Goal: Transaction & Acquisition: Purchase product/service

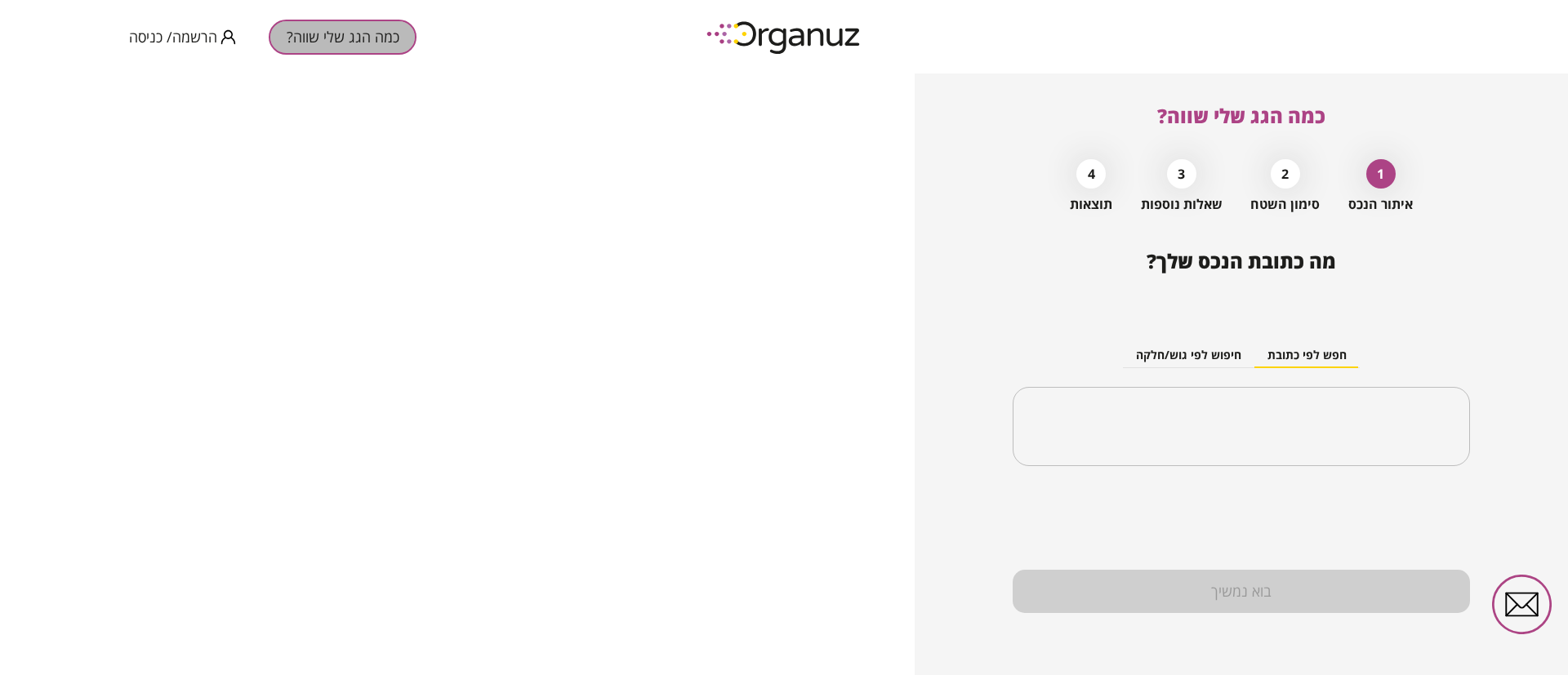
click at [354, 42] on button "כמה הגג שלי שווה?" at bounding box center [343, 36] width 148 height 35
click at [215, 29] on span "הרשמה/ כניסה" at bounding box center [173, 36] width 88 height 16
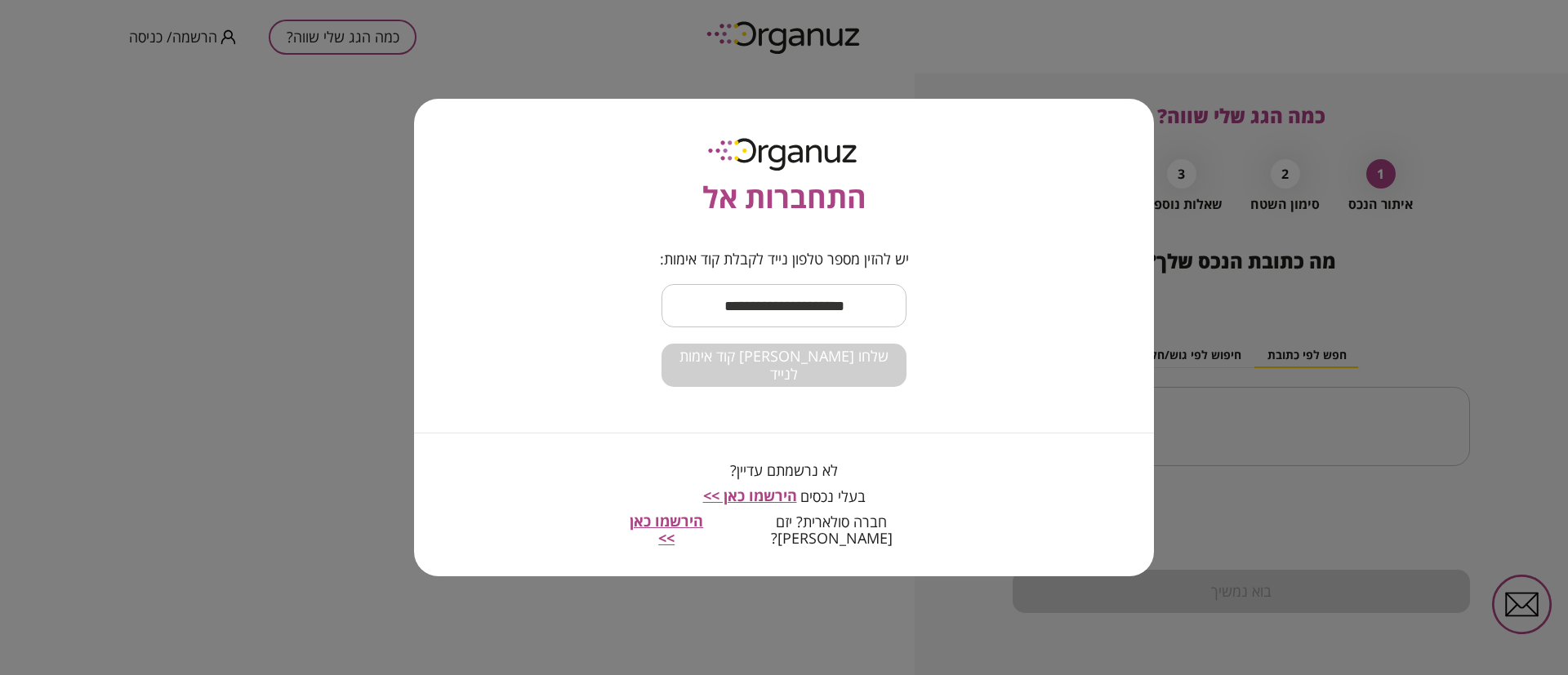
click at [711, 309] on input "text" at bounding box center [784, 305] width 245 height 48
type input "**********"
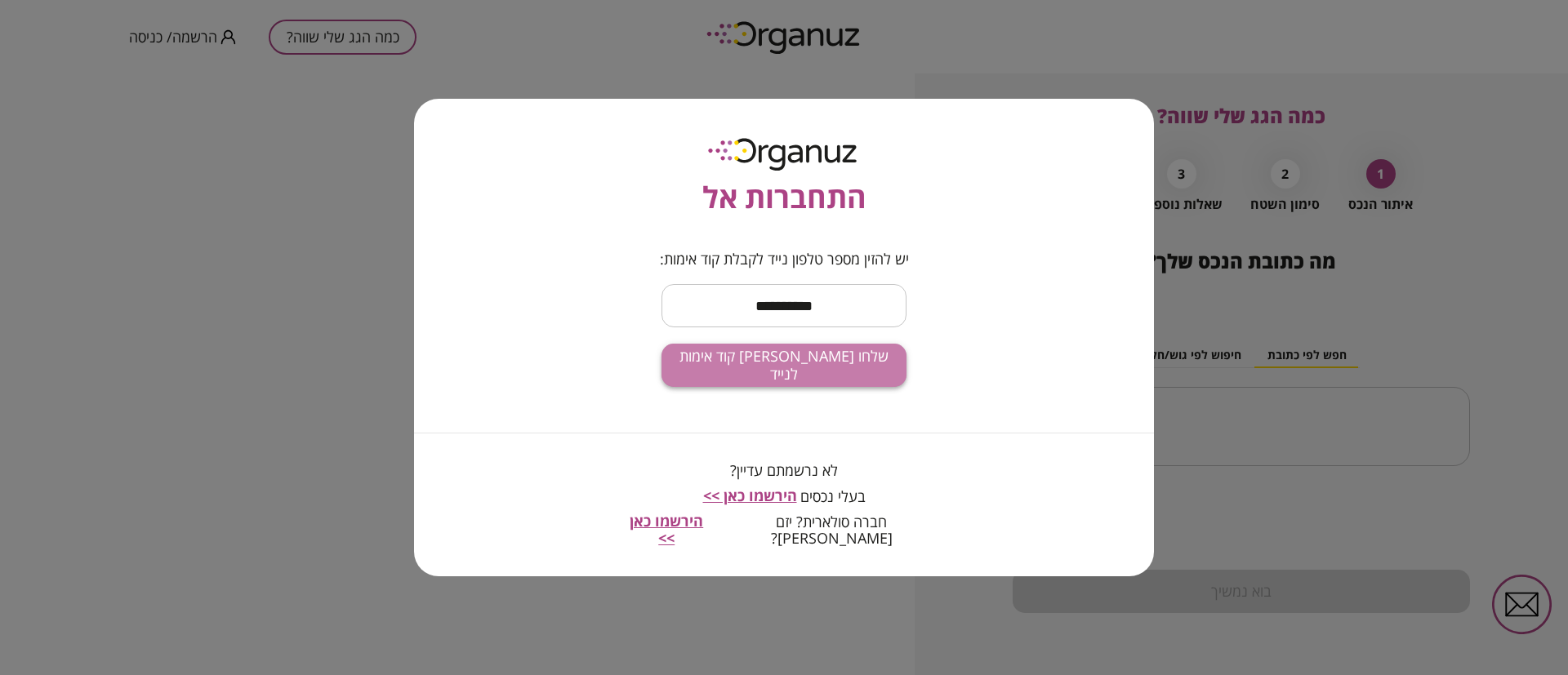
click at [830, 378] on span "שלחו [PERSON_NAME] קוד אימות לנייד" at bounding box center [784, 365] width 219 height 35
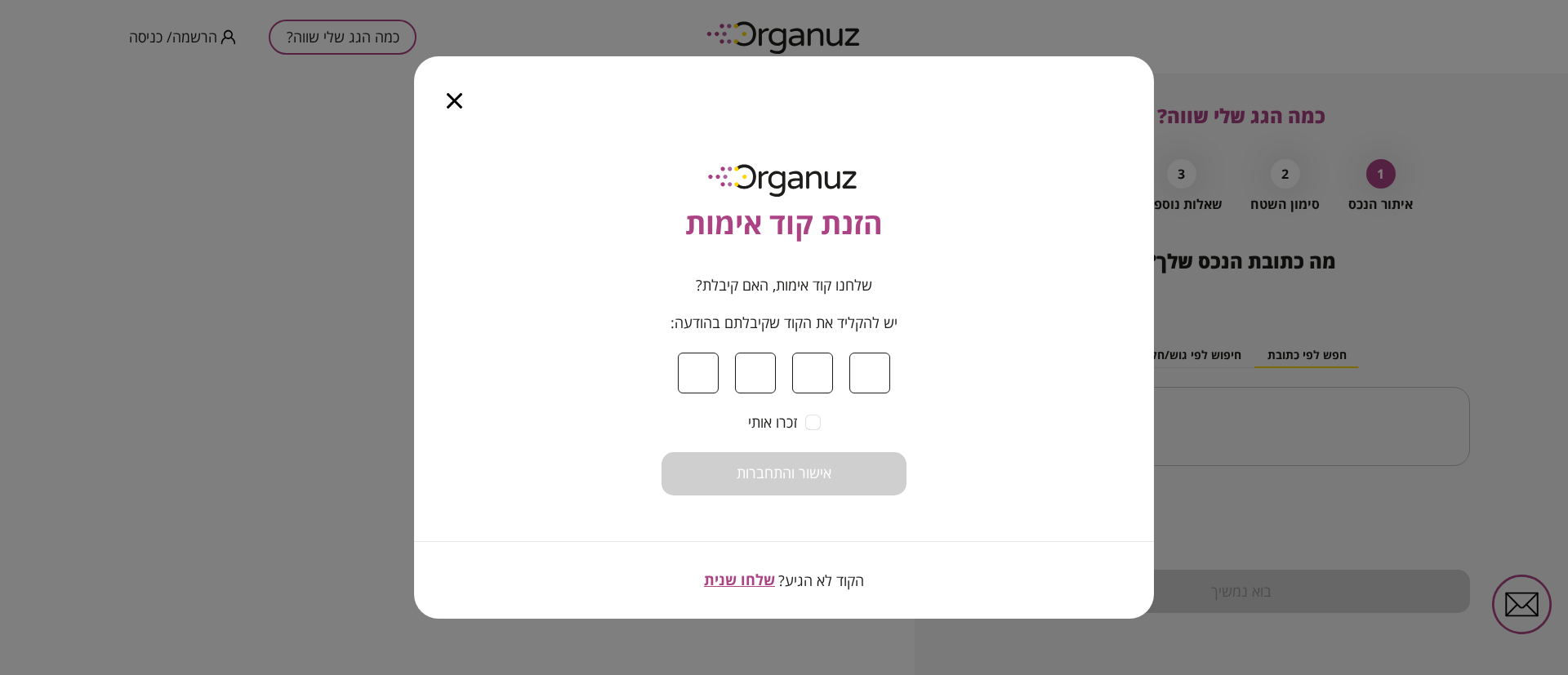
type input "*"
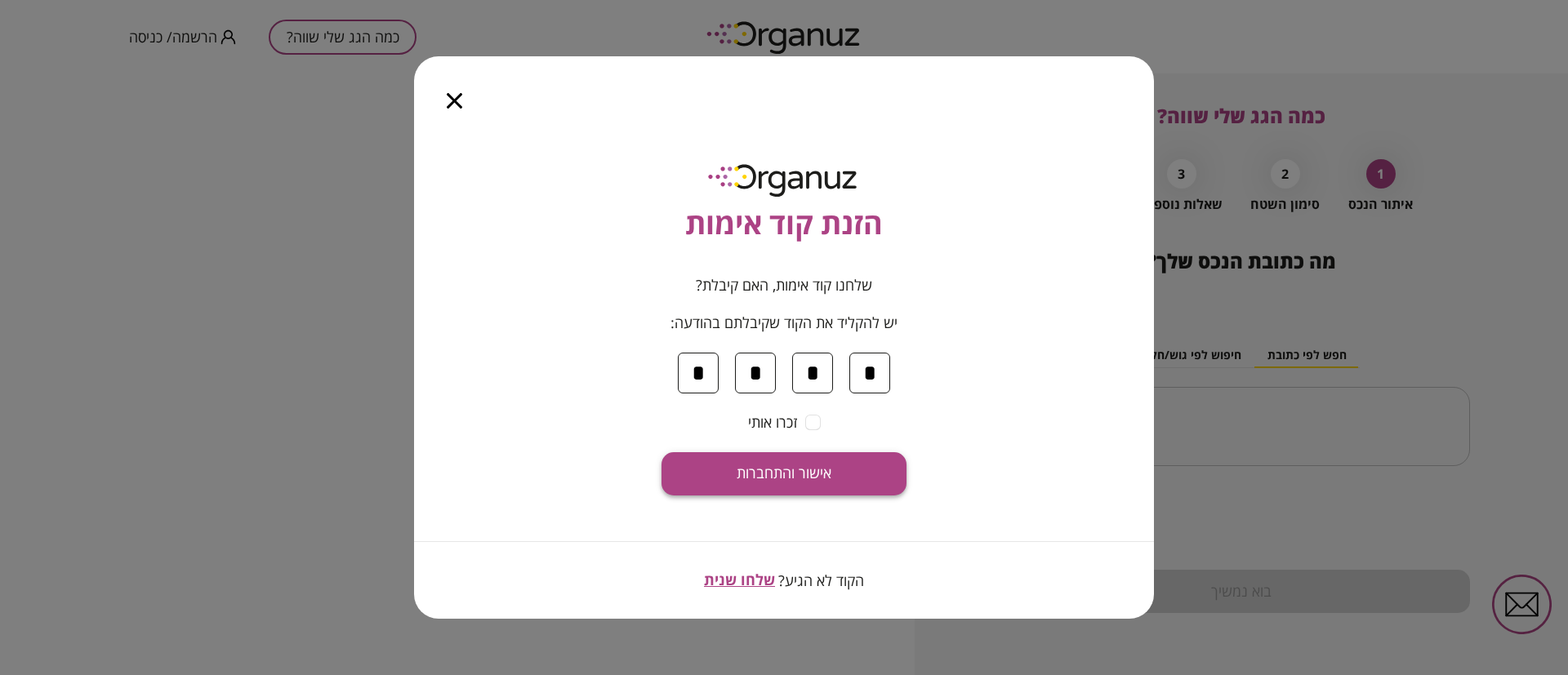
type input "*"
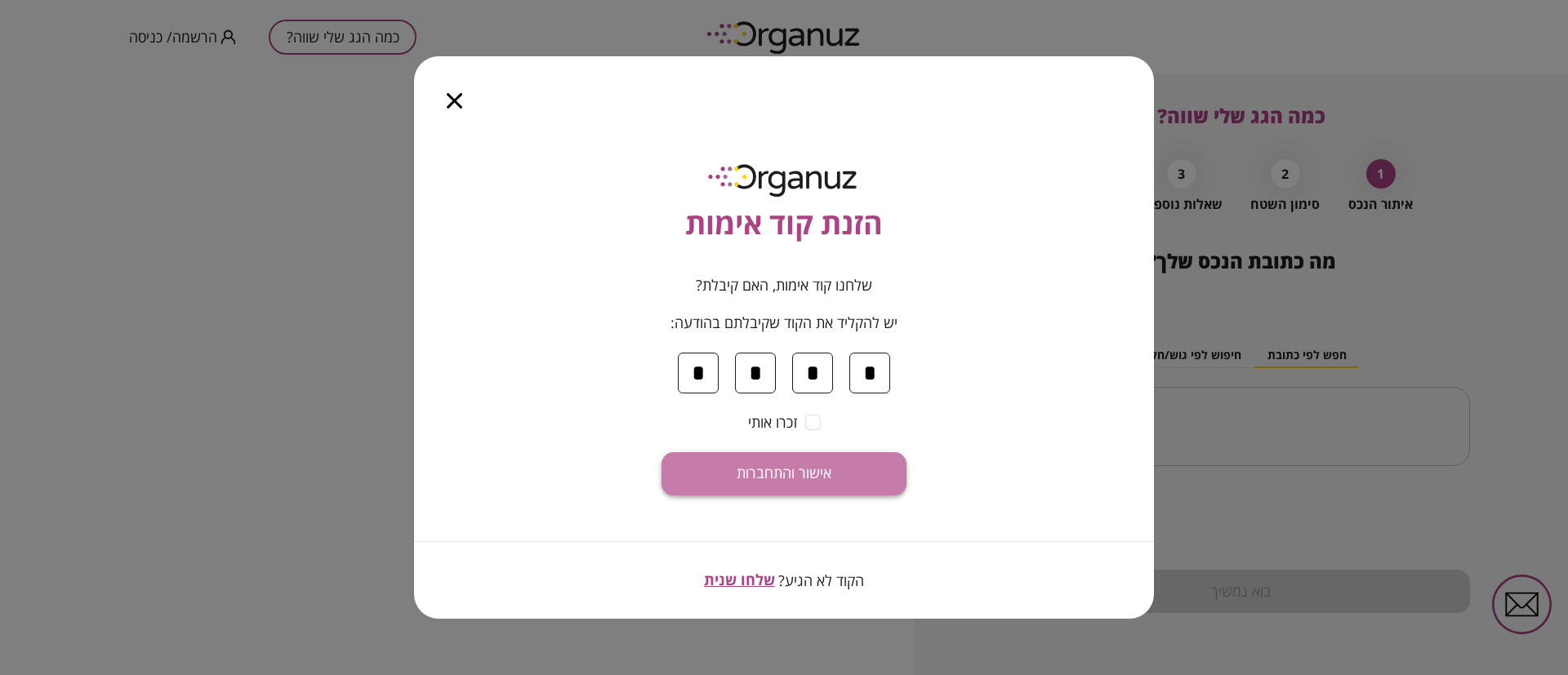
click at [820, 477] on span "אישור והתחברות" at bounding box center [784, 473] width 95 height 18
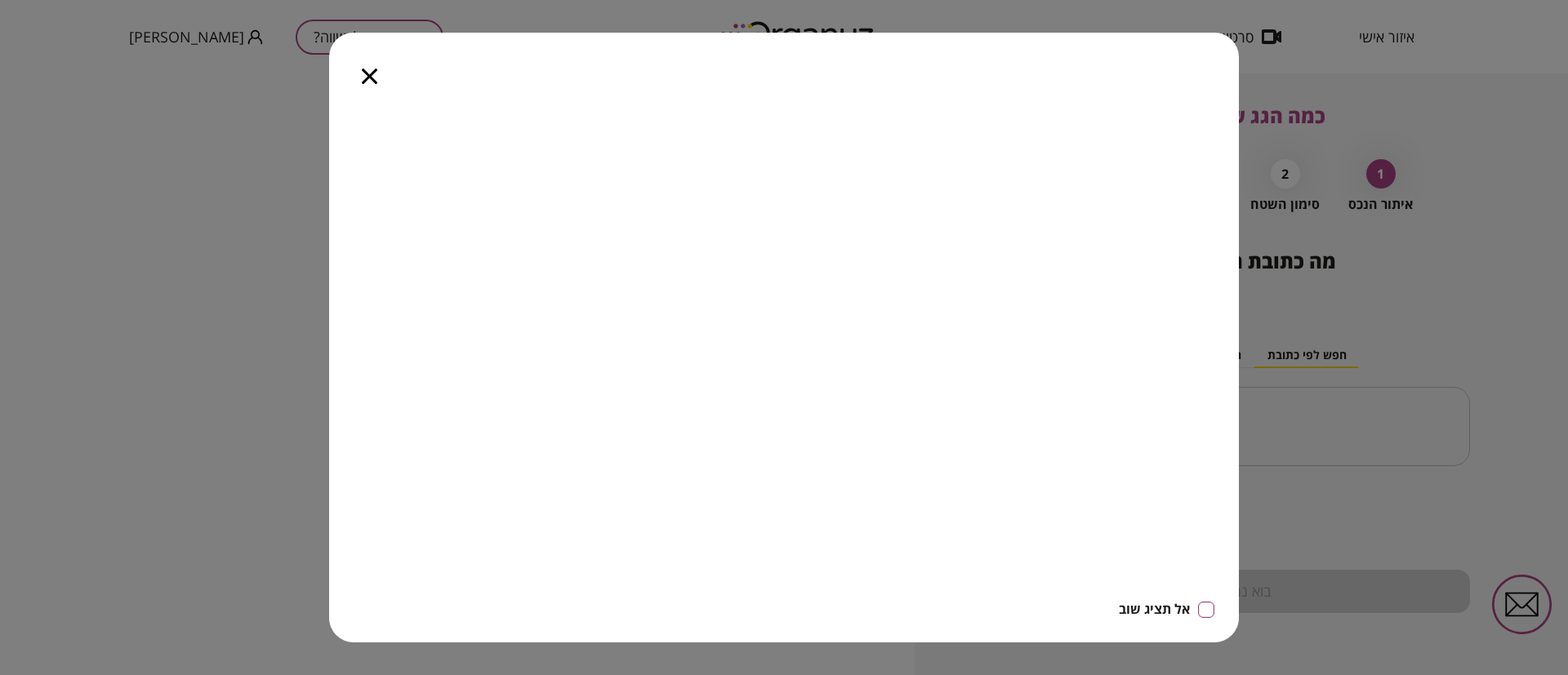
click at [372, 77] on icon "button" at bounding box center [370, 76] width 15 height 15
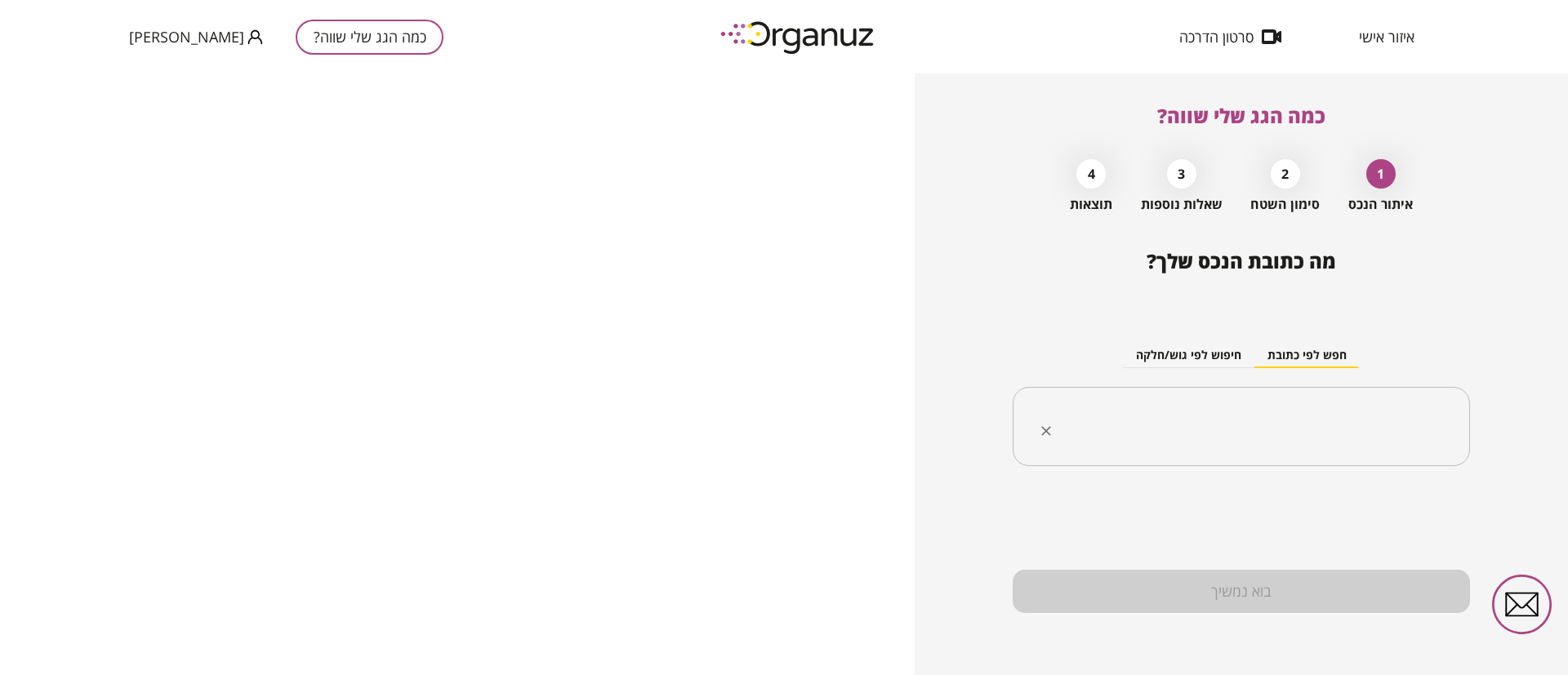
click at [1201, 405] on div "​" at bounding box center [1241, 427] width 457 height 80
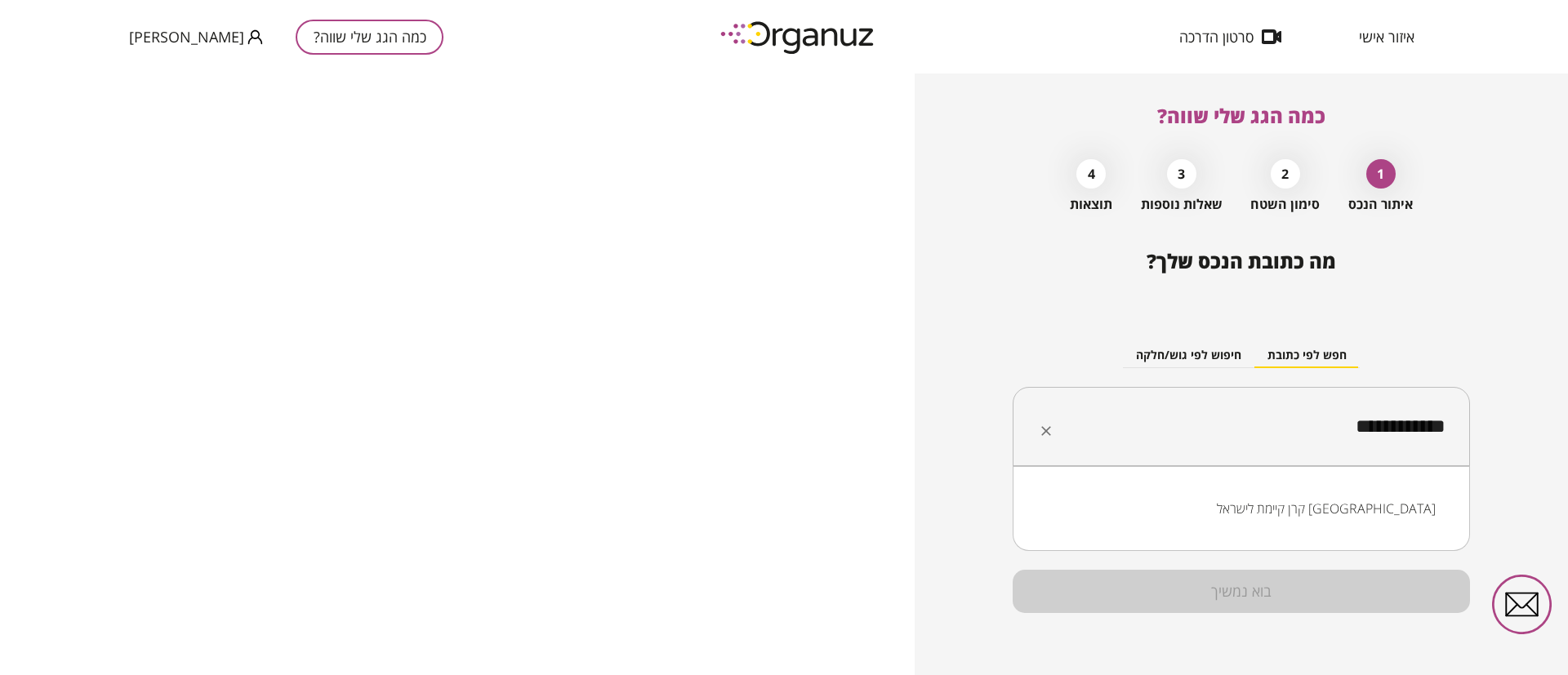
click at [1320, 515] on li "קרן קיימת לישראל [GEOGRAPHIC_DATA]" at bounding box center [1241, 509] width 415 height 30
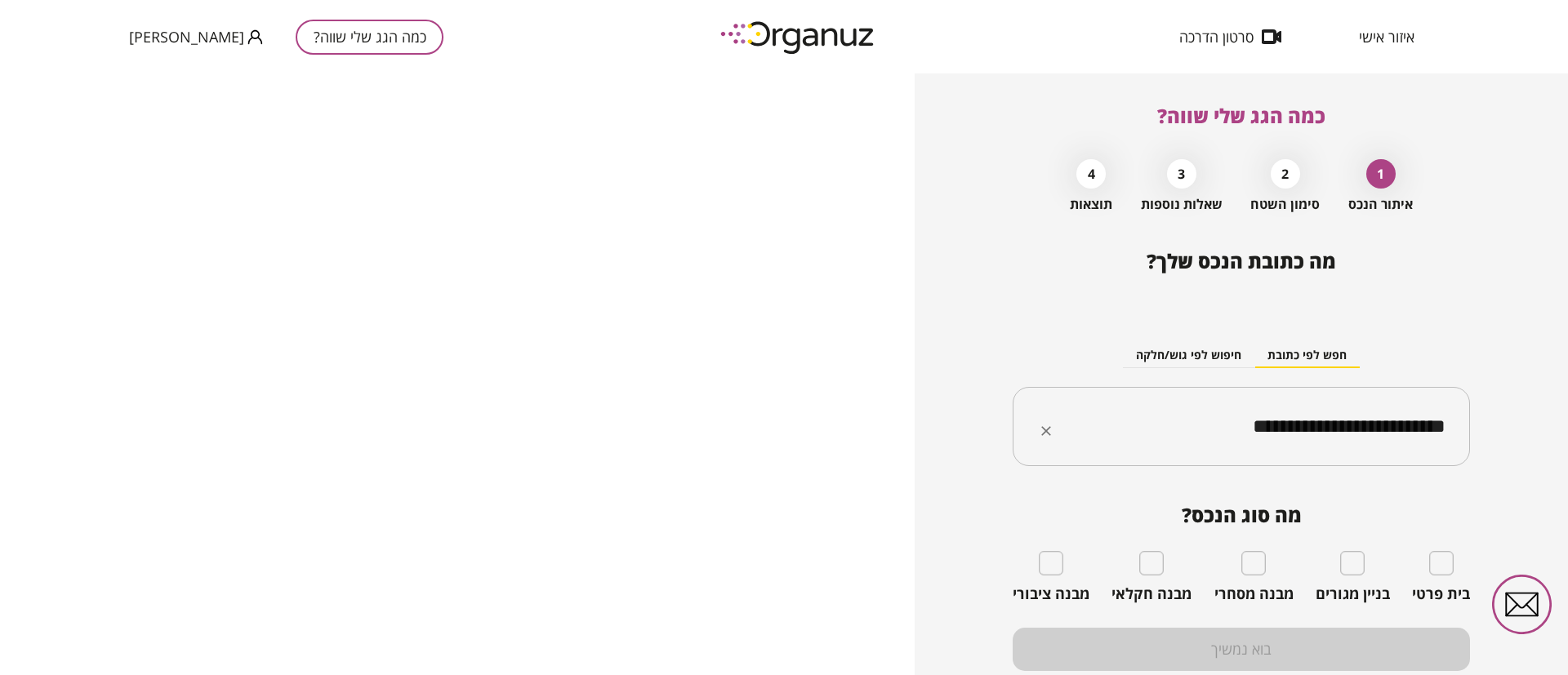
type input "**********"
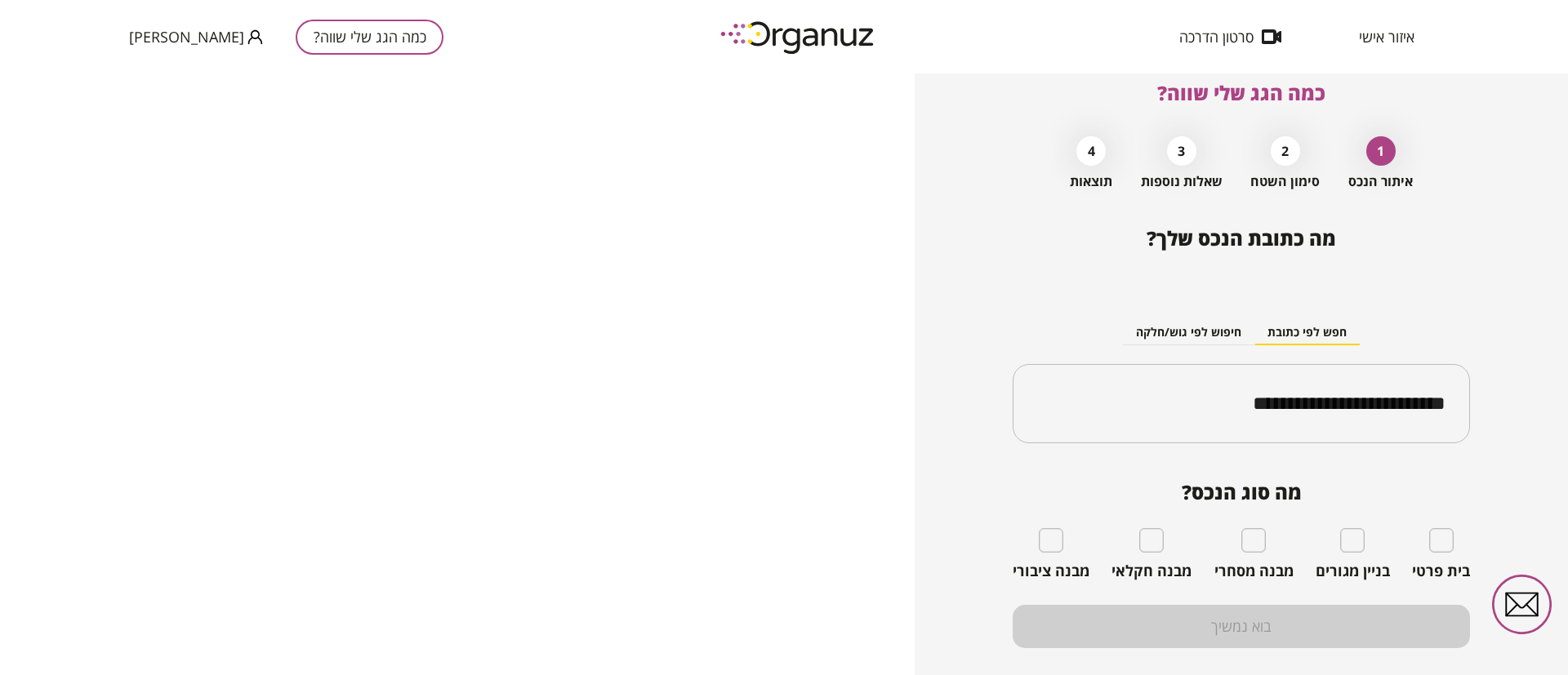
scroll to position [58, 0]
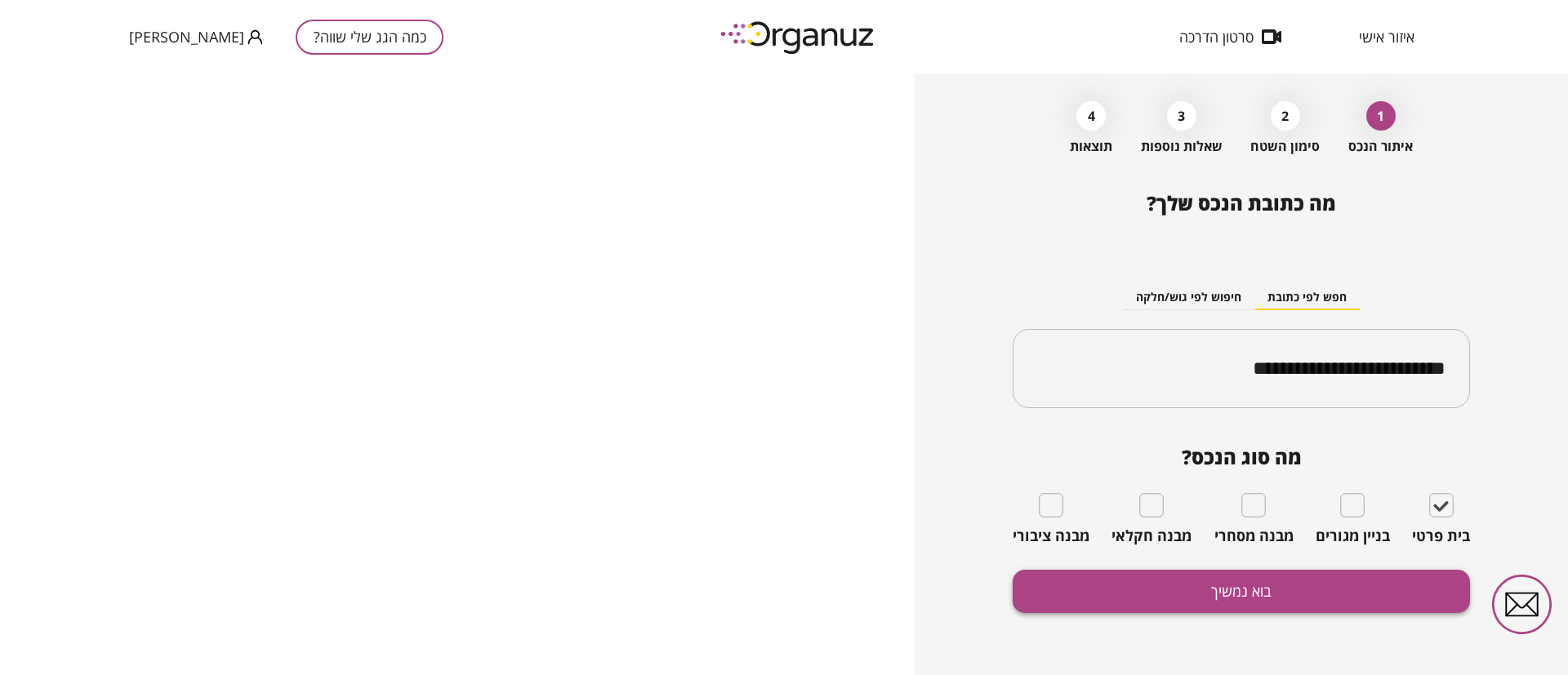
click at [1375, 576] on button "בוא נמשיך" at bounding box center [1241, 591] width 457 height 43
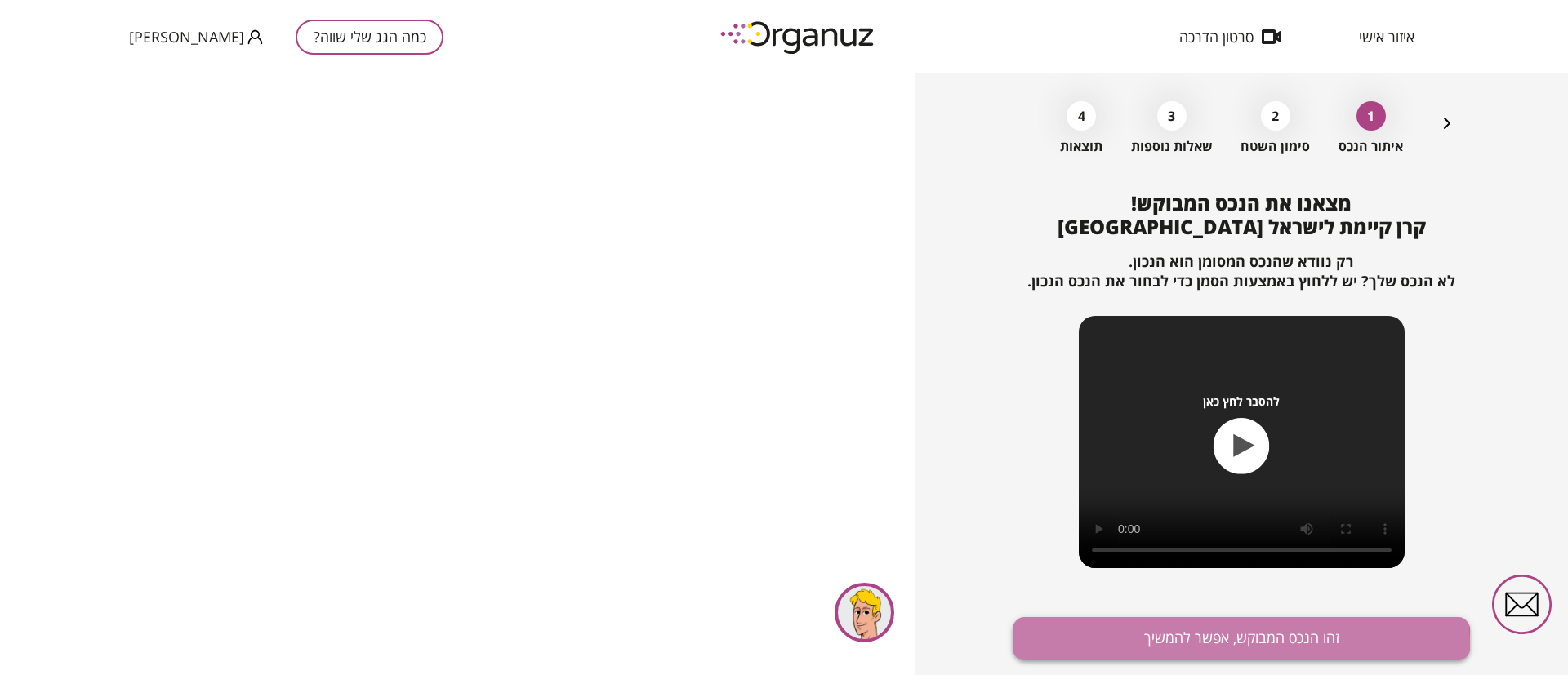
click at [1197, 643] on button "זהו הנכס המבוקש, אפשר להמשיך" at bounding box center [1241, 639] width 457 height 43
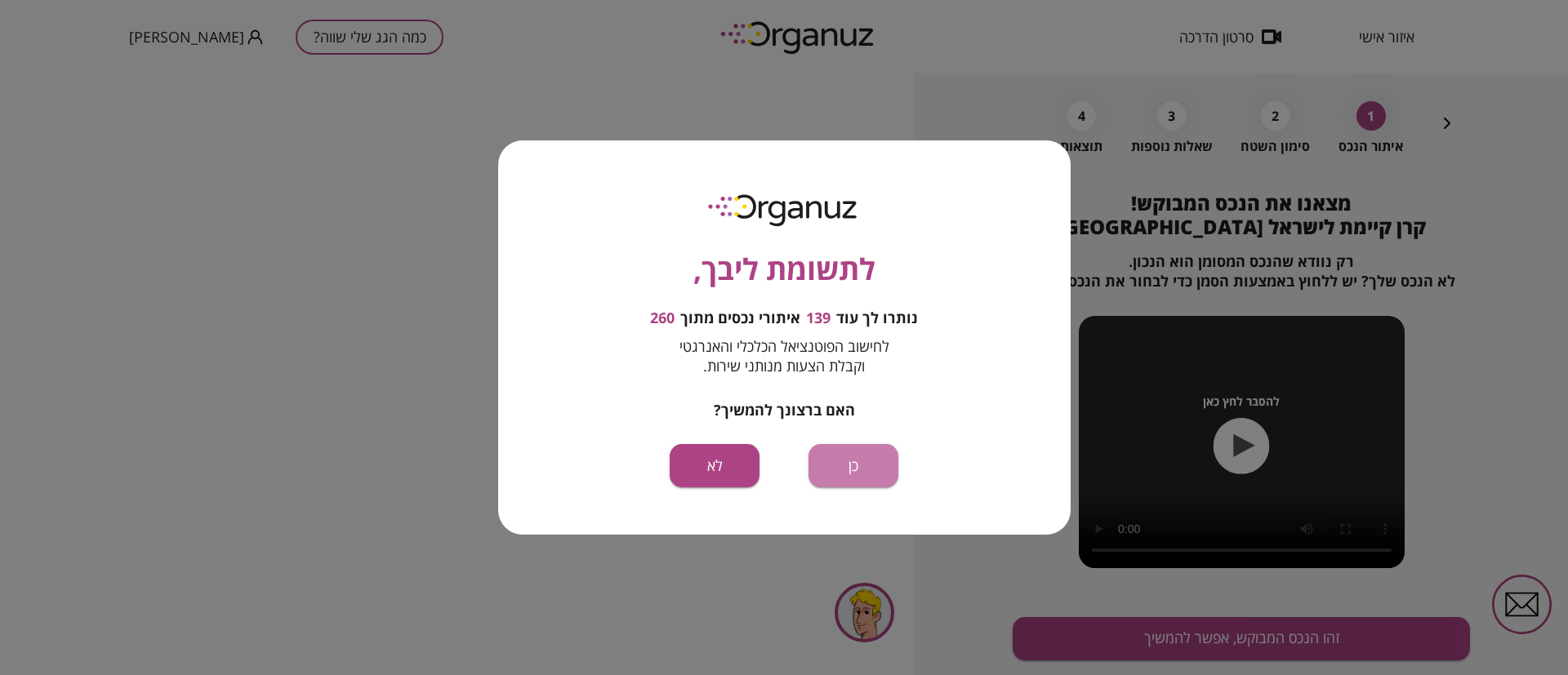
click at [873, 474] on button "כן" at bounding box center [853, 466] width 90 height 43
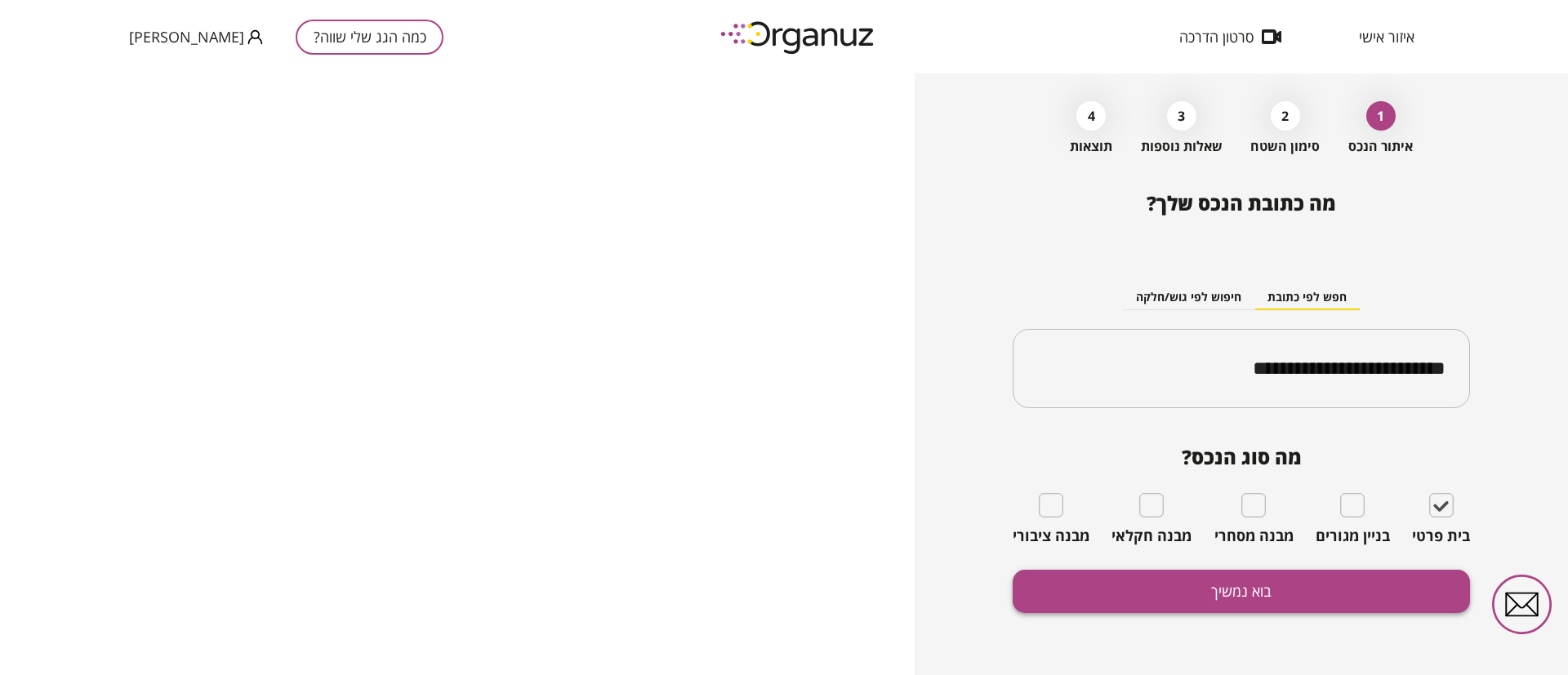
click at [1353, 586] on button "בוא נמשיך" at bounding box center [1241, 591] width 457 height 43
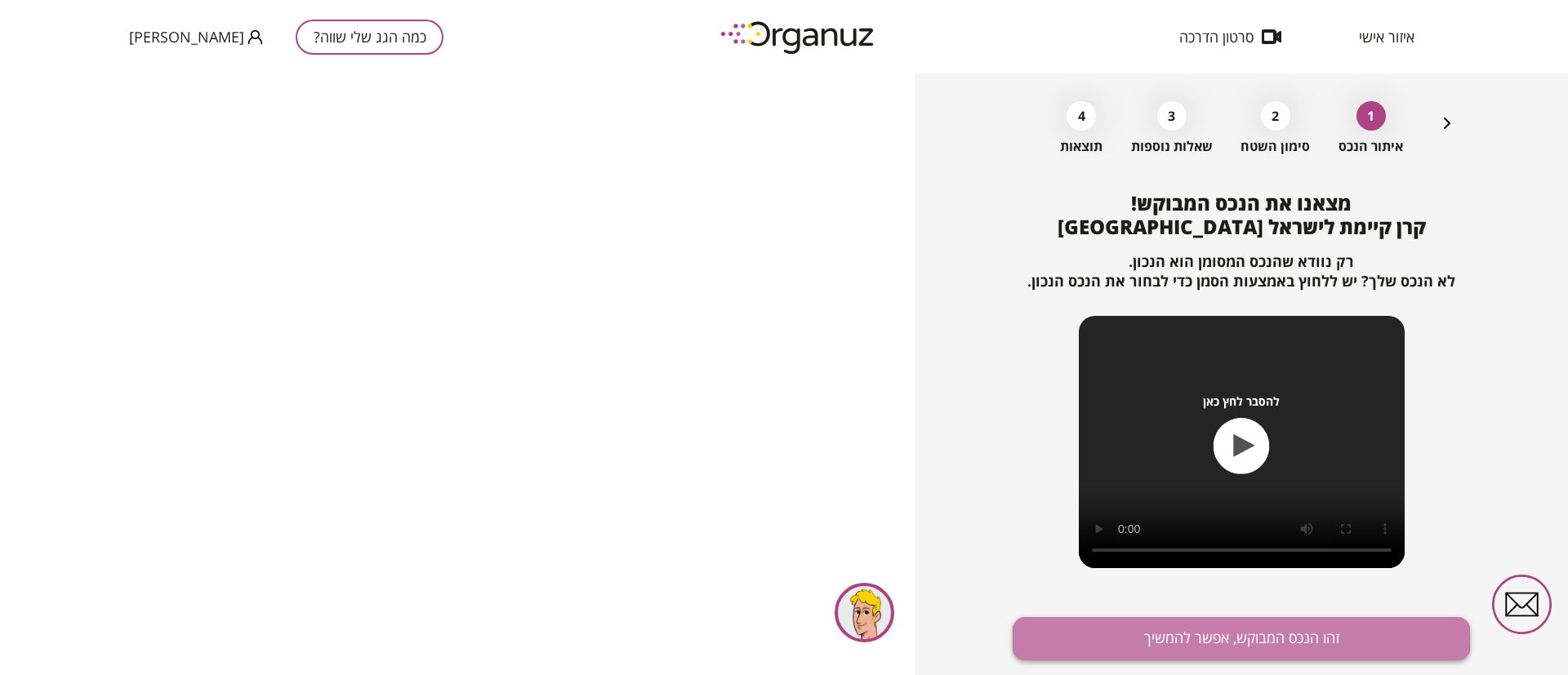
click at [1153, 633] on button "זהו הנכס המבוקש, אפשר להמשיך" at bounding box center [1241, 639] width 457 height 43
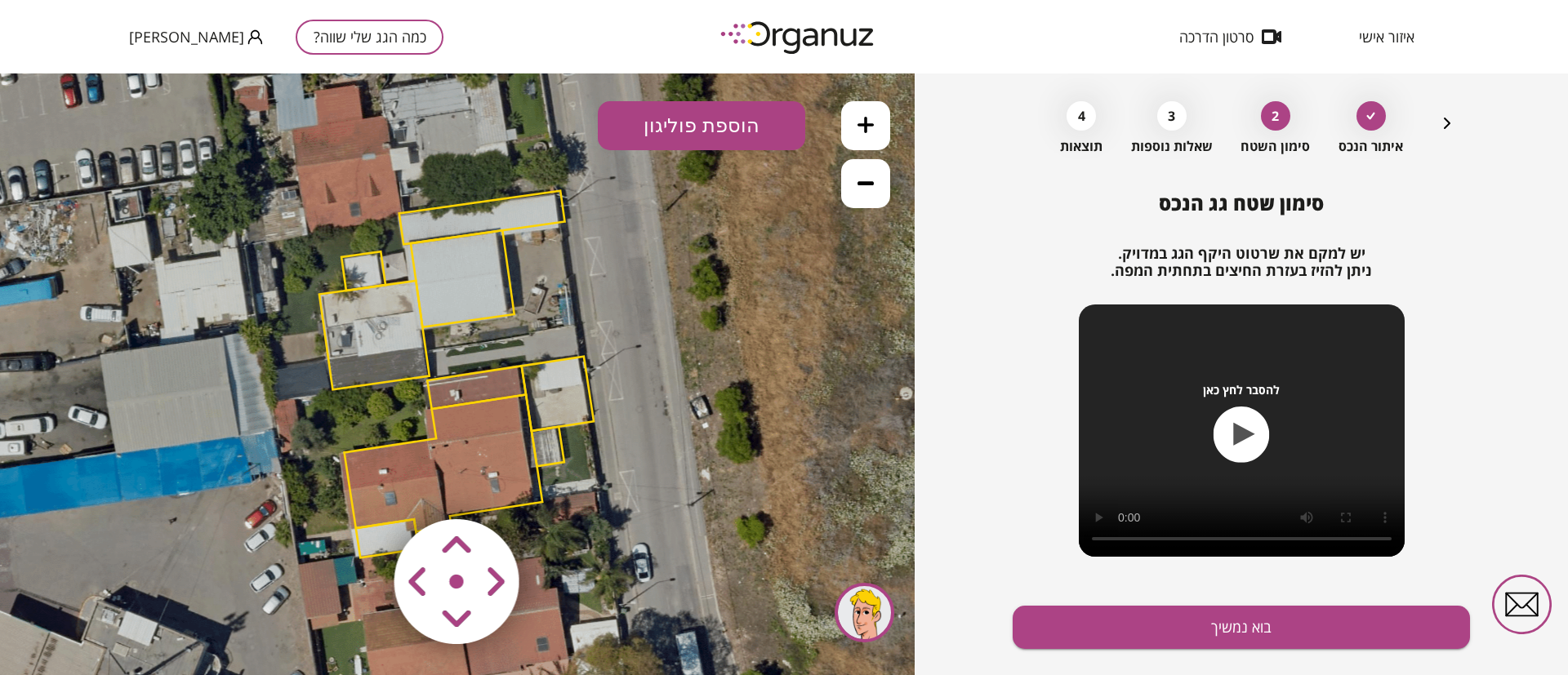
click at [360, 485] on area at bounding box center [360, 485] width 0 height 0
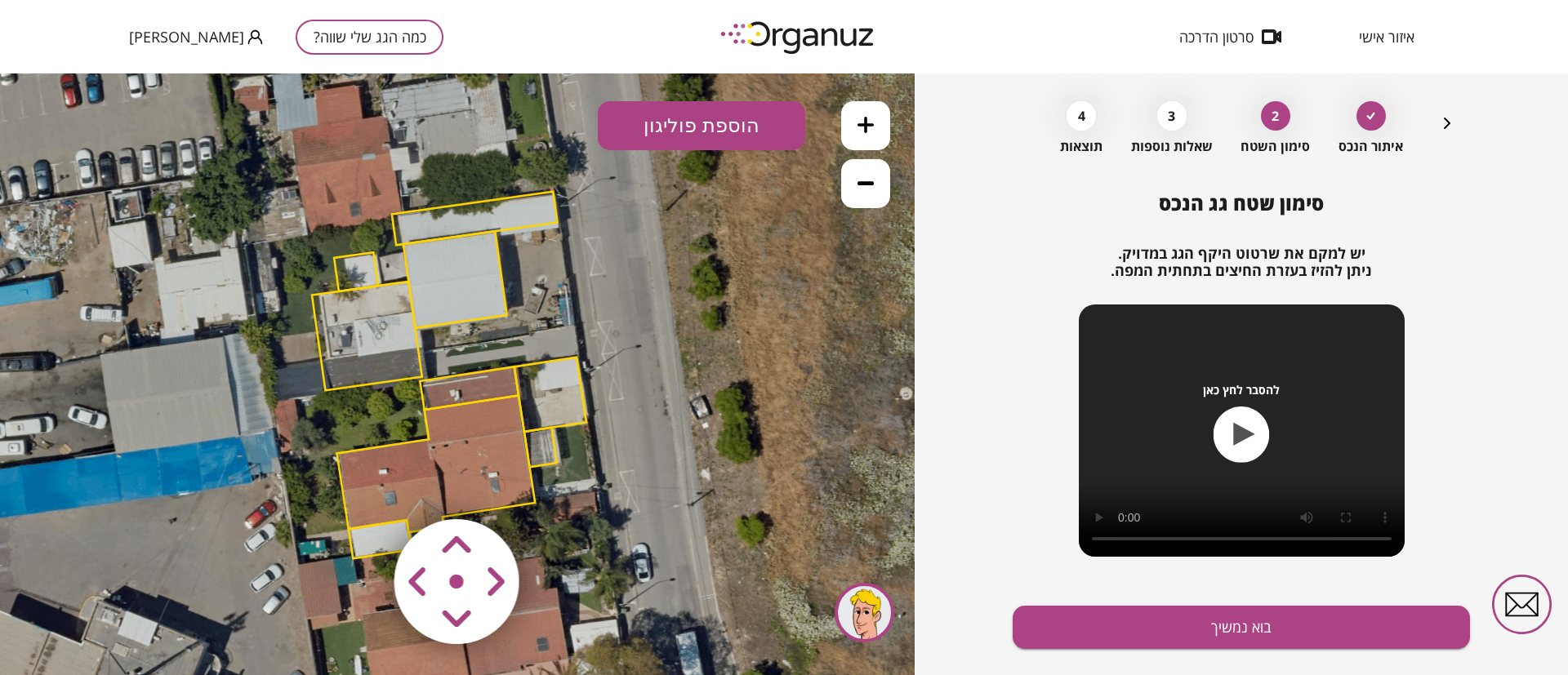
click at [360, 485] on area at bounding box center [360, 485] width 0 height 0
click at [1109, 617] on button "בוא נמשיך" at bounding box center [1241, 627] width 457 height 43
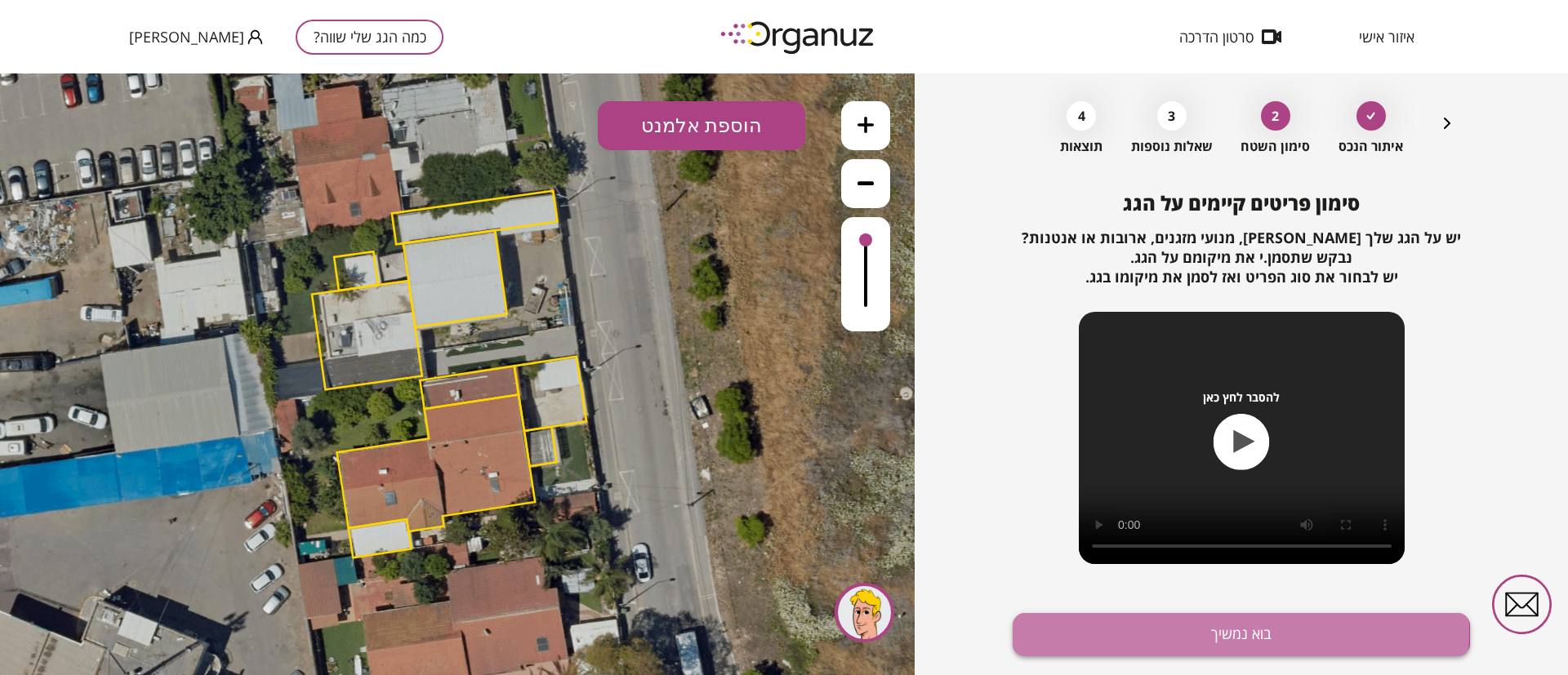
click at [1133, 631] on button "בוא נמשיך" at bounding box center [1241, 634] width 457 height 43
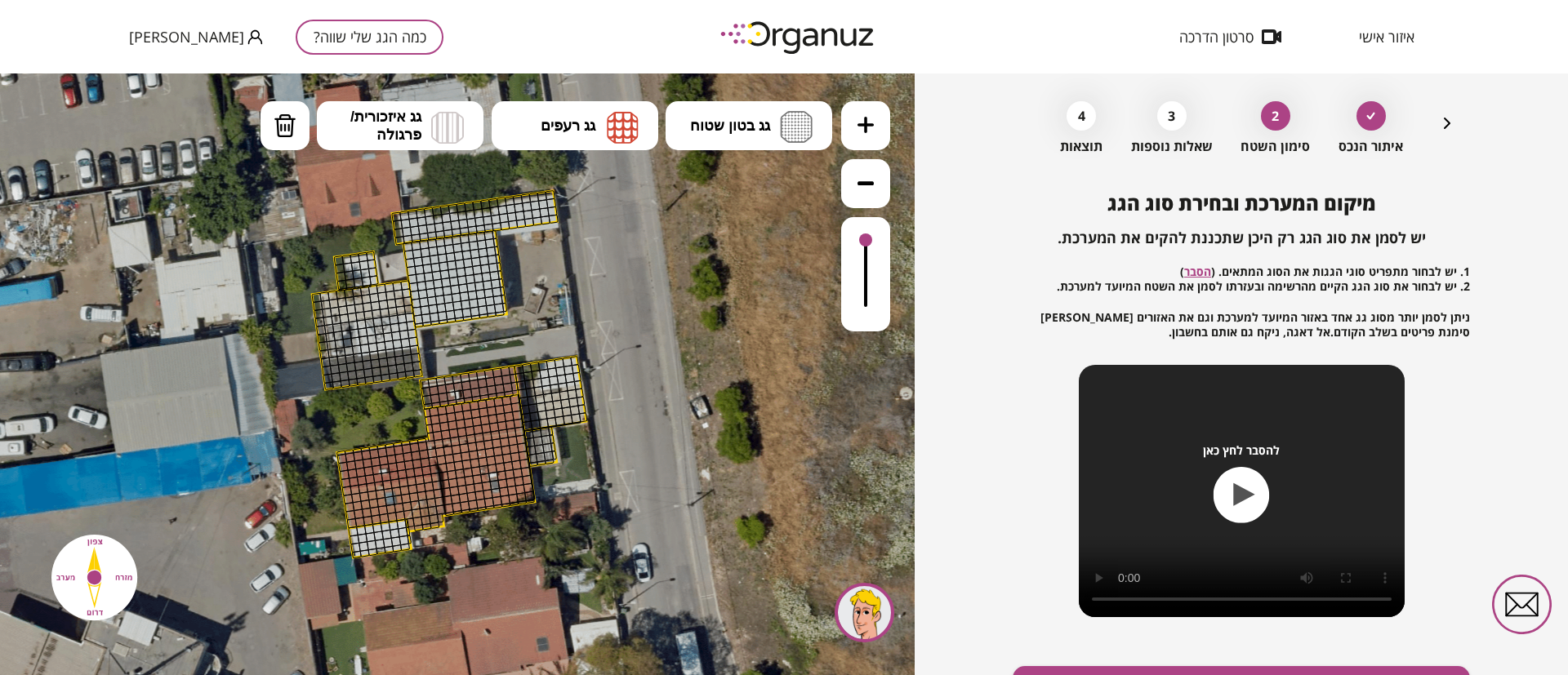
click at [867, 127] on icon at bounding box center [865, 125] width 16 height 16
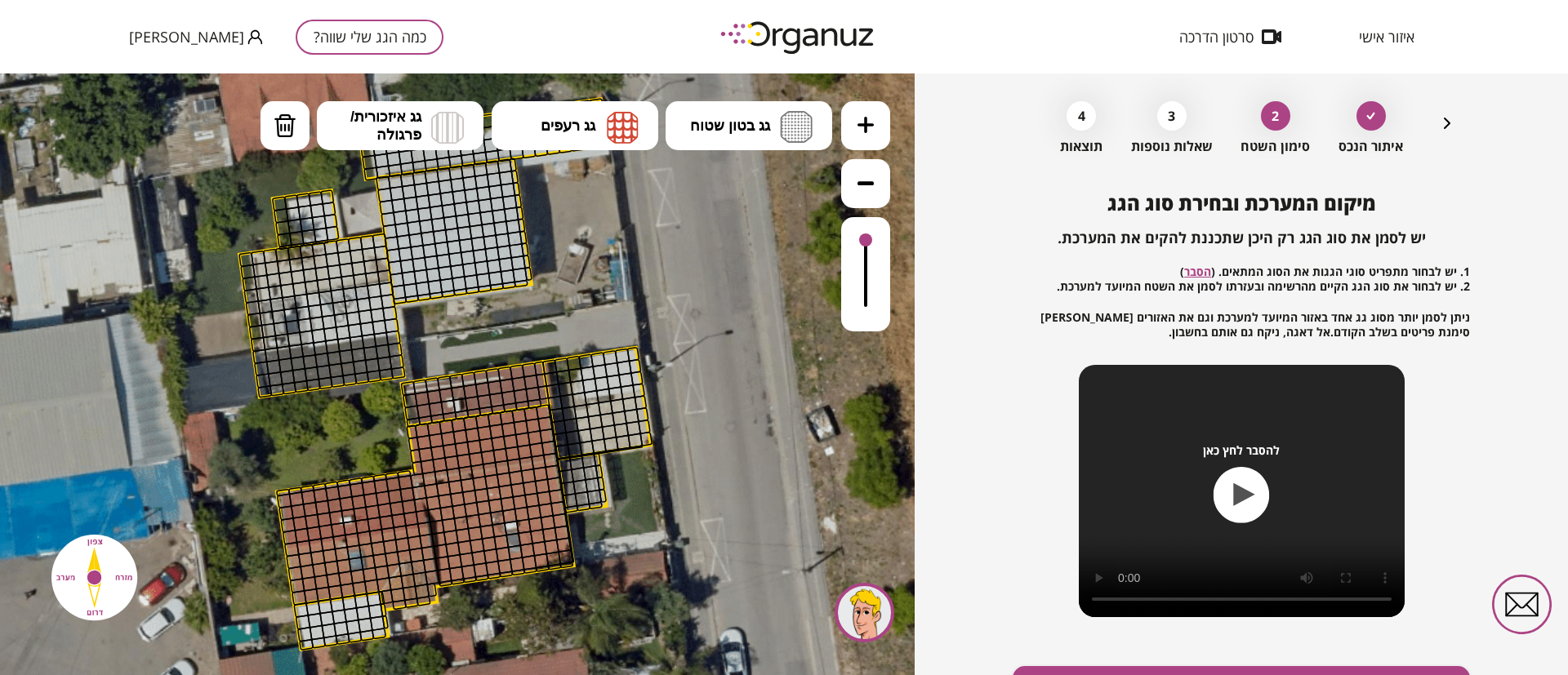
click at [867, 127] on icon at bounding box center [865, 125] width 16 height 16
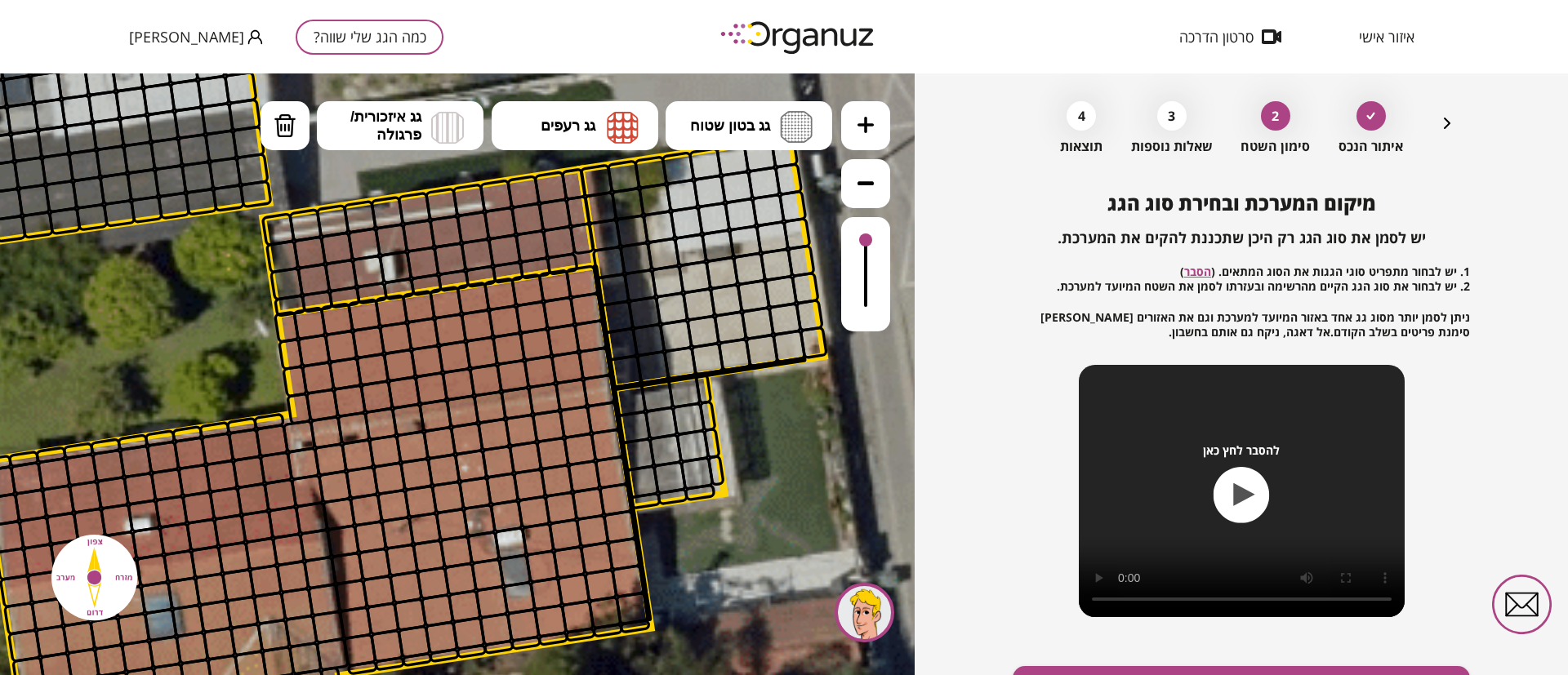
drag, startPoint x: 710, startPoint y: 326, endPoint x: 642, endPoint y: 159, distance: 180.3
click at [644, 153] on div ".st0 { fill: #FFFFFF; } 10" at bounding box center [457, 375] width 914 height 602
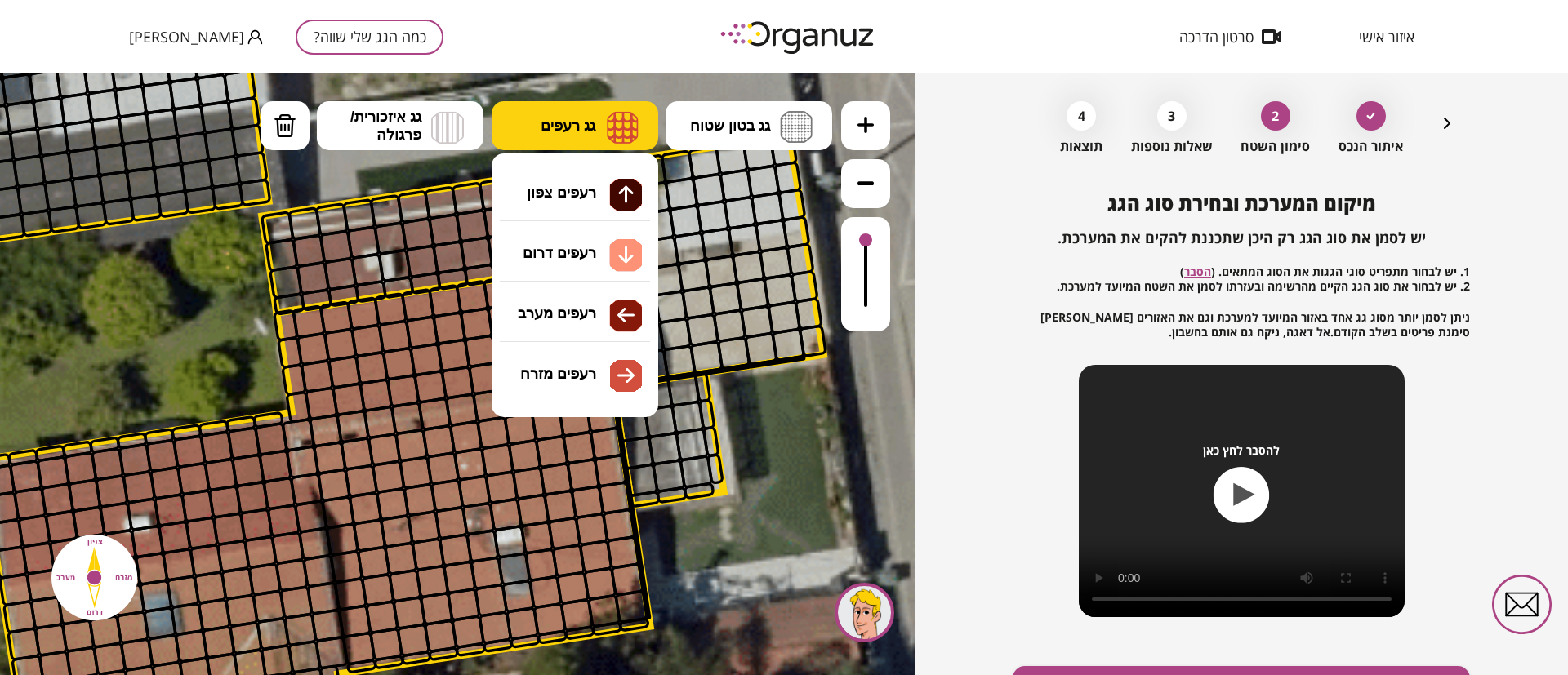
click at [611, 114] on img at bounding box center [622, 127] width 32 height 33
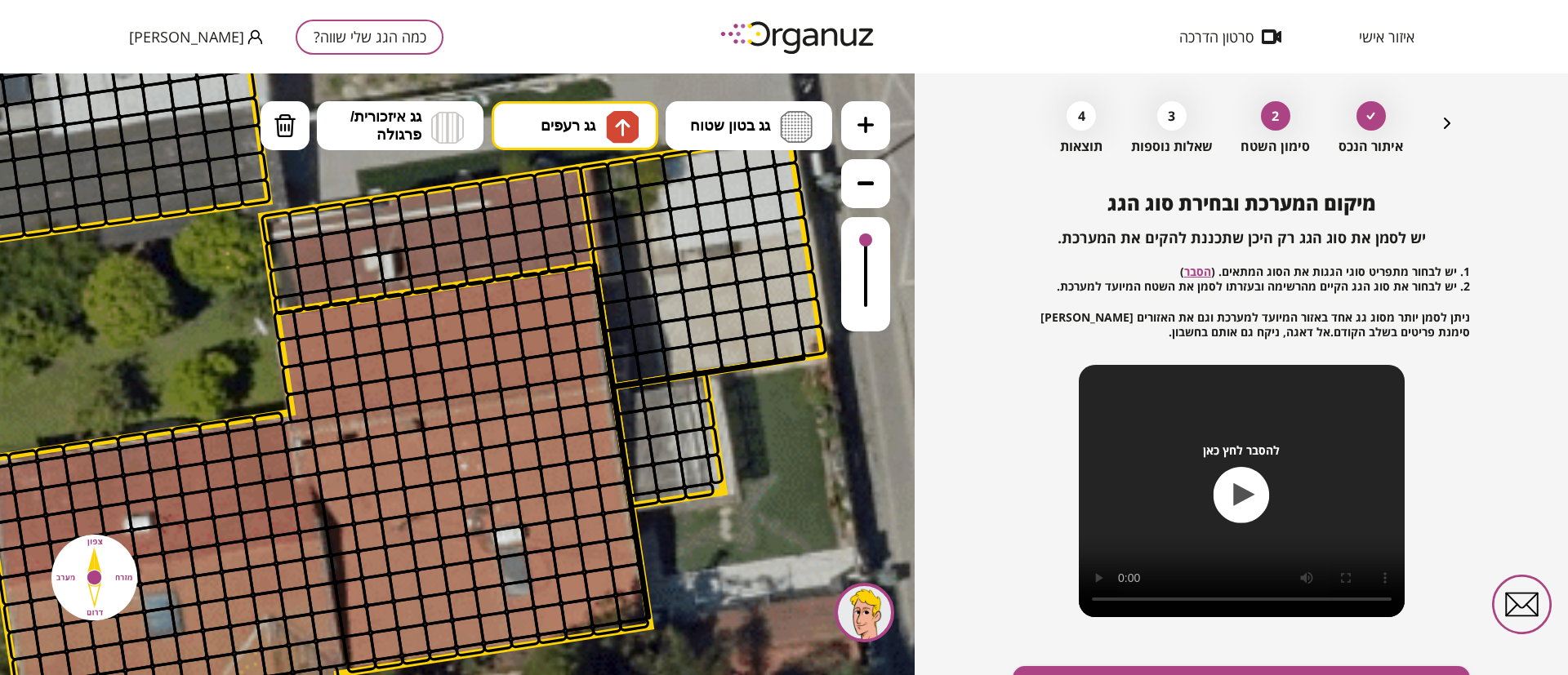
click at [604, 200] on div ".st0 { fill: #FFFFFF; } 10" at bounding box center [457, 375] width 914 height 602
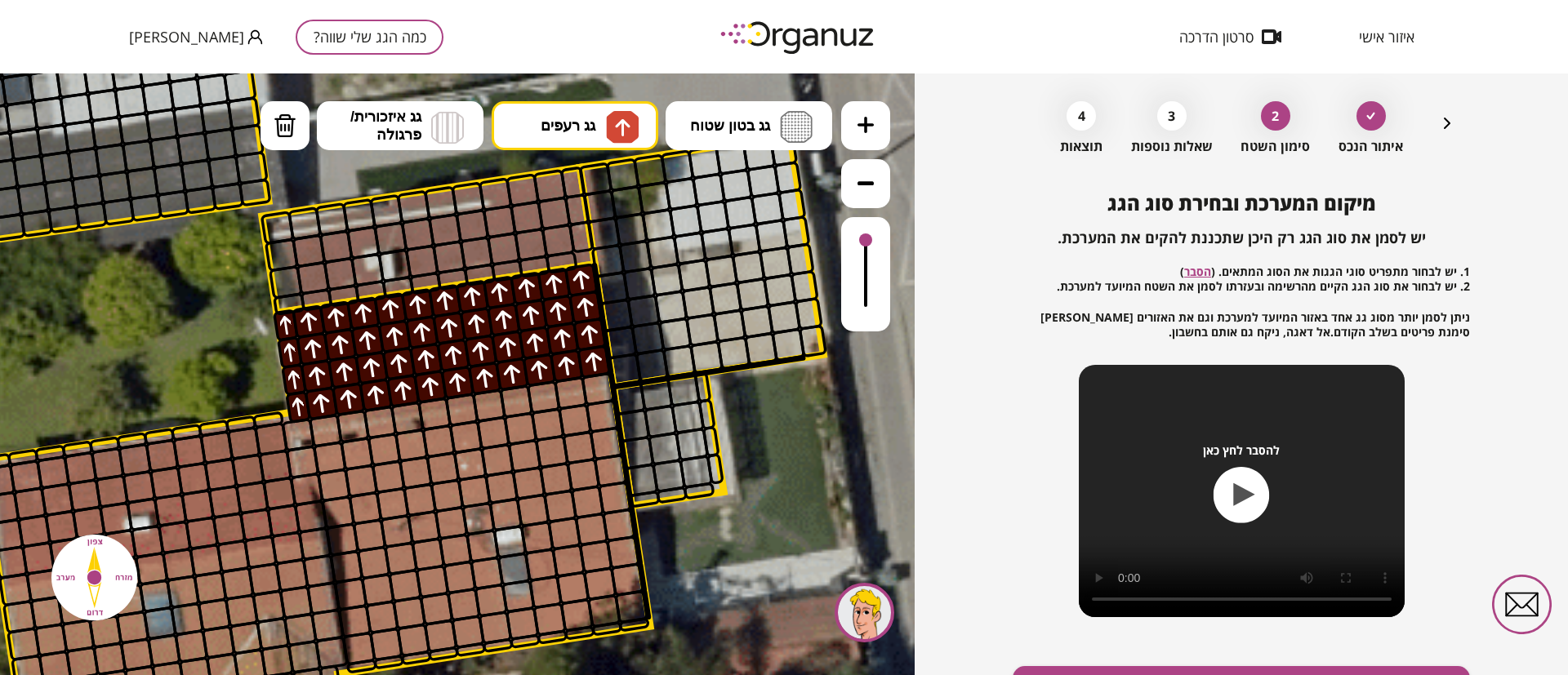
drag, startPoint x: 578, startPoint y: 287, endPoint x: 561, endPoint y: 279, distance: 18.8
click at [589, 114] on button "גג רעפים" at bounding box center [575, 126] width 166 height 49
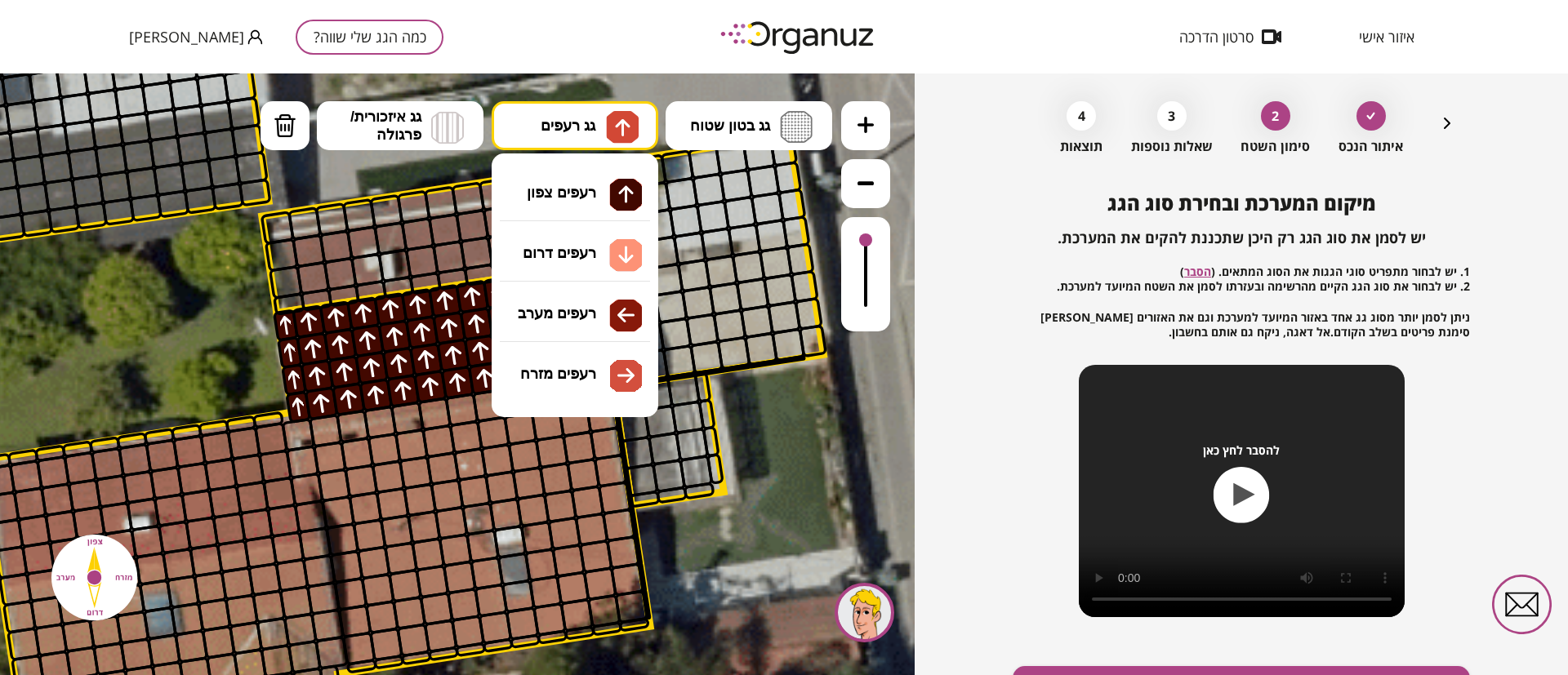
click at [589, 257] on div ".st0 { fill: #FFFFFF; } 10" at bounding box center [457, 375] width 914 height 602
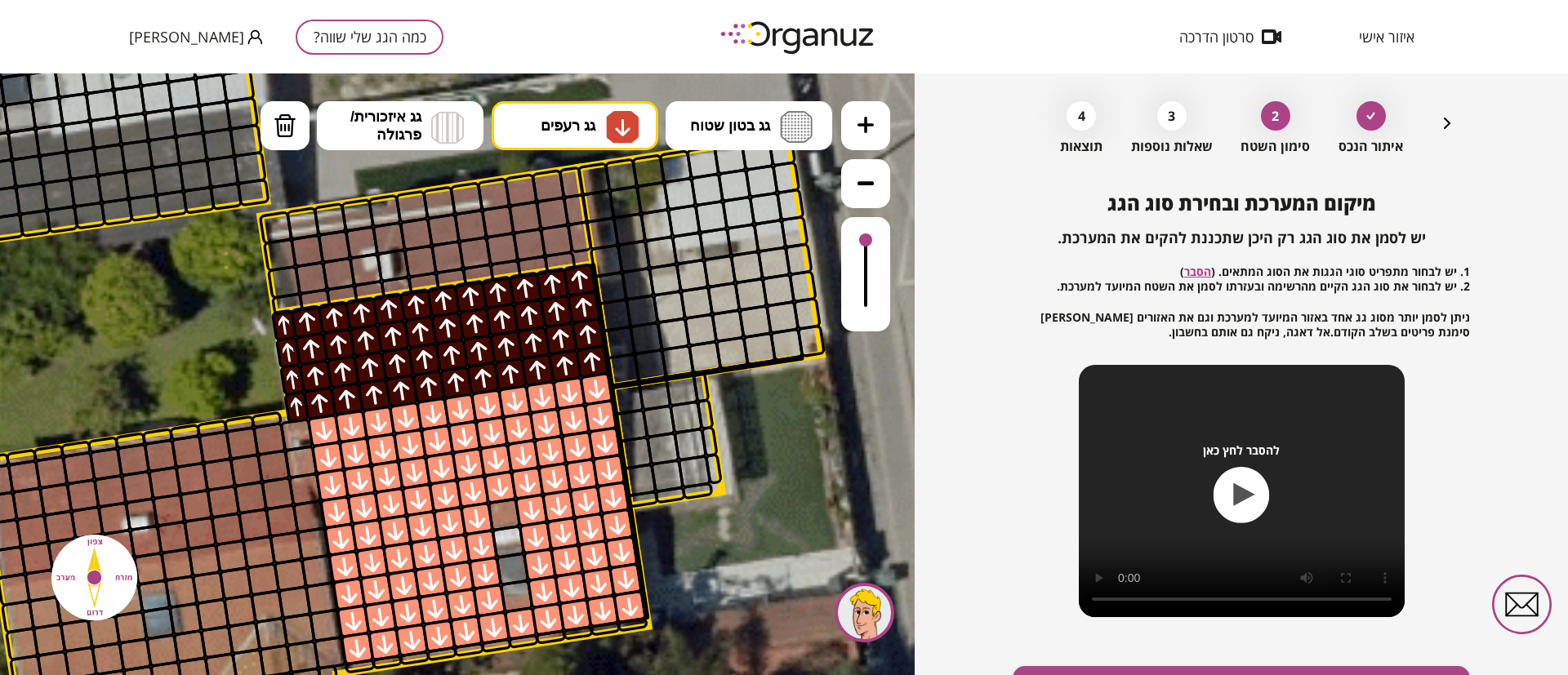
drag, startPoint x: 602, startPoint y: 395, endPoint x: 468, endPoint y: 500, distance: 170.2
drag, startPoint x: 290, startPoint y: 119, endPoint x: 288, endPoint y: 170, distance: 51.0
click at [289, 120] on img at bounding box center [285, 126] width 23 height 25
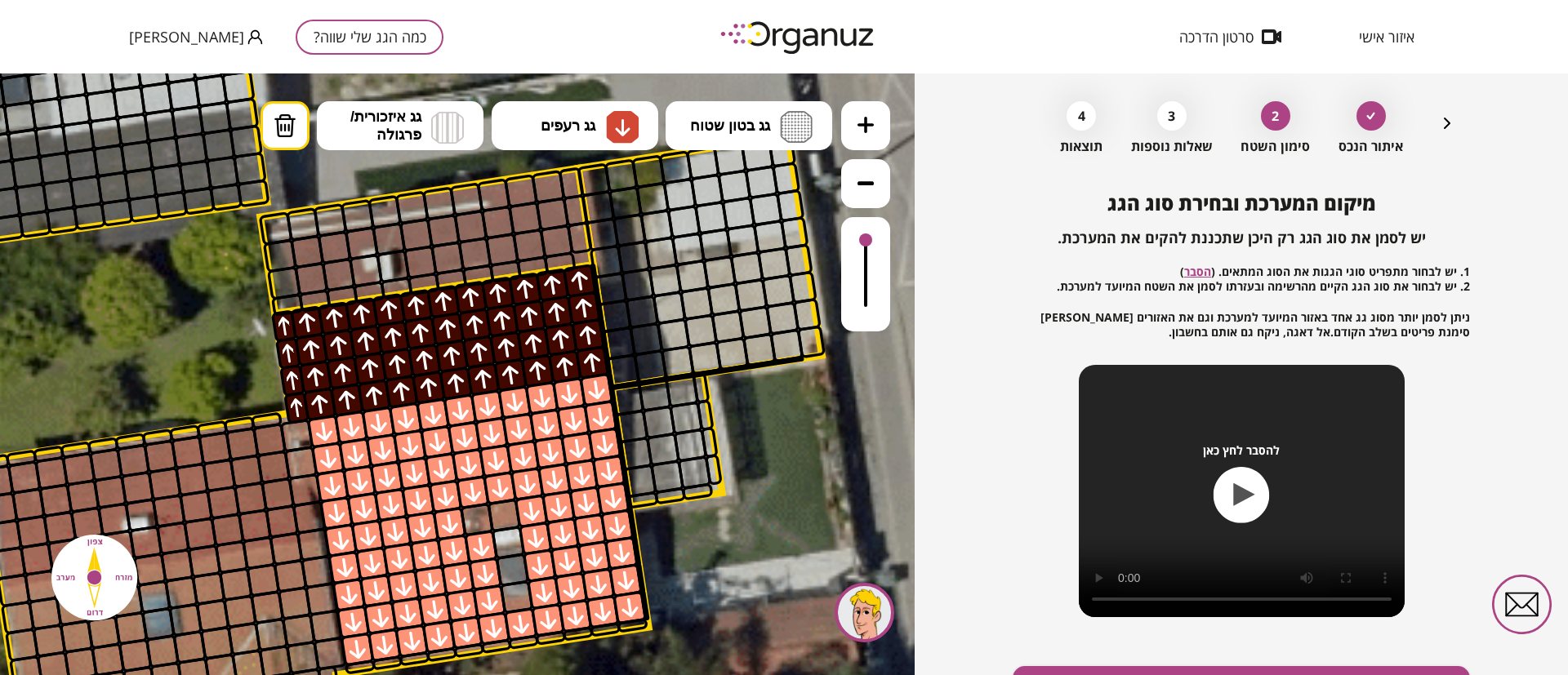
drag, startPoint x: 473, startPoint y: 523, endPoint x: 484, endPoint y: 540, distance: 20.2
drag, startPoint x: 487, startPoint y: 544, endPoint x: 490, endPoint y: 553, distance: 9.5
click at [490, 550] on div at bounding box center [481, 547] width 34 height 34
drag, startPoint x: 492, startPoint y: 566, endPoint x: 493, endPoint y: 583, distance: 17.0
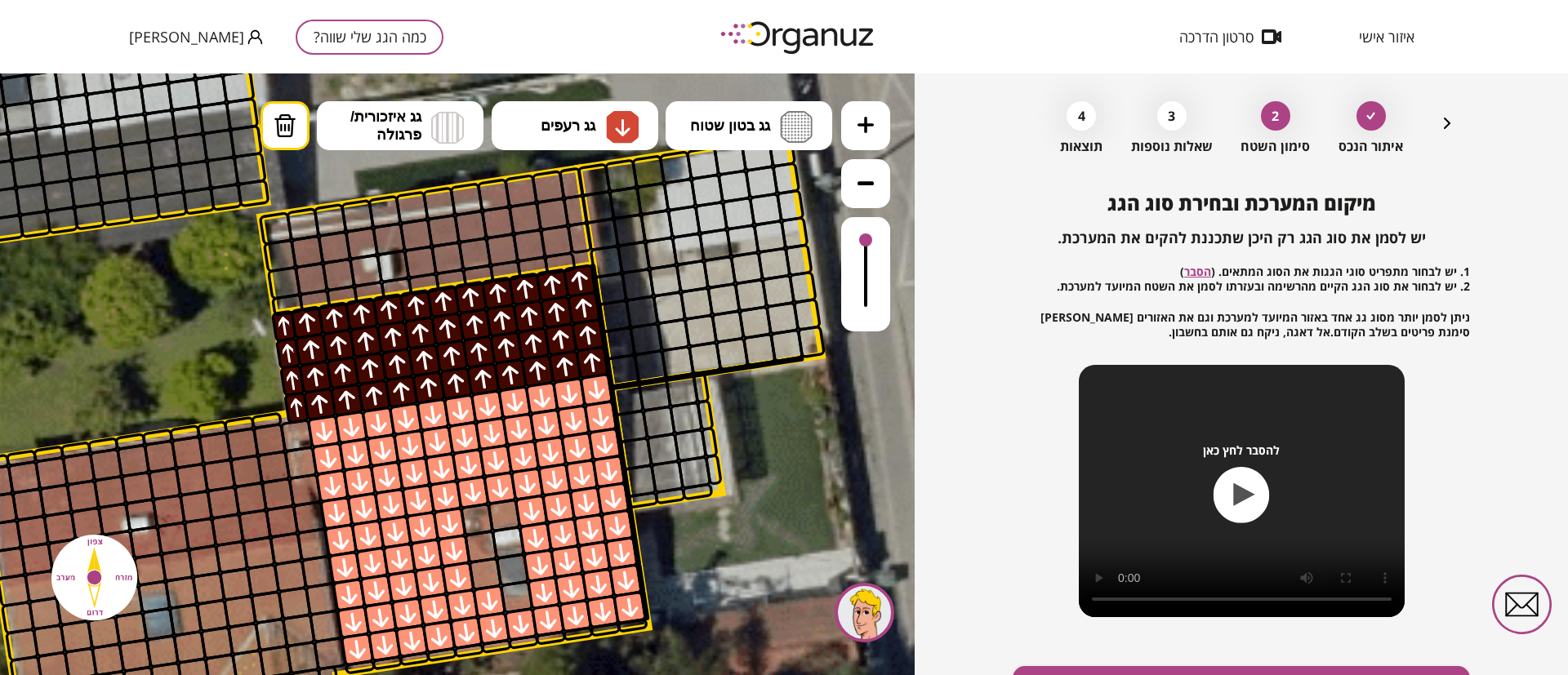
click at [492, 569] on div at bounding box center [485, 574] width 34 height 34
drag, startPoint x: 486, startPoint y: 604, endPoint x: 505, endPoint y: 544, distance: 62.9
click at [484, 604] on div at bounding box center [489, 601] width 34 height 34
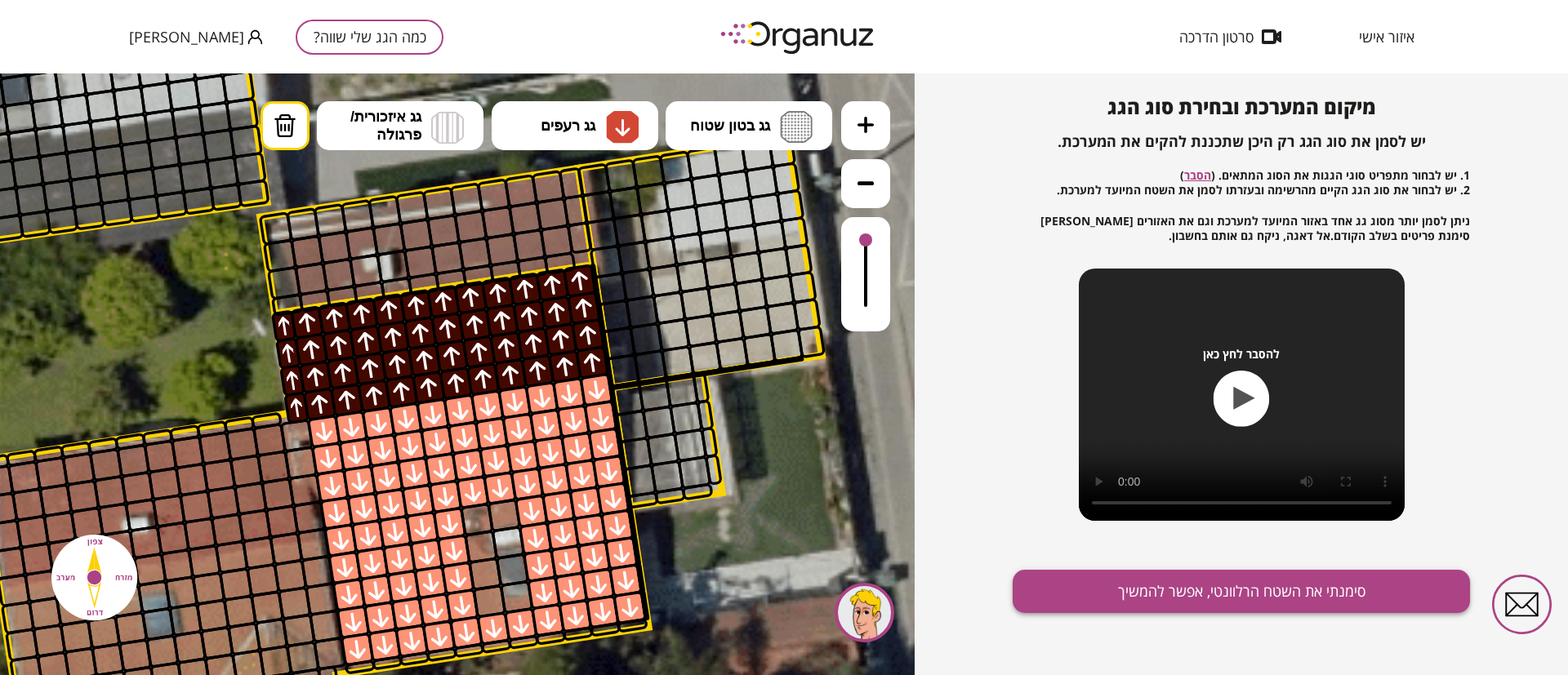
click at [1206, 590] on button "סימנתי את השטח הרלוונטי, אפשר להמשיך" at bounding box center [1241, 591] width 457 height 43
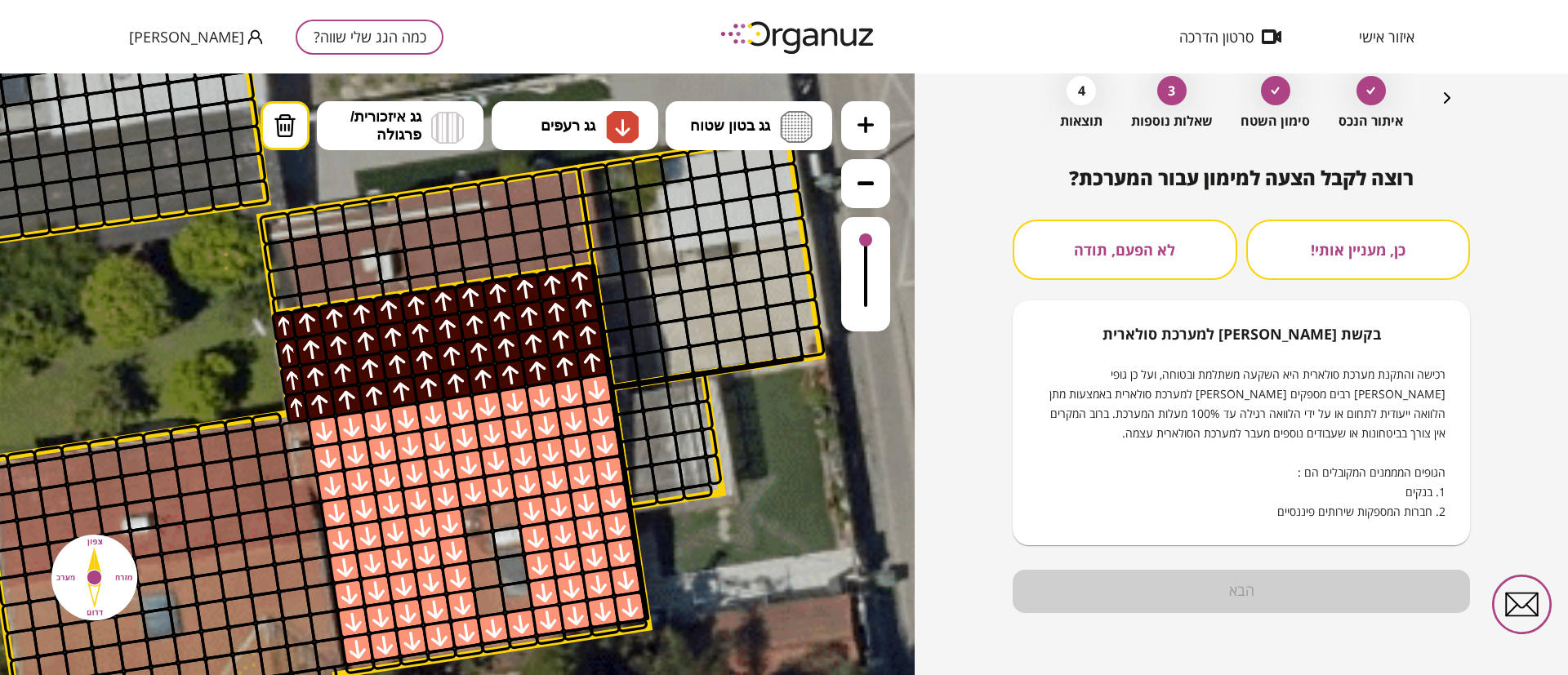
scroll to position [83, 0]
click at [1158, 252] on button "לא הפעם, תודה" at bounding box center [1124, 249] width 225 height 60
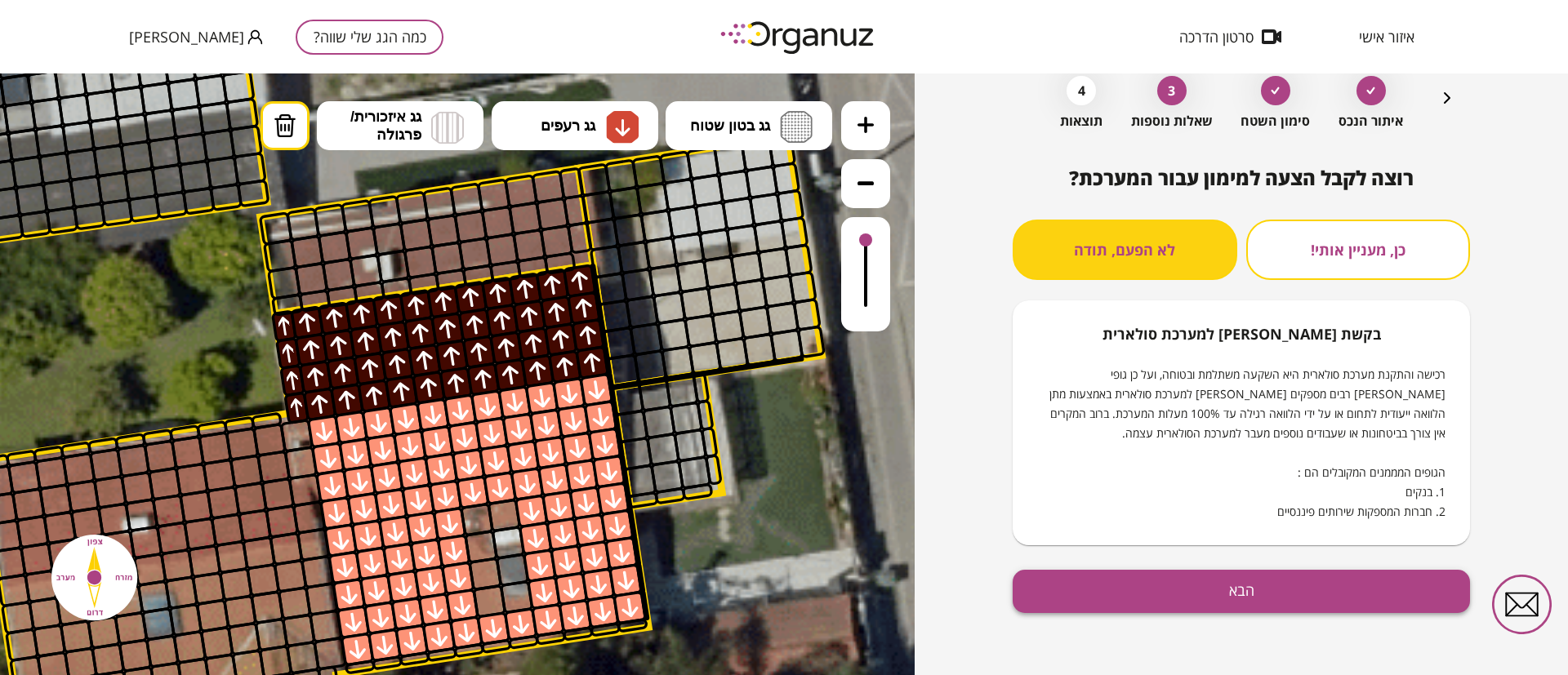
click at [1269, 592] on button "הבא" at bounding box center [1241, 591] width 457 height 43
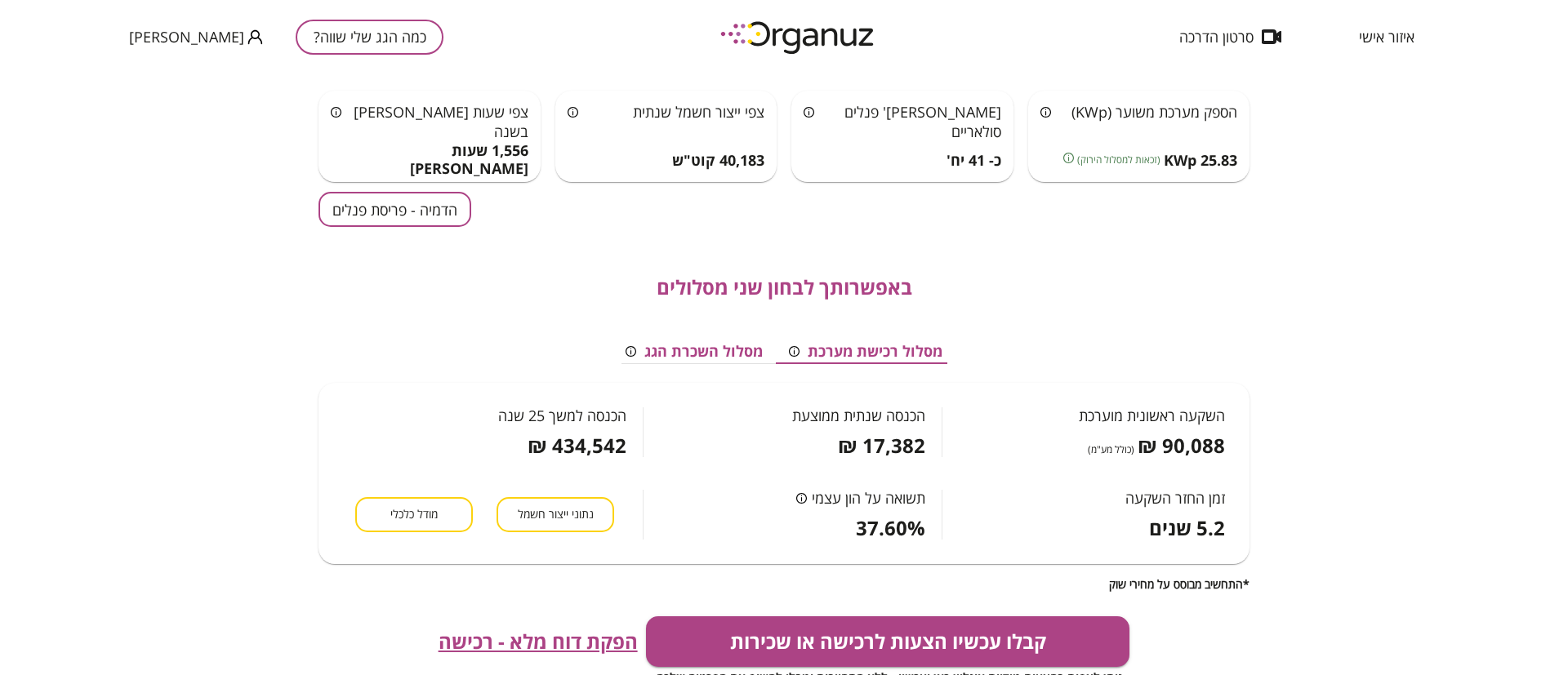
scroll to position [122, 0]
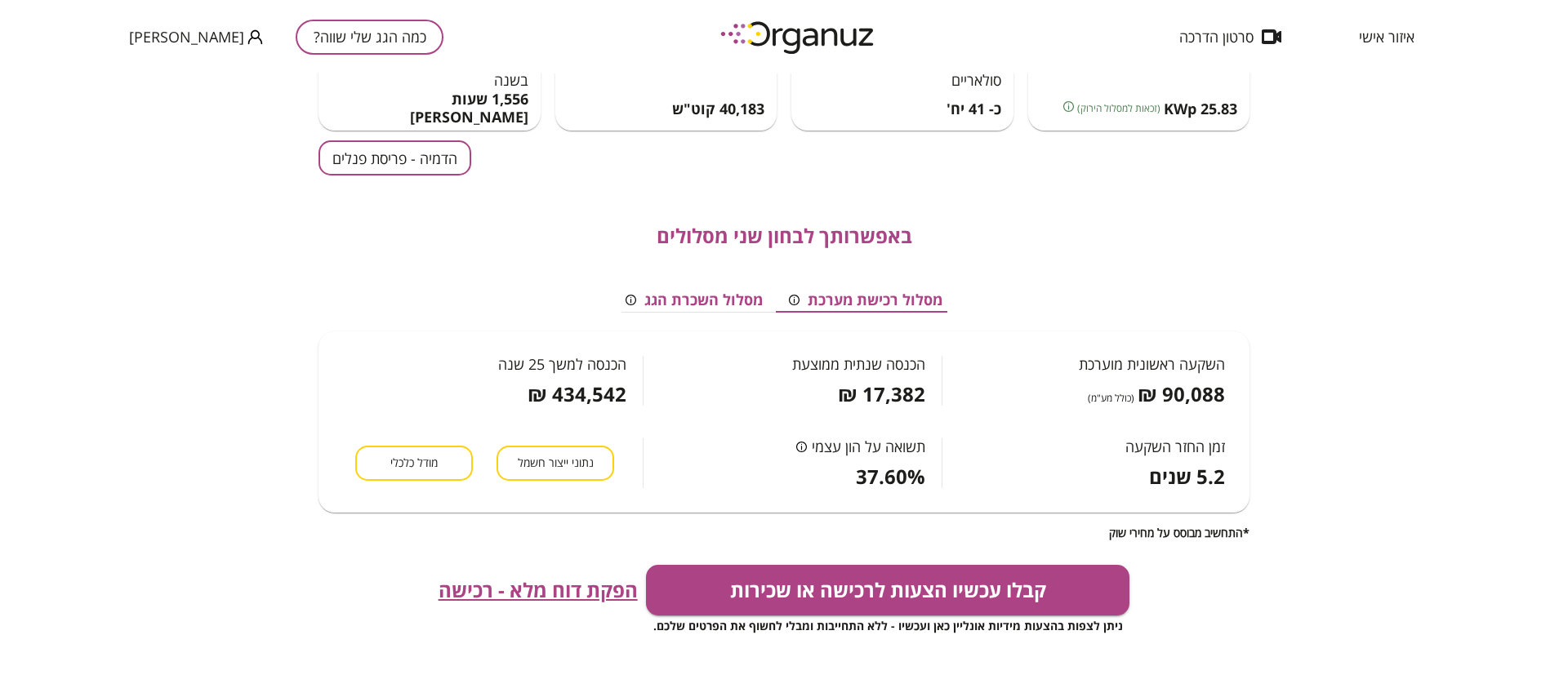
click at [423, 159] on button "הדמיה - פריסת פנלים" at bounding box center [395, 158] width 153 height 35
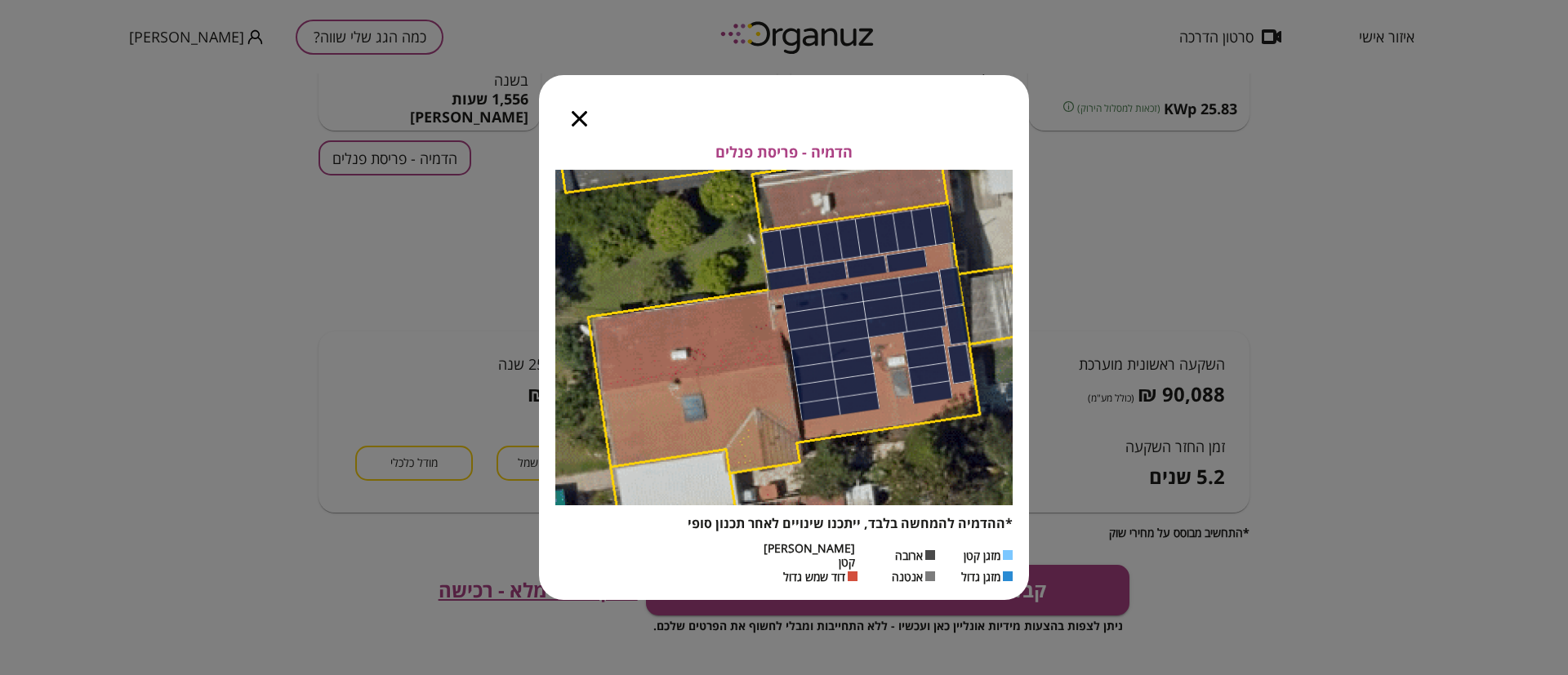
click at [574, 126] on icon "button" at bounding box center [579, 119] width 15 height 15
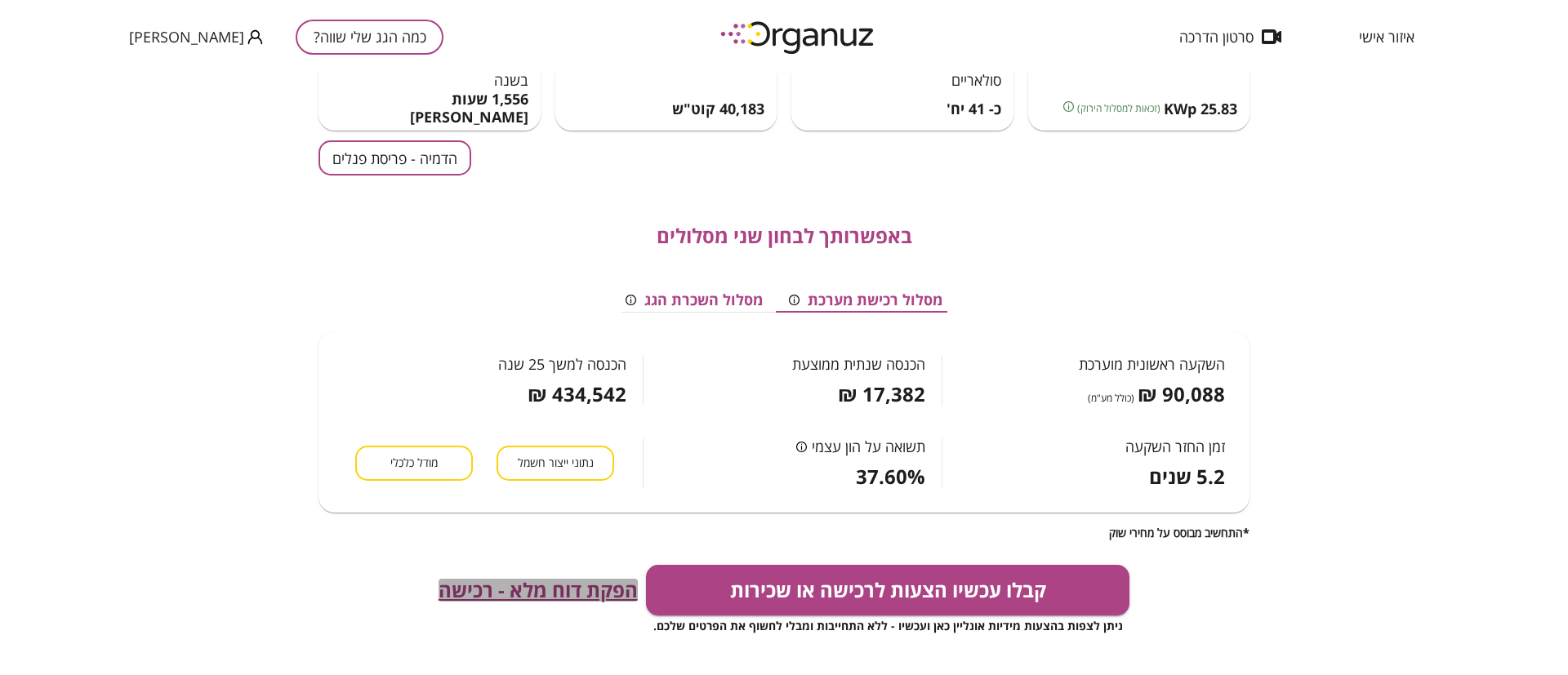
click at [538, 590] on span "הפקת דוח מלא - רכישה" at bounding box center [538, 590] width 199 height 23
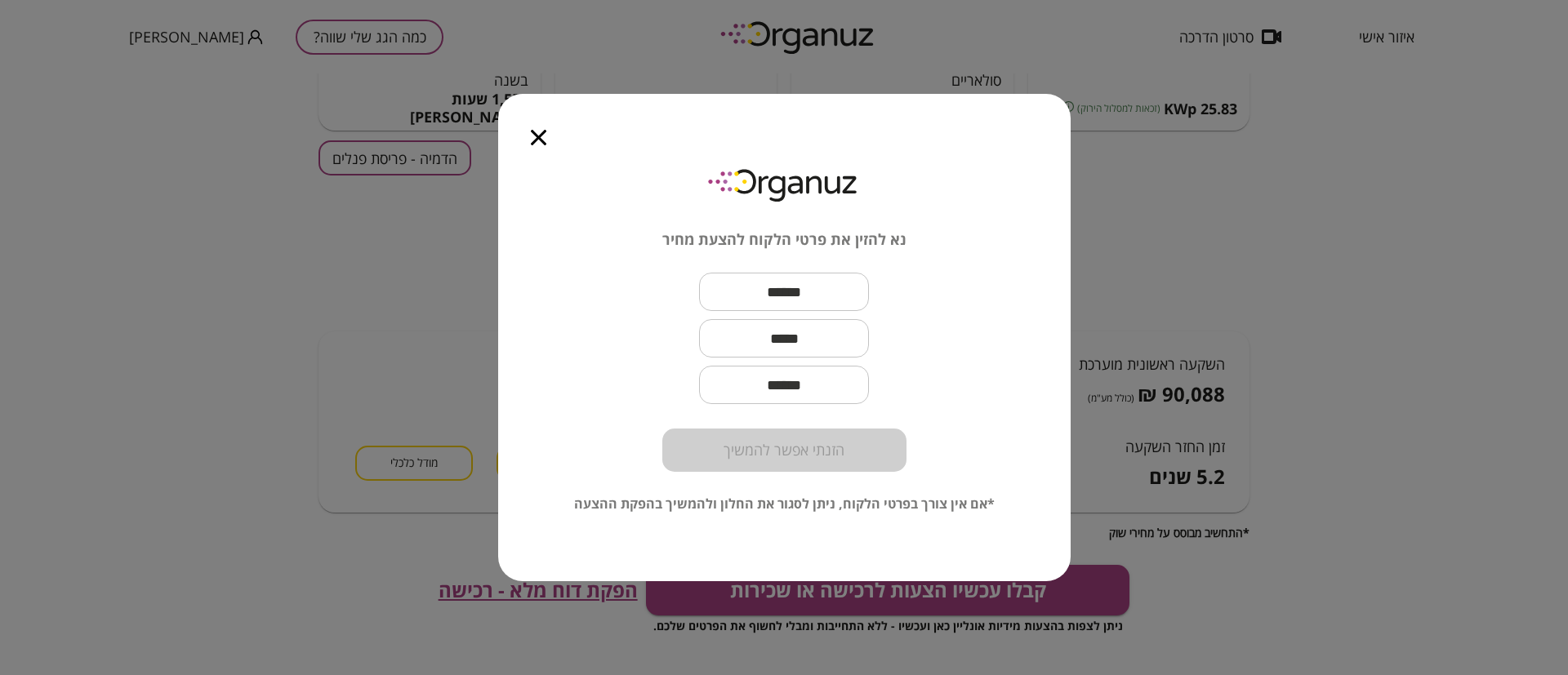
click at [538, 144] on icon "button" at bounding box center [538, 137] width 15 height 15
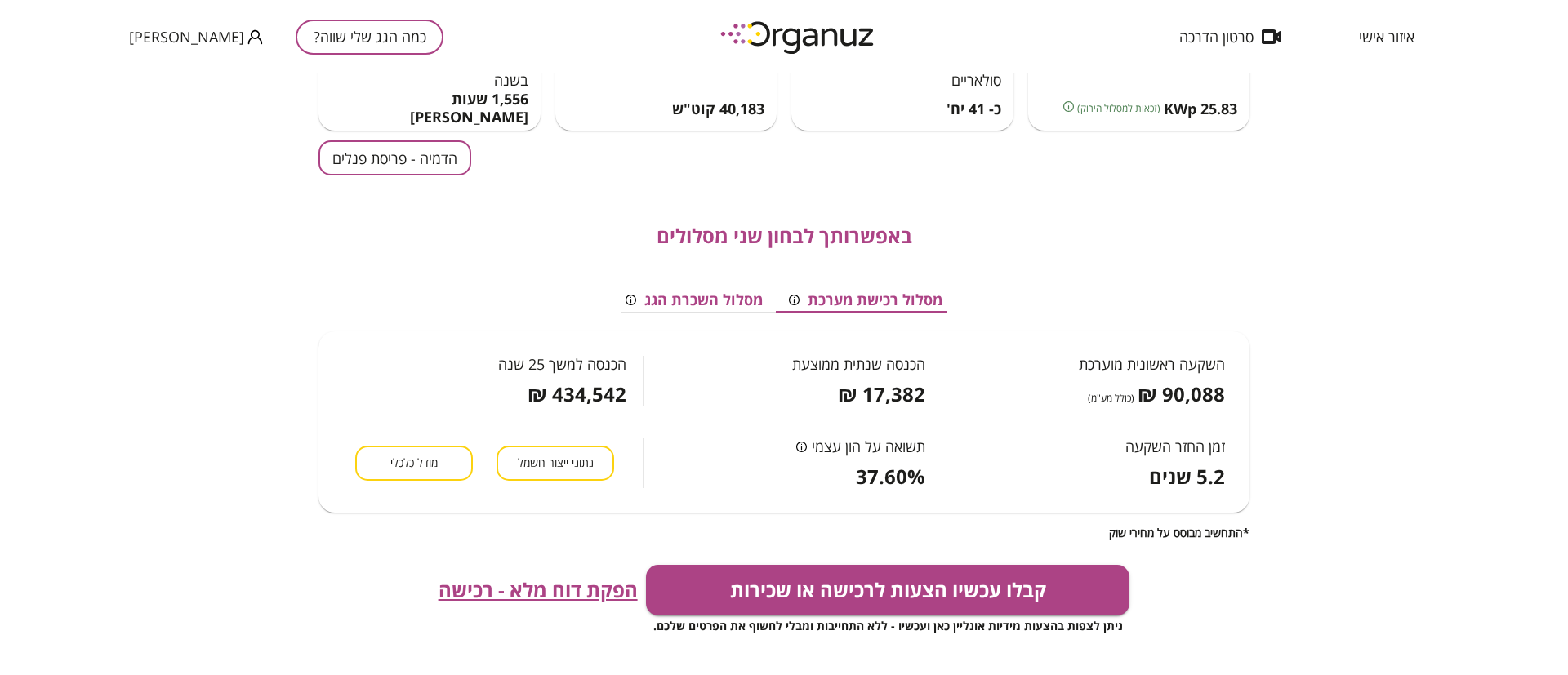
click at [728, 304] on button "מסלול השכרת הגג" at bounding box center [694, 300] width 164 height 25
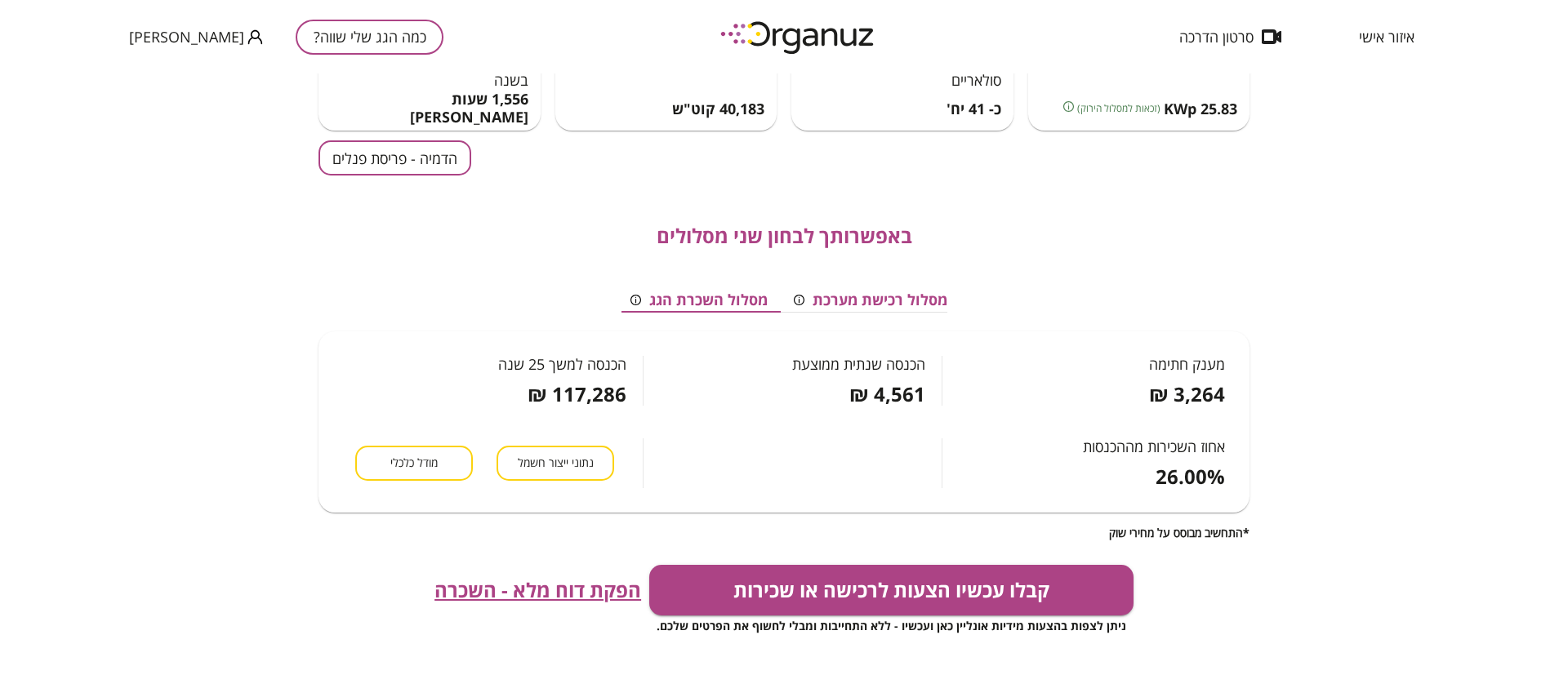
scroll to position [0, -8]
click at [845, 295] on button "מסלול רכישת מערכת" at bounding box center [873, 300] width 180 height 25
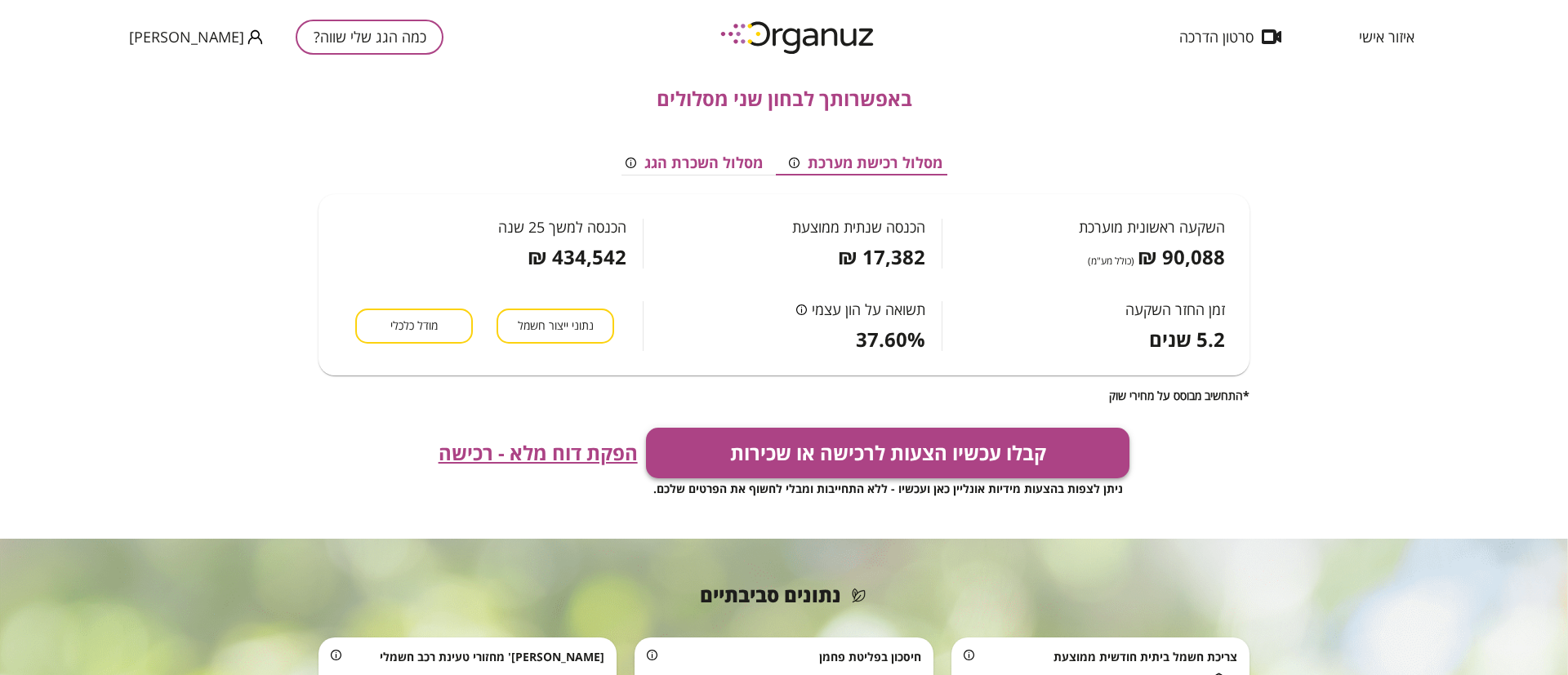
scroll to position [0, 0]
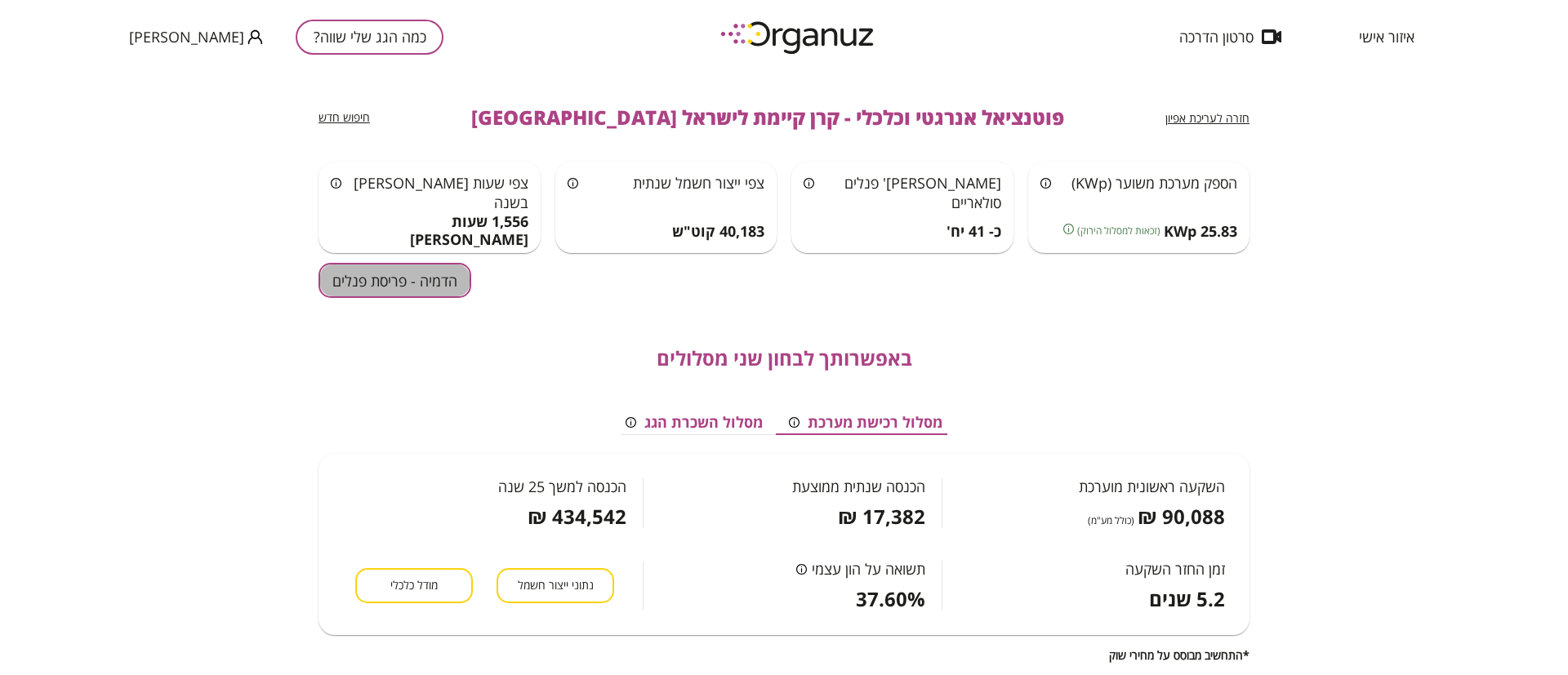
click at [416, 286] on button "הדמיה - פריסת פנלים" at bounding box center [395, 280] width 153 height 35
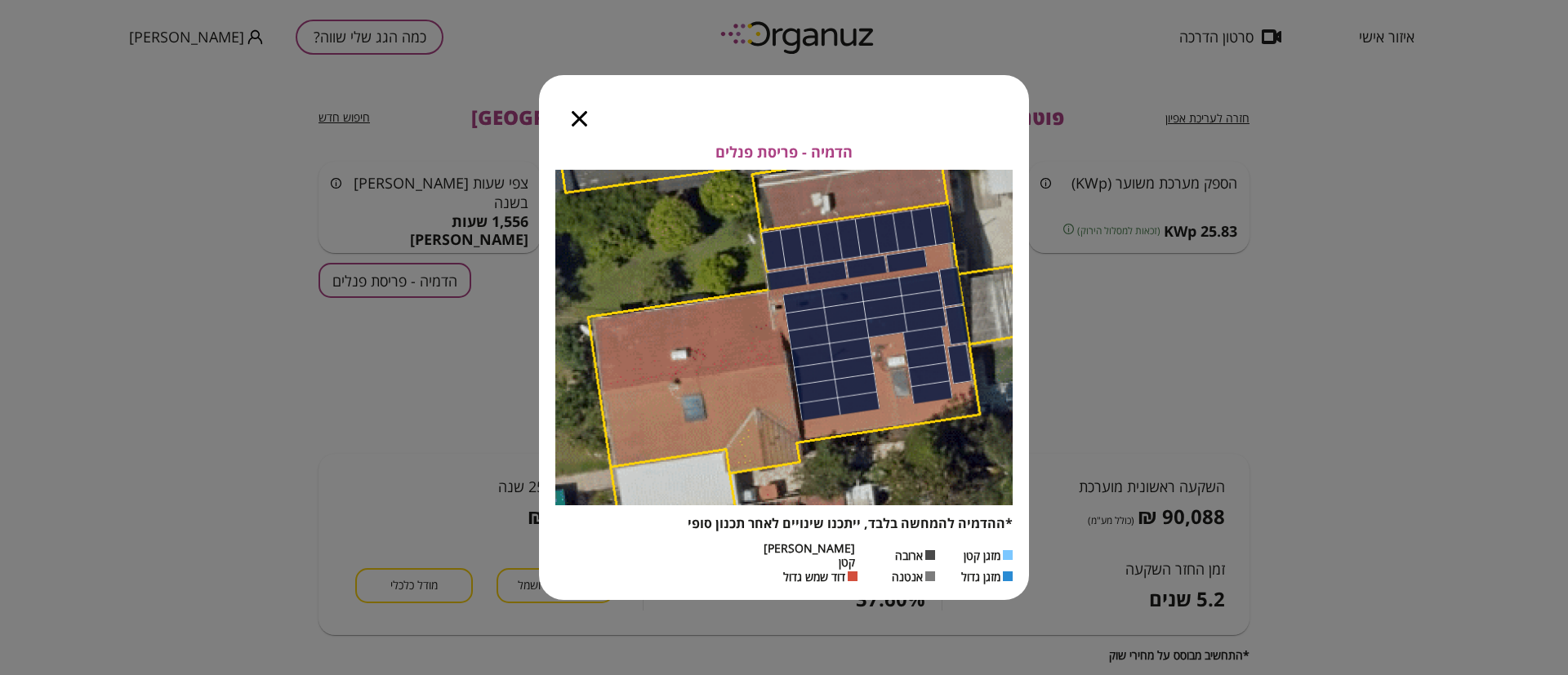
click at [585, 126] on icon "button" at bounding box center [579, 119] width 15 height 15
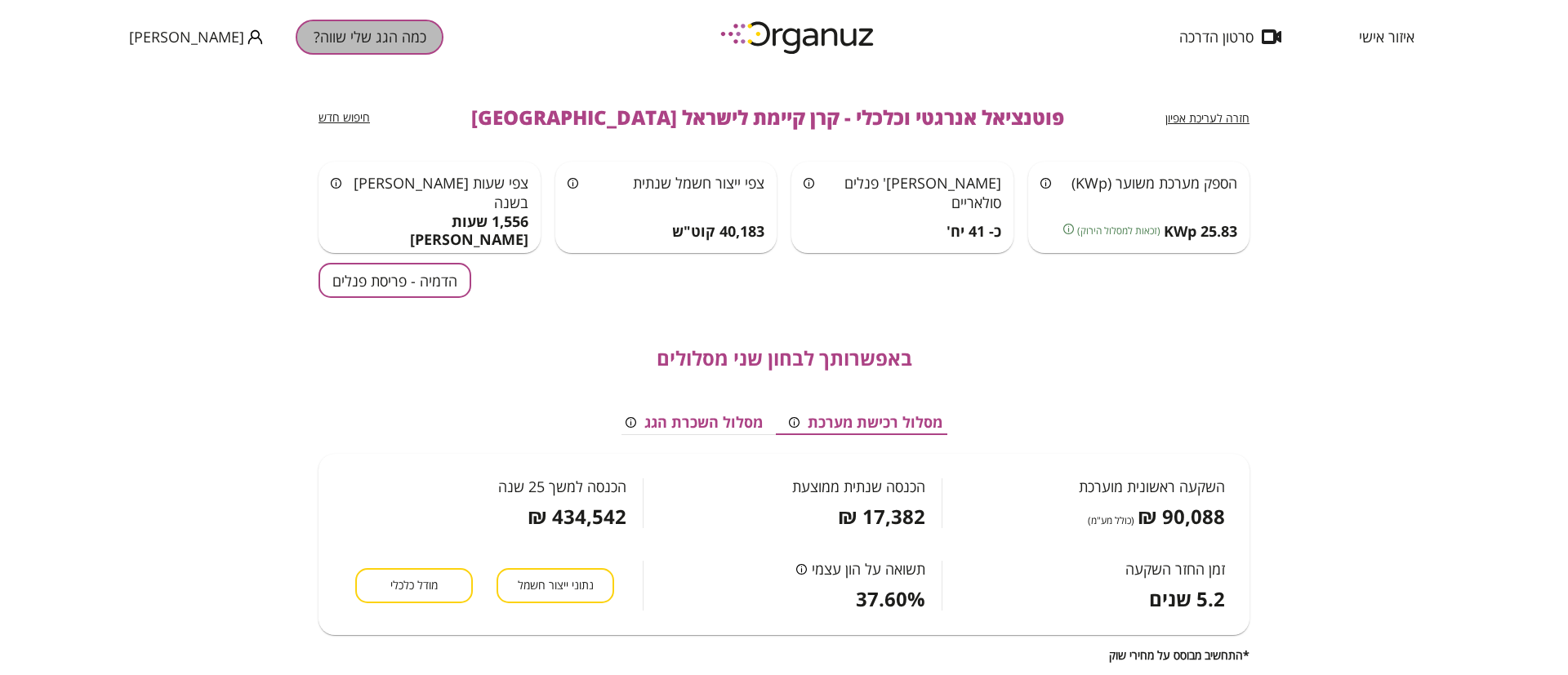
click at [296, 36] on button "כמה הגג שלי שווה?" at bounding box center [370, 36] width 148 height 35
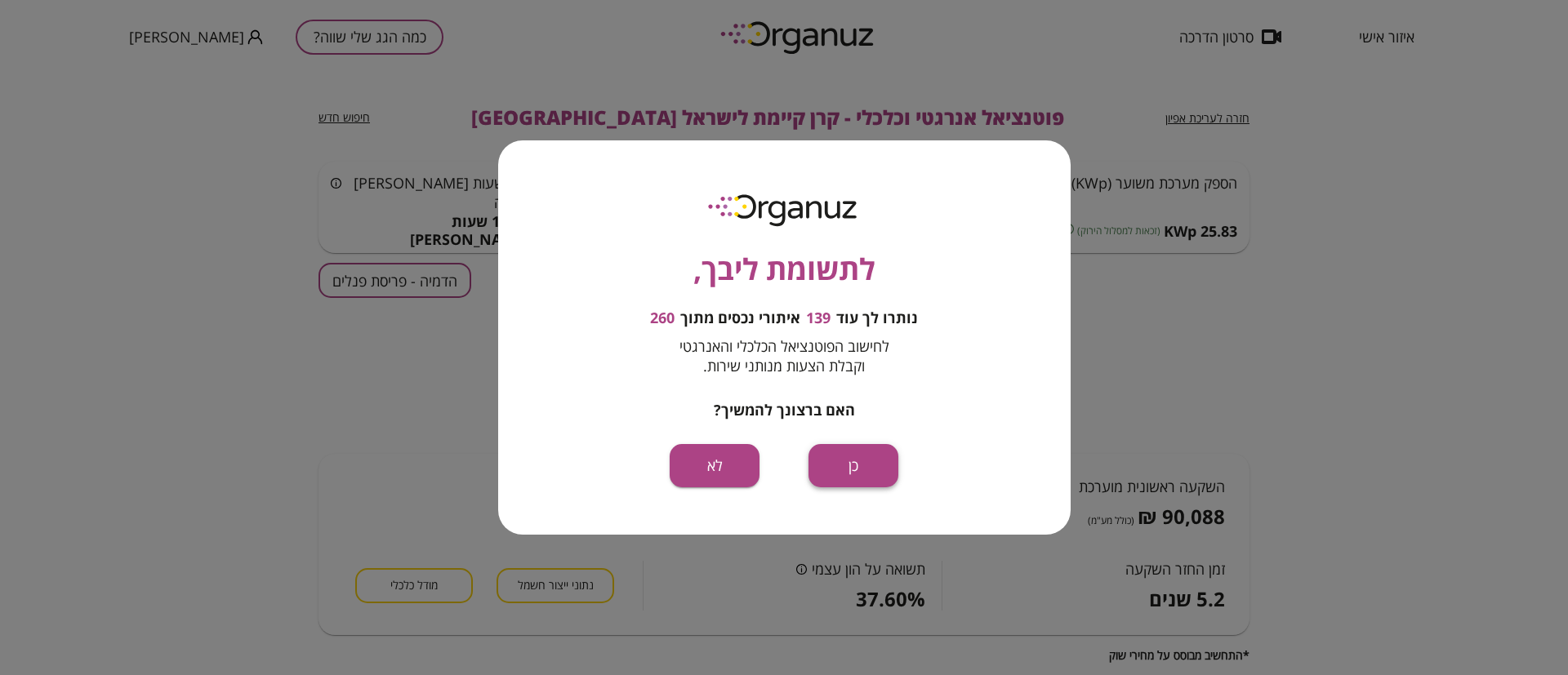
click at [857, 471] on button "כן" at bounding box center [853, 466] width 90 height 43
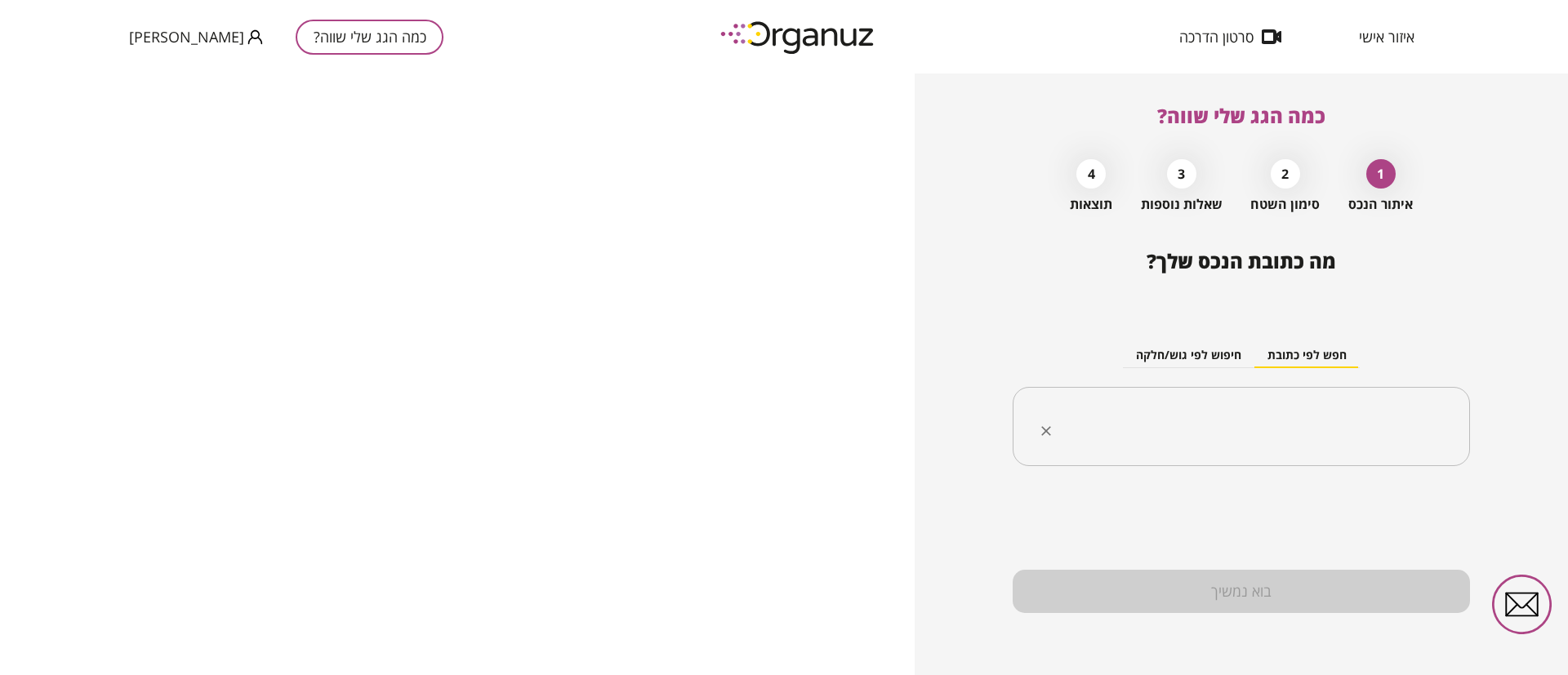
click at [1140, 405] on div "​" at bounding box center [1241, 427] width 457 height 80
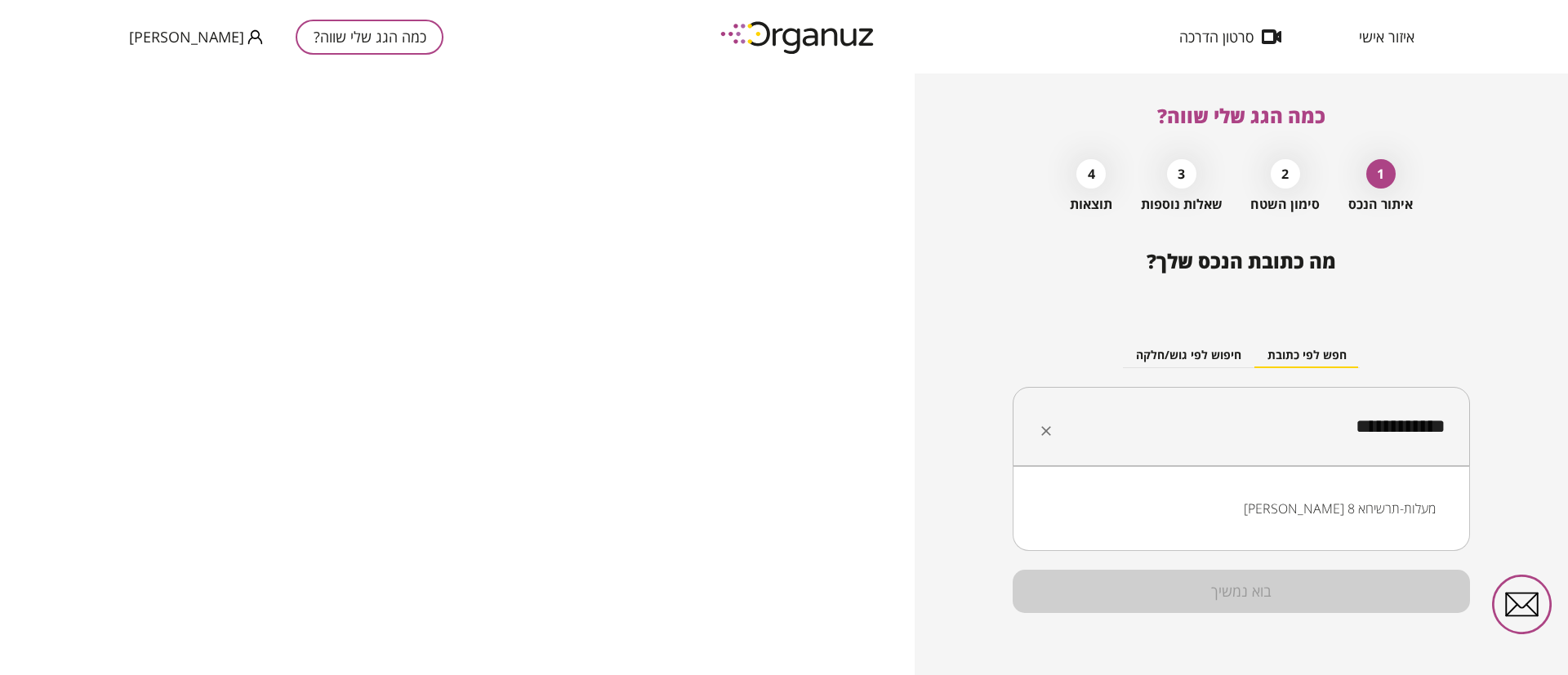
click at [1398, 499] on li "[PERSON_NAME] 8 מעלות-תרשיחא" at bounding box center [1241, 509] width 415 height 30
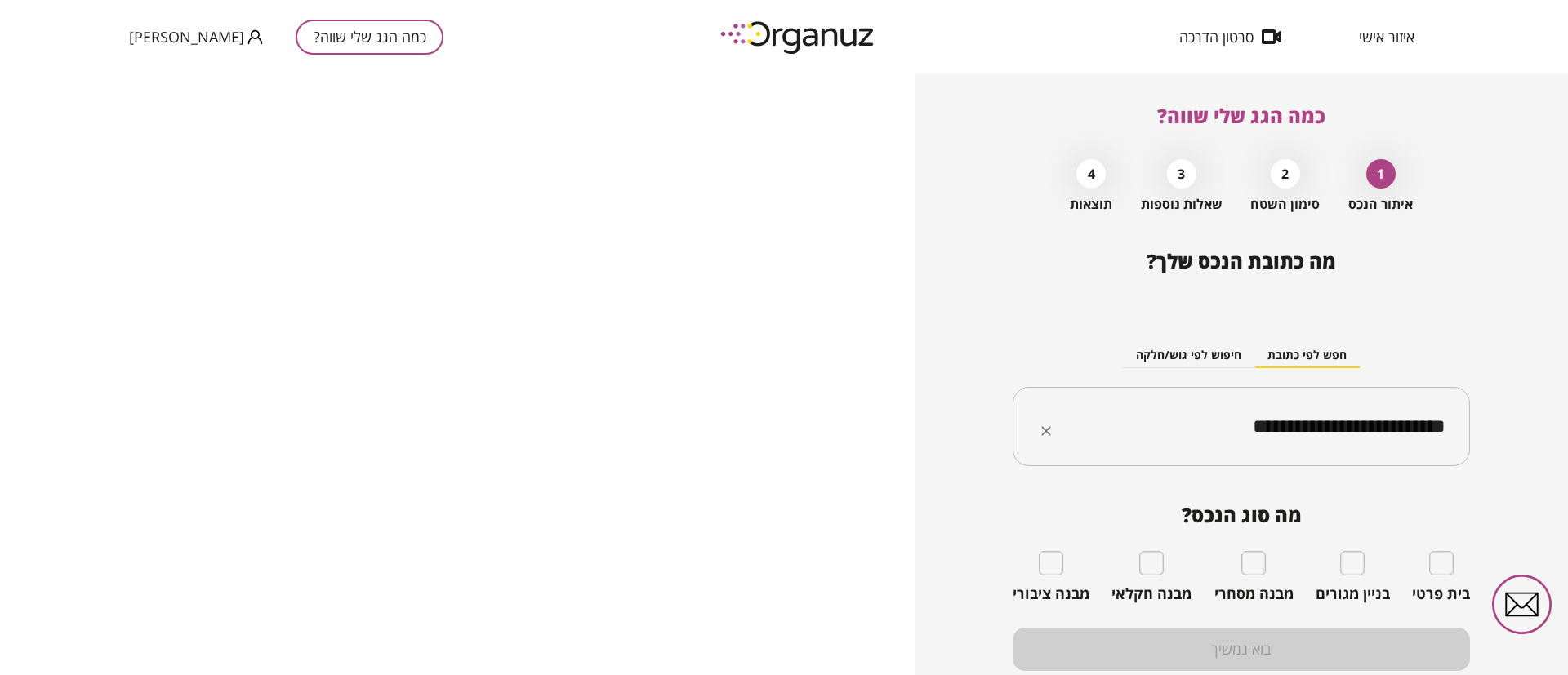
type input "**********"
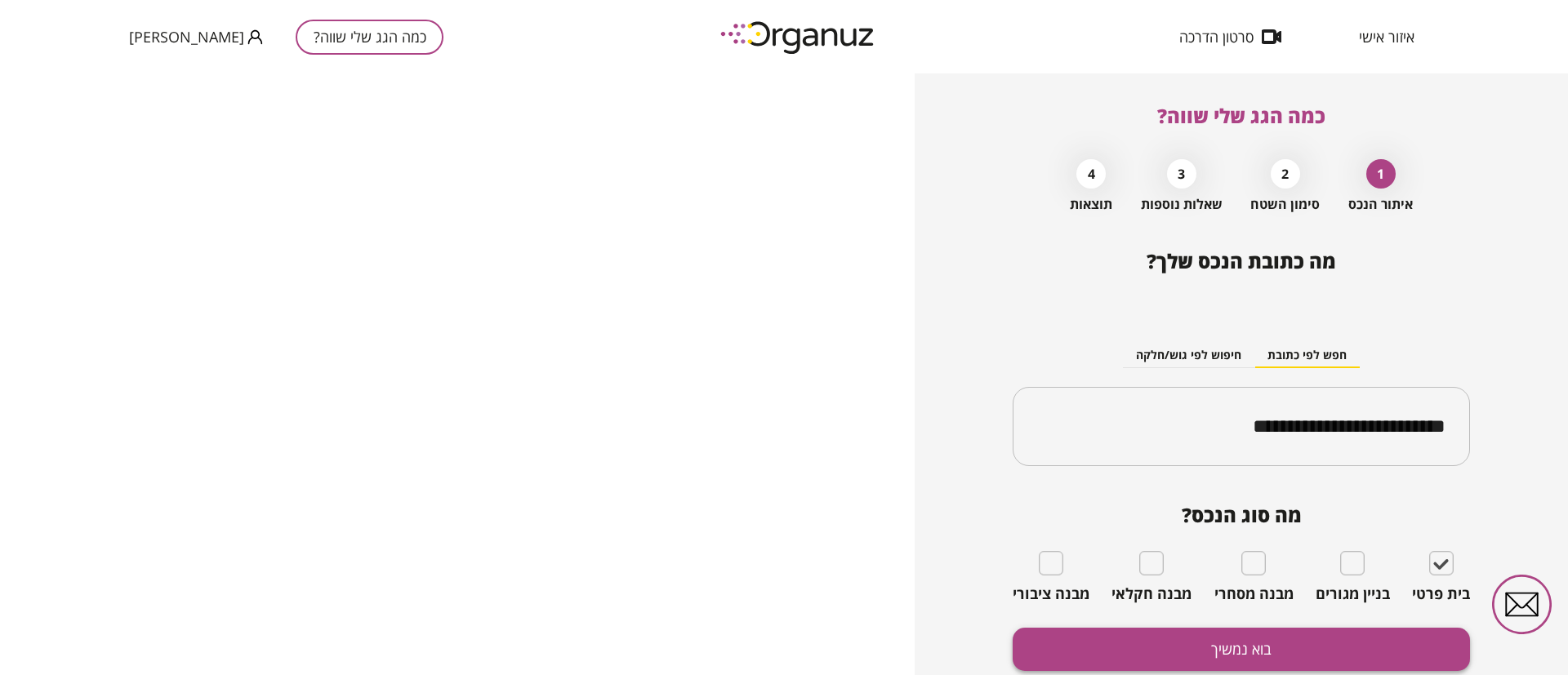
click at [1387, 652] on button "בוא נמשיך" at bounding box center [1241, 649] width 457 height 43
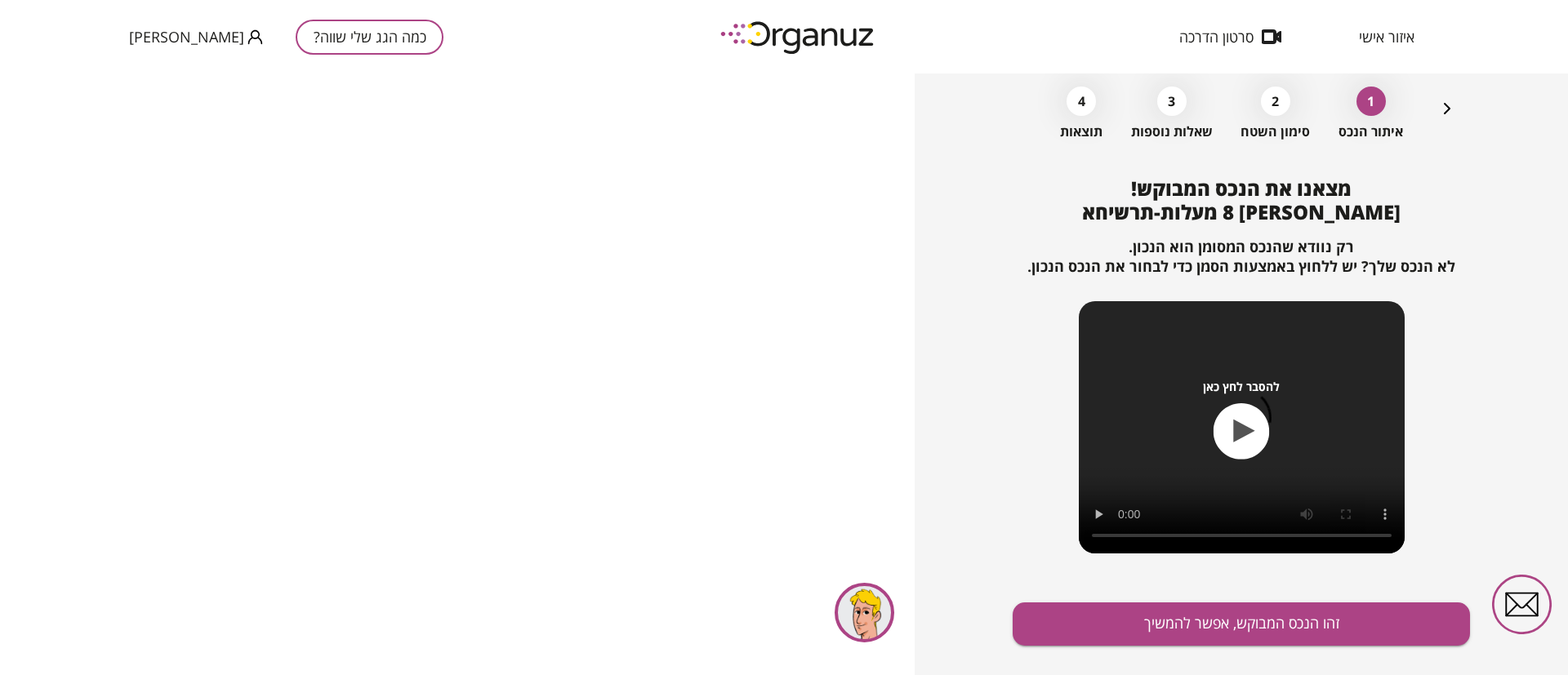
scroll to position [105, 0]
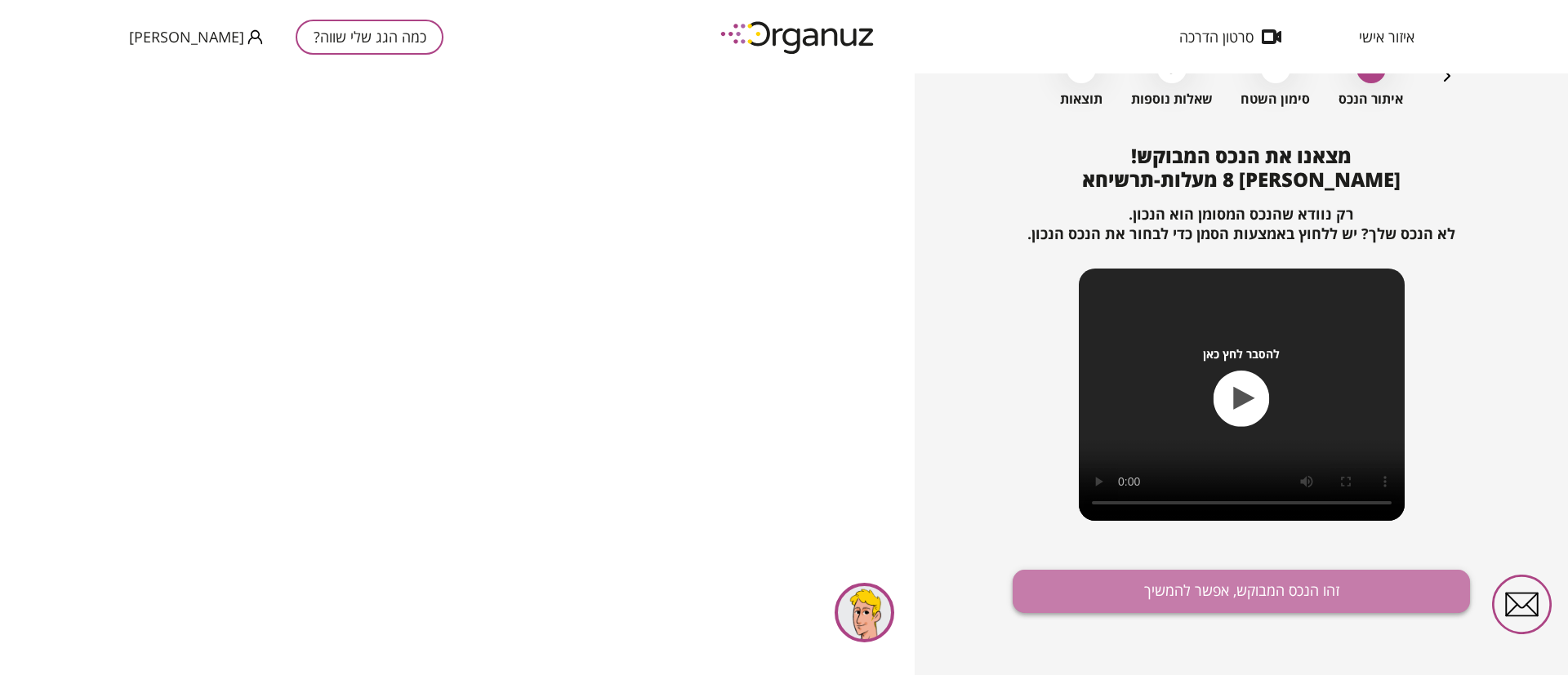
click at [1310, 589] on button "זהו הנכס המבוקש, אפשר להמשיך" at bounding box center [1241, 591] width 457 height 43
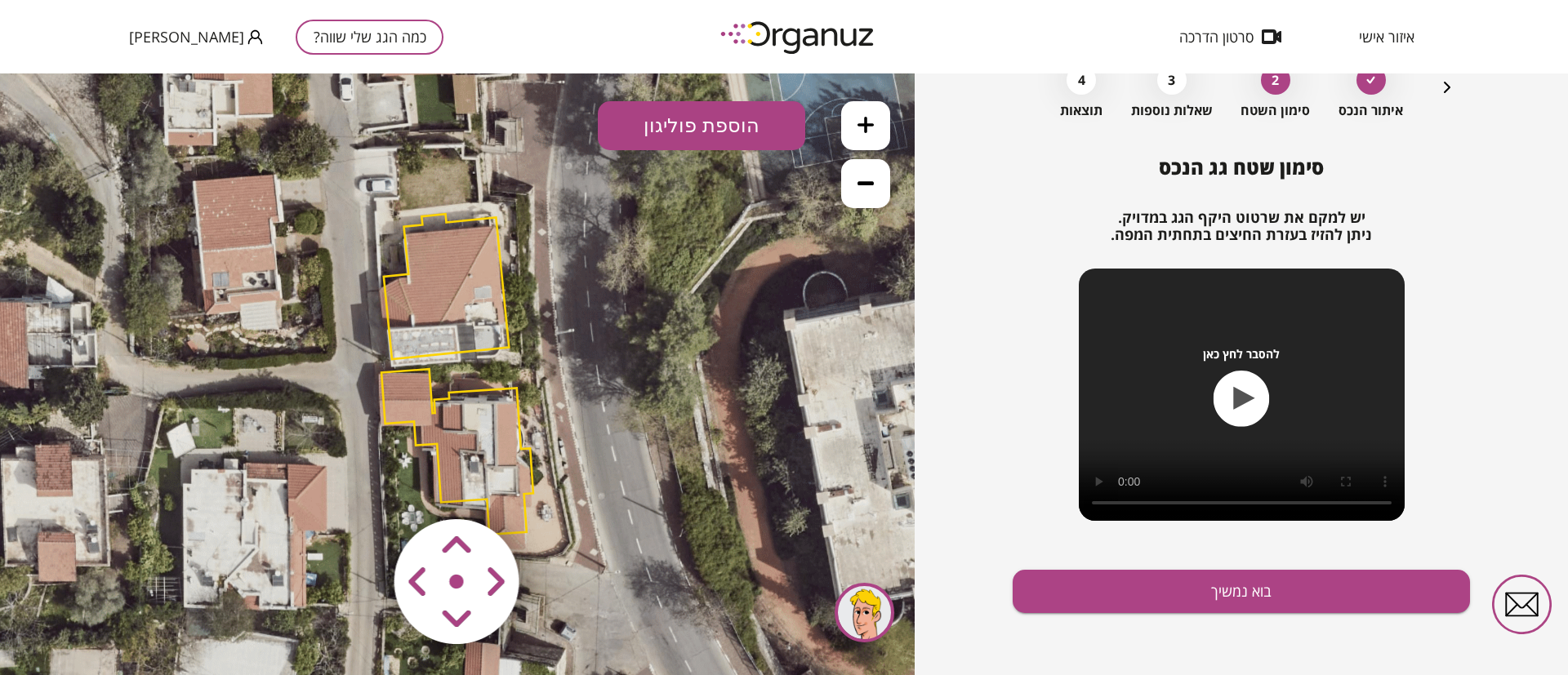
click at [862, 121] on icon at bounding box center [865, 125] width 16 height 16
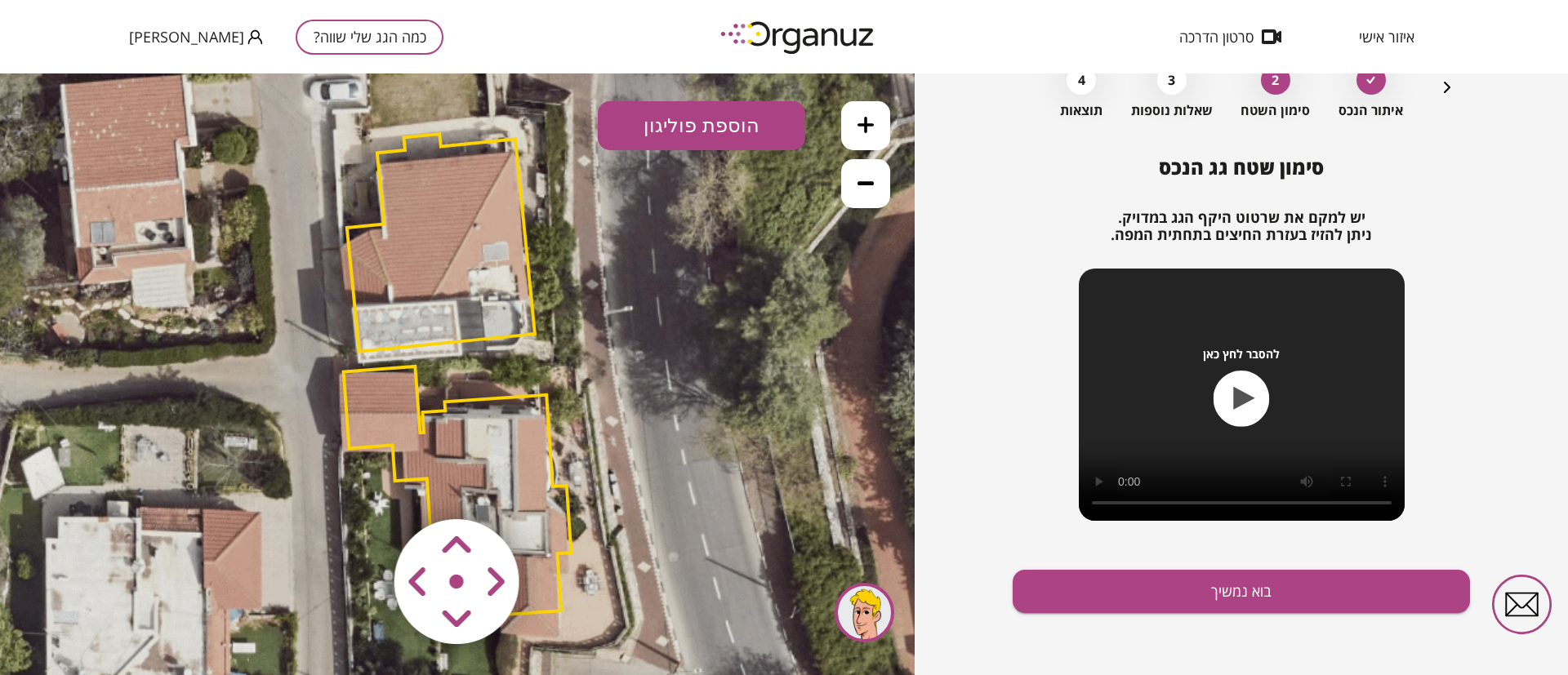
click at [862, 121] on icon at bounding box center [865, 125] width 16 height 16
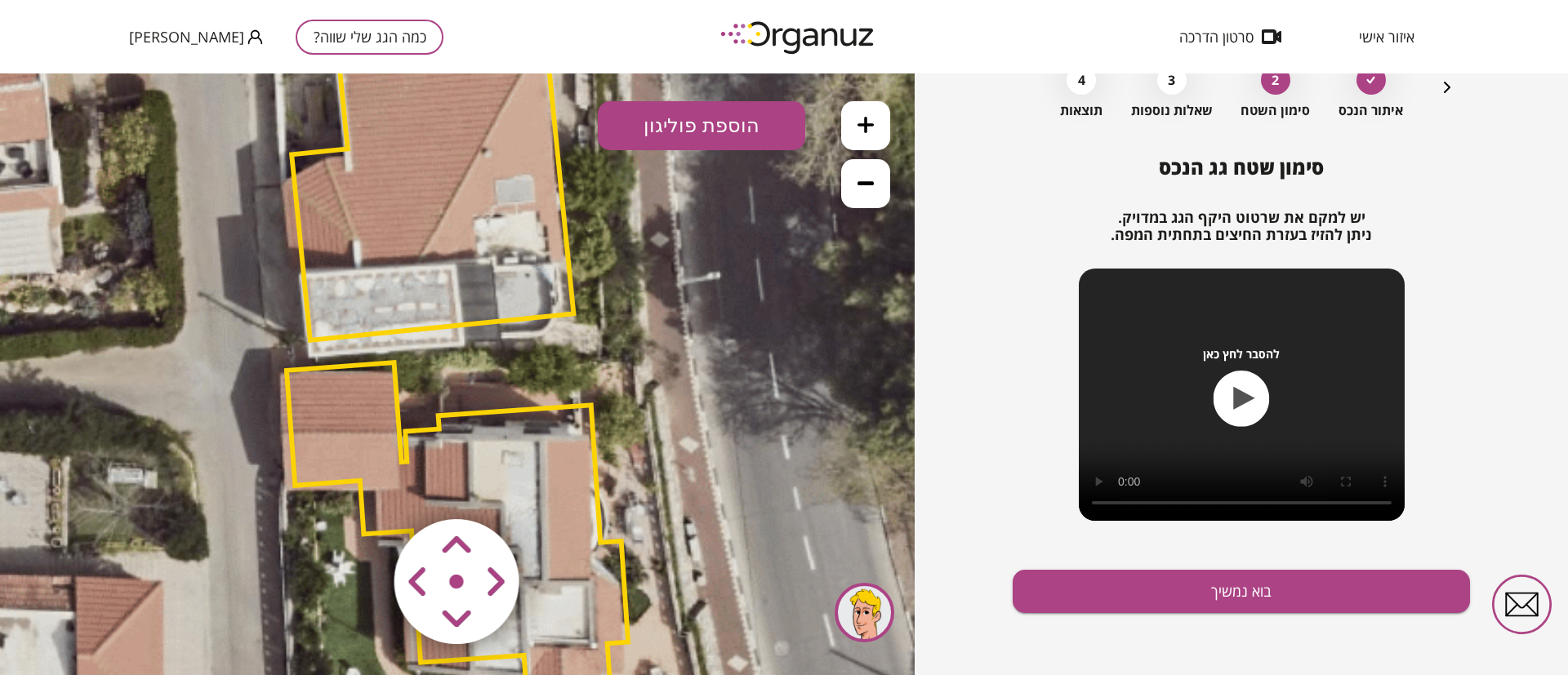
click at [862, 121] on icon at bounding box center [865, 125] width 16 height 16
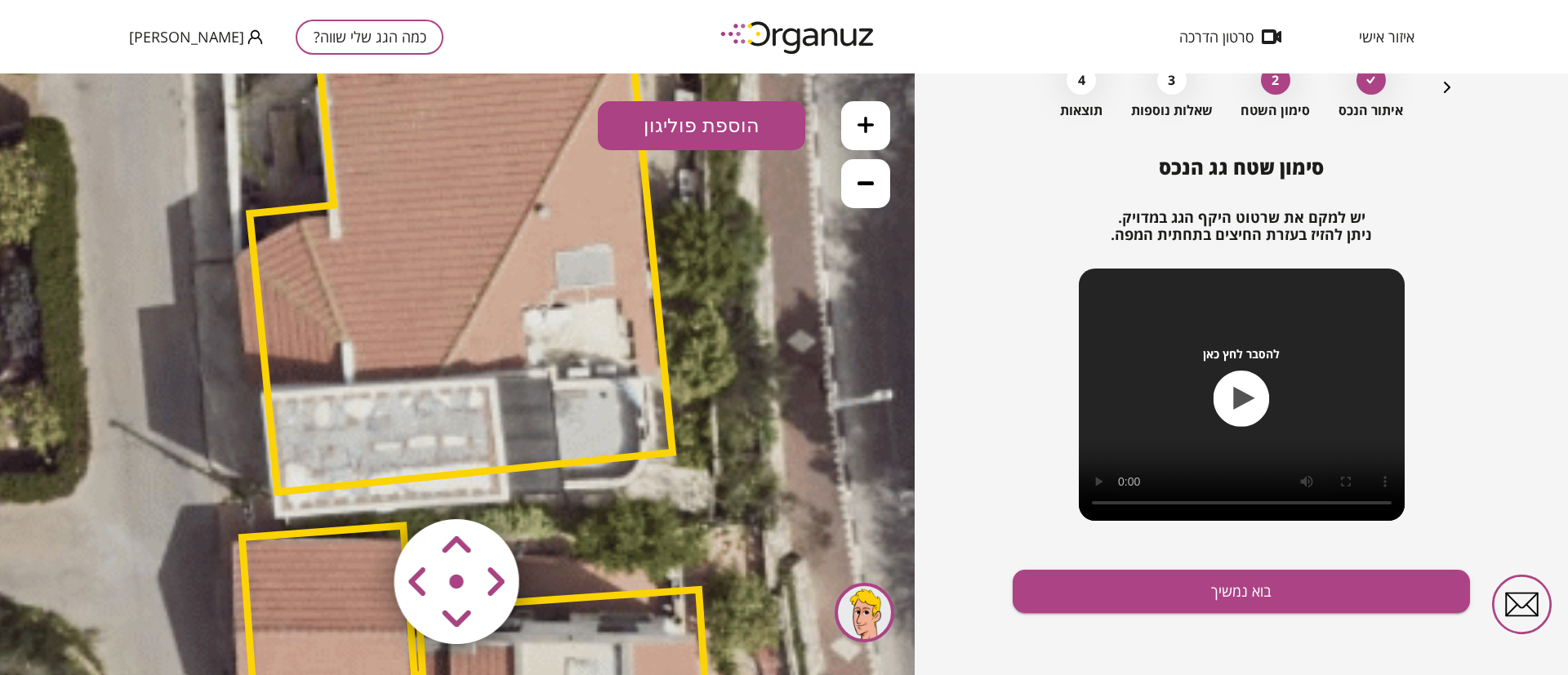
drag, startPoint x: 459, startPoint y: 294, endPoint x: 606, endPoint y: 404, distance: 183.6
click at [516, 455] on polygon at bounding box center [461, 248] width 423 height 490
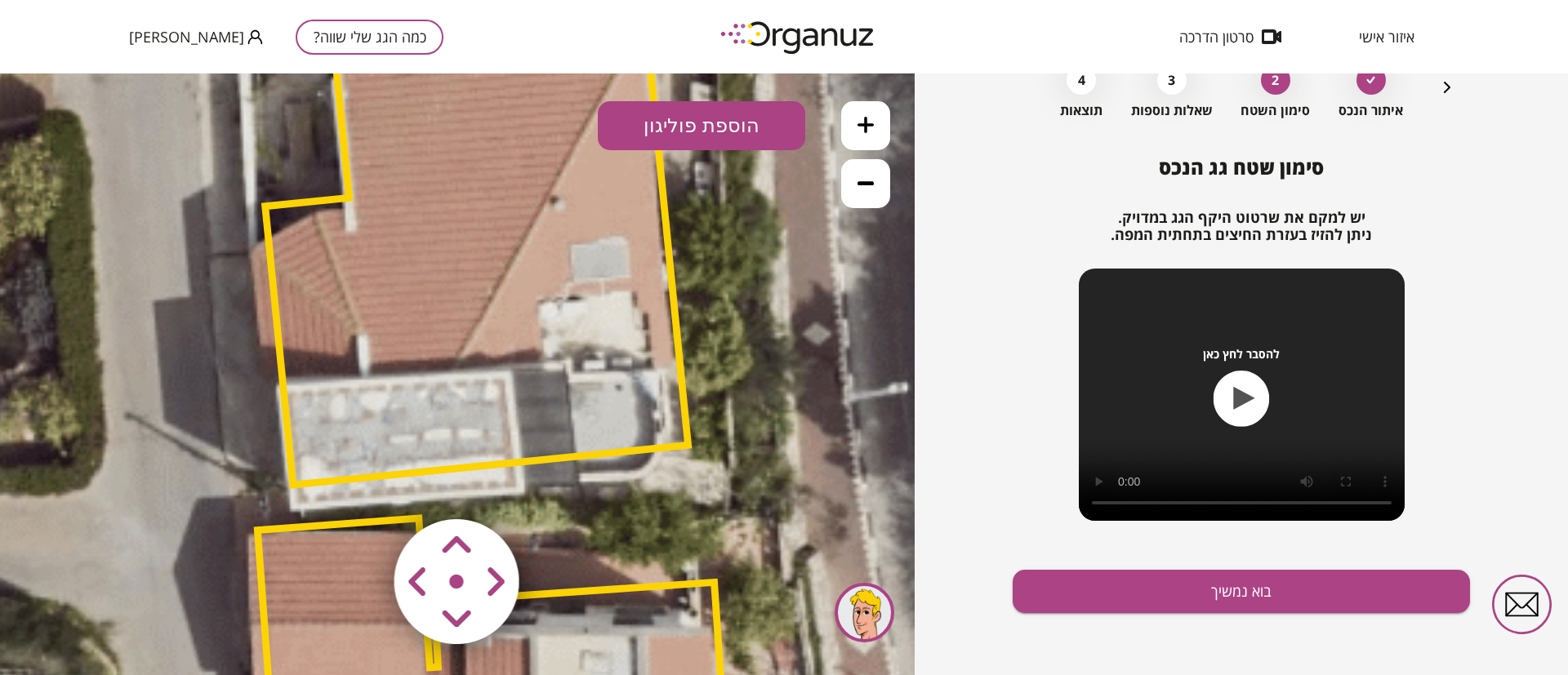
click at [360, 485] on area at bounding box center [360, 485] width 0 height 0
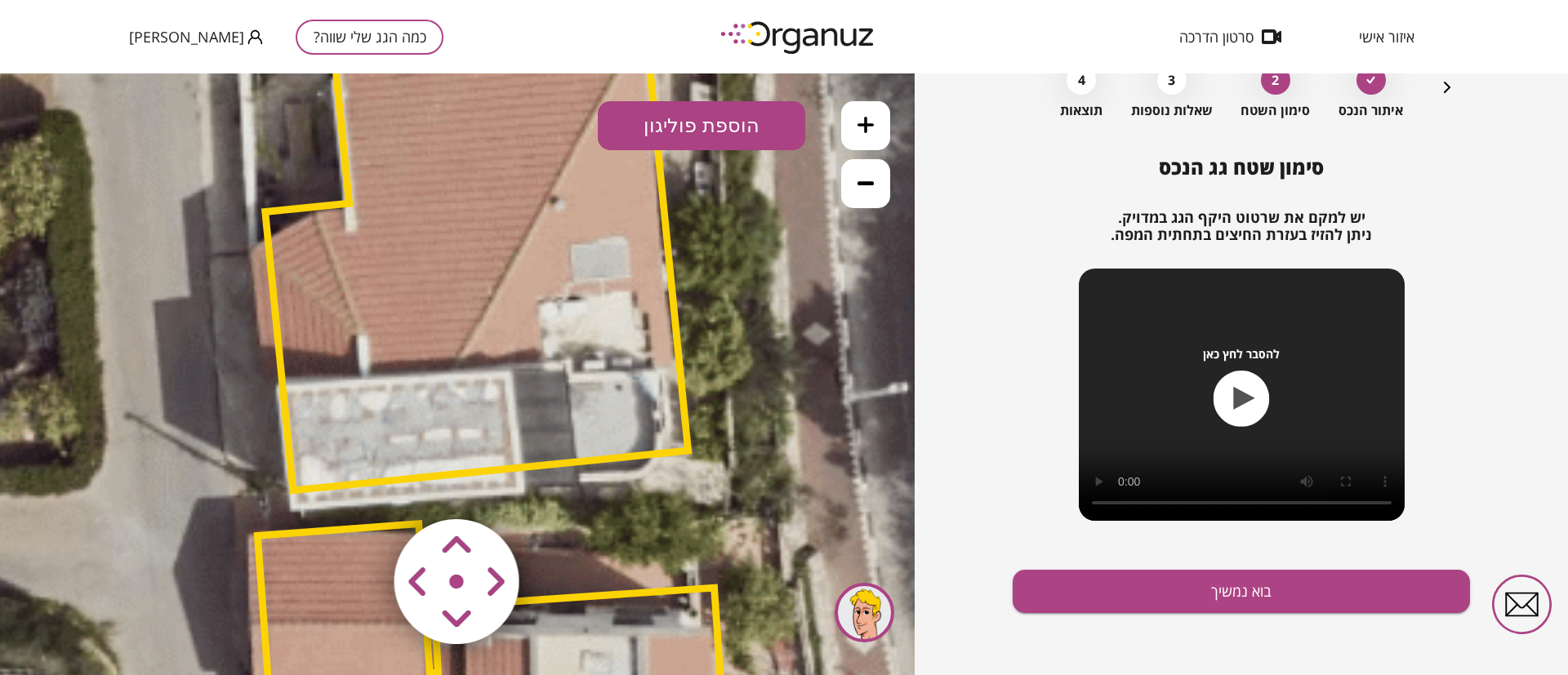
click at [360, 485] on area at bounding box center [360, 485] width 0 height 0
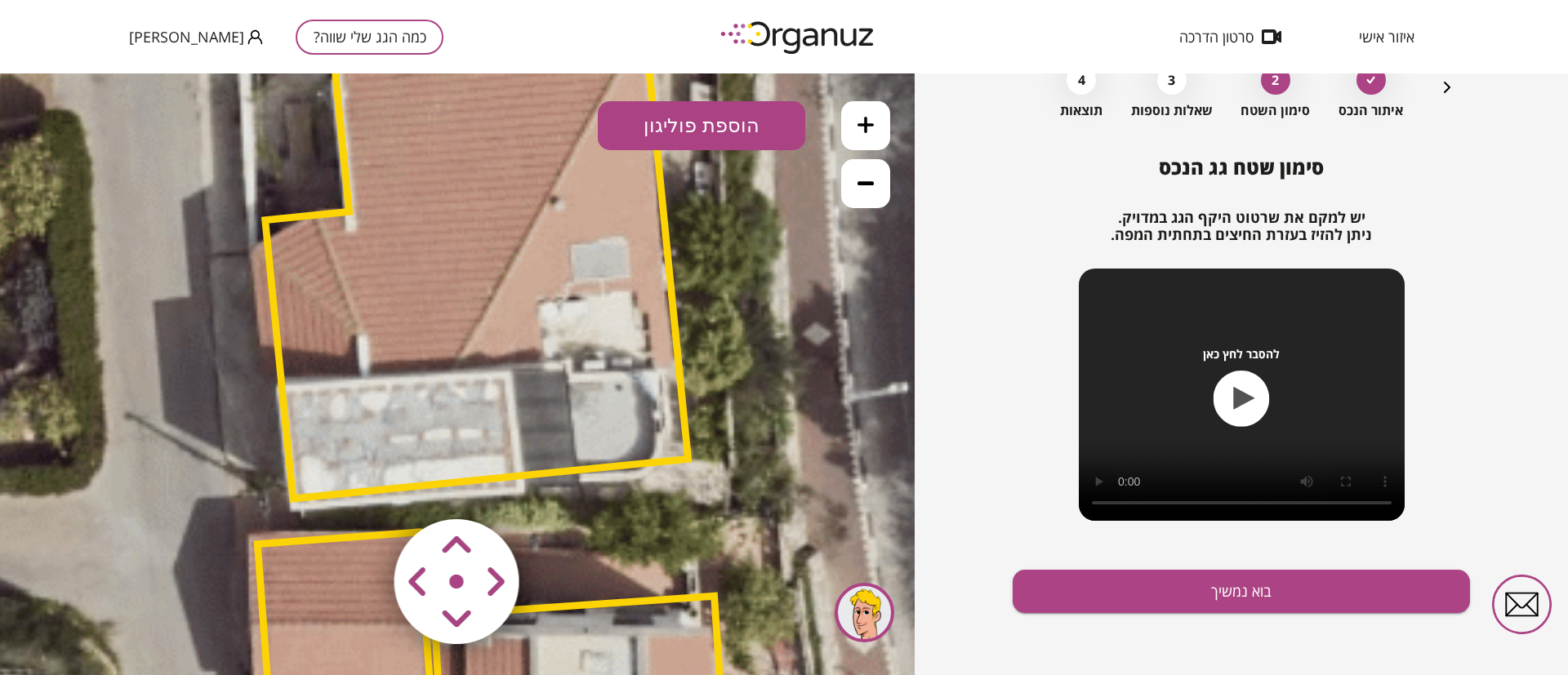
click at [360, 485] on area at bounding box center [360, 485] width 0 height 0
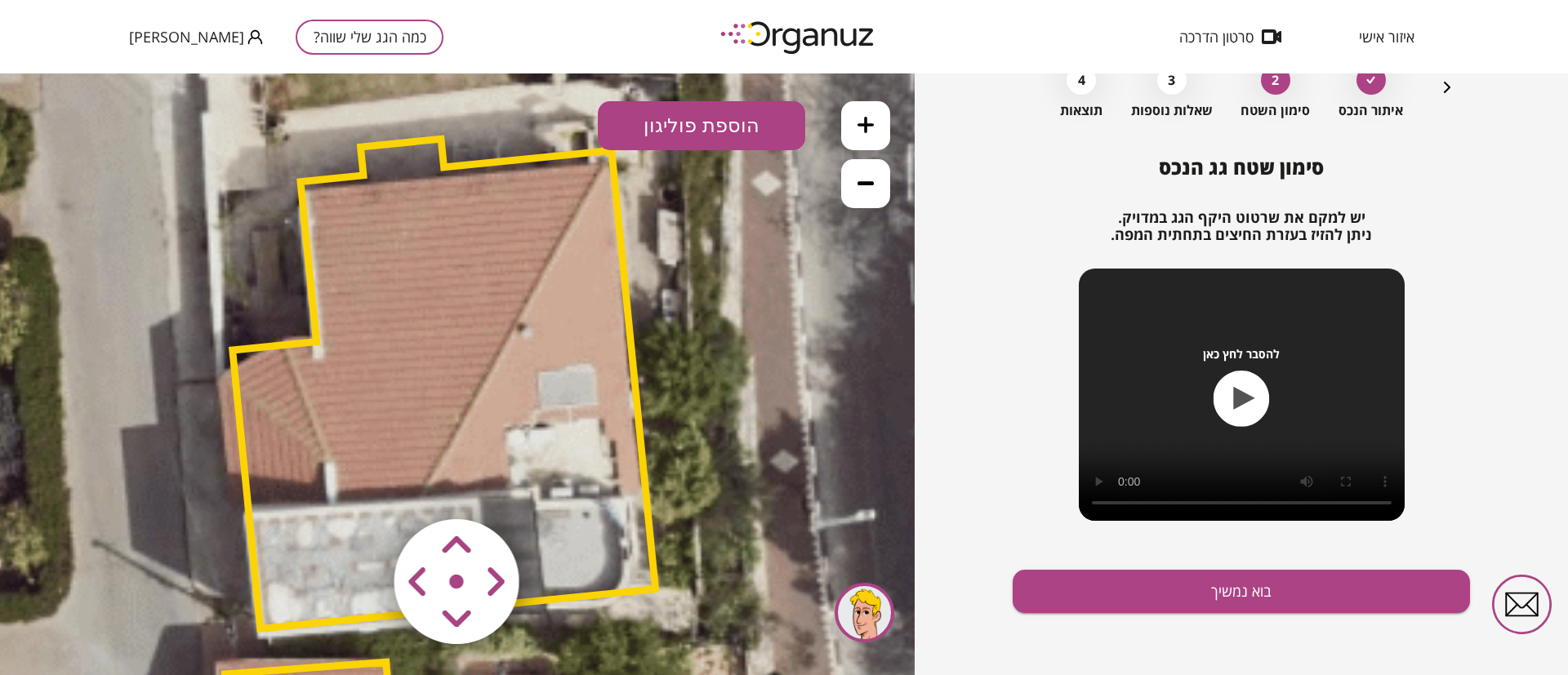
drag, startPoint x: 790, startPoint y: 246, endPoint x: 711, endPoint y: 381, distance: 156.4
click at [744, 367] on icon at bounding box center [477, 670] width 3307 height 3307
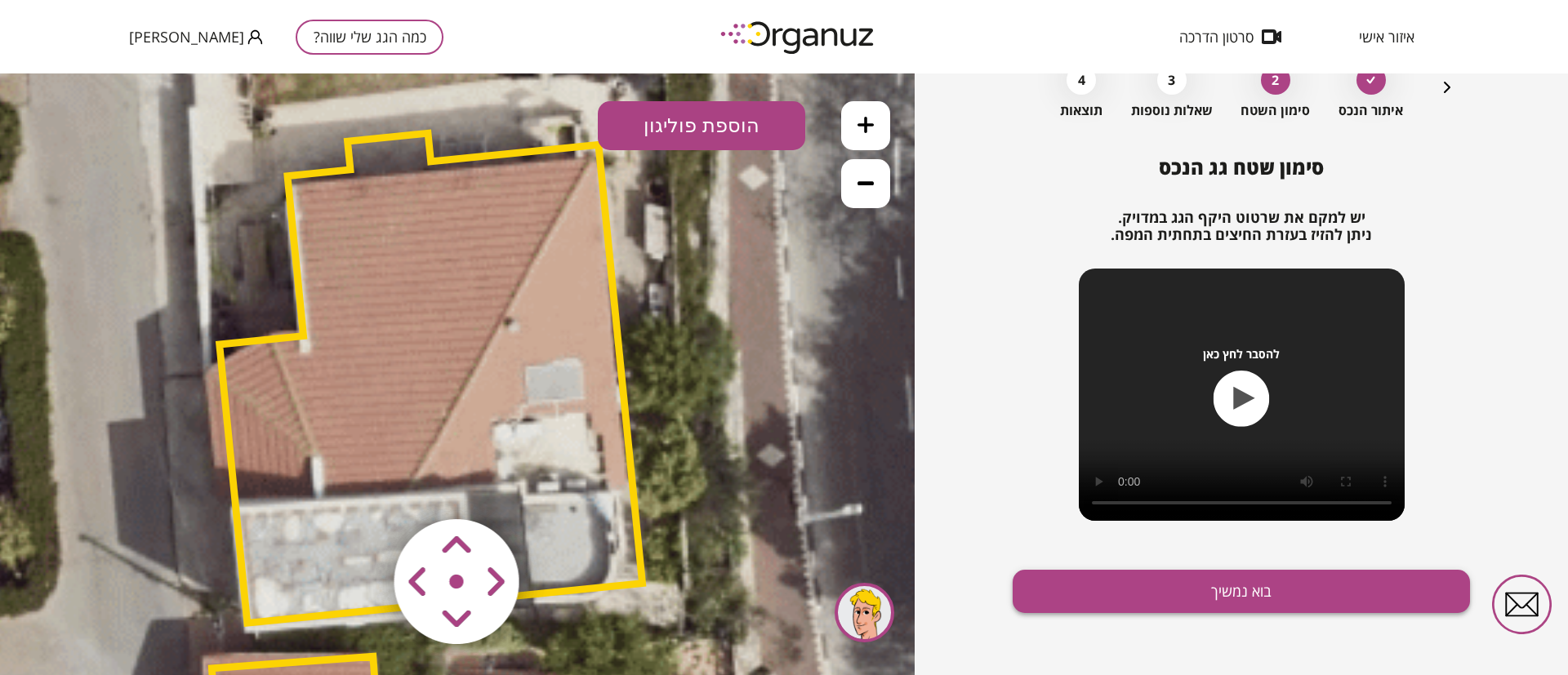
click at [1126, 583] on button "בוא נמשיך" at bounding box center [1241, 591] width 457 height 43
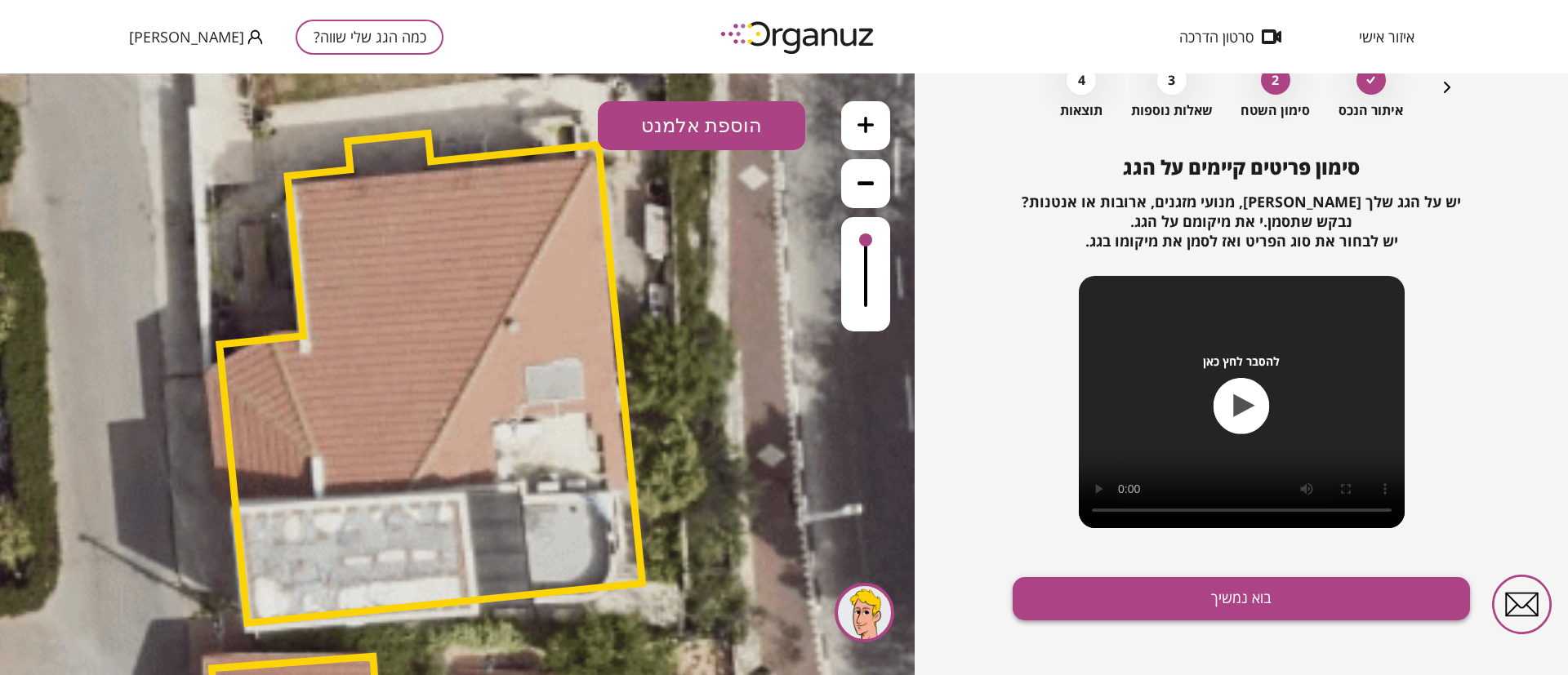
click at [1214, 606] on button "בוא נמשיך" at bounding box center [1241, 599] width 457 height 43
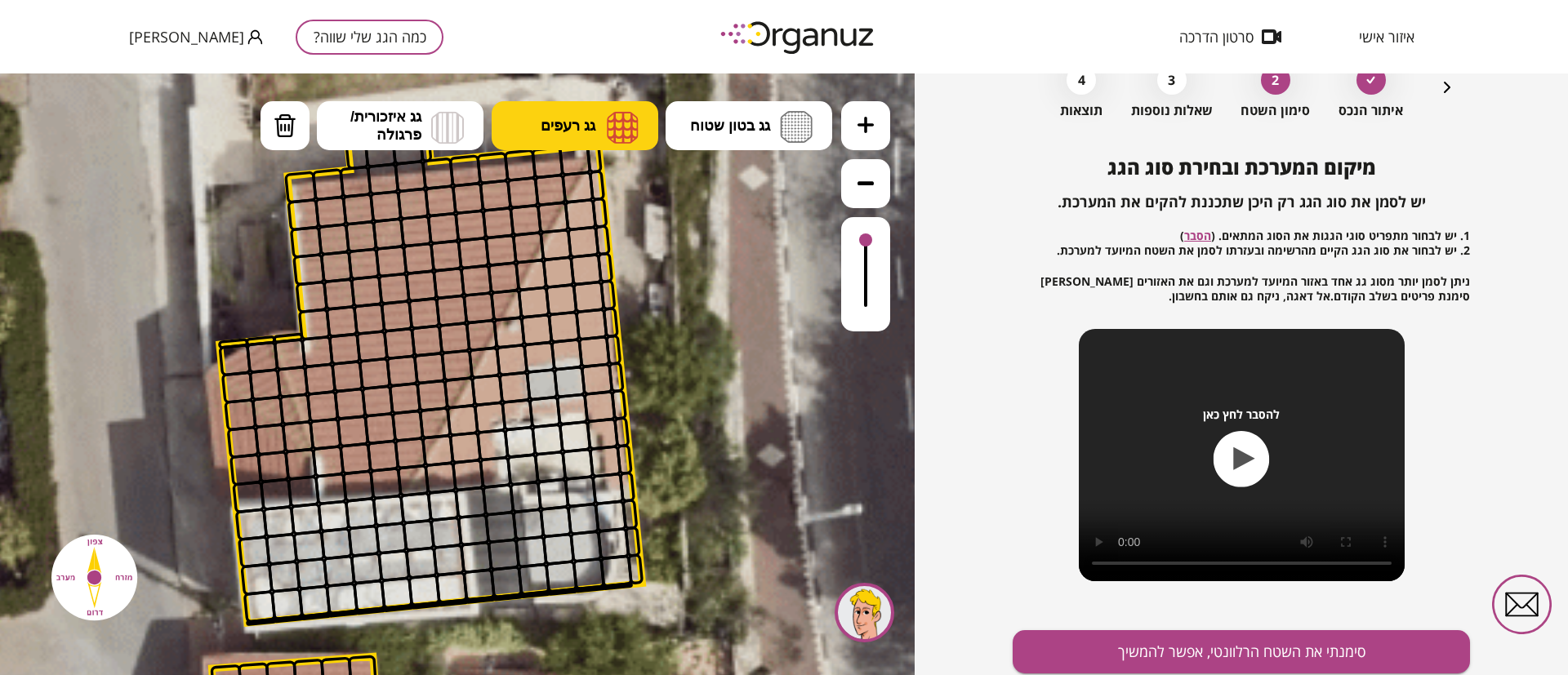
click at [587, 111] on button "גג רעפים" at bounding box center [575, 126] width 166 height 49
click at [589, 359] on div ".st0 { fill: #FFFFFF; } 10" at bounding box center [457, 375] width 914 height 602
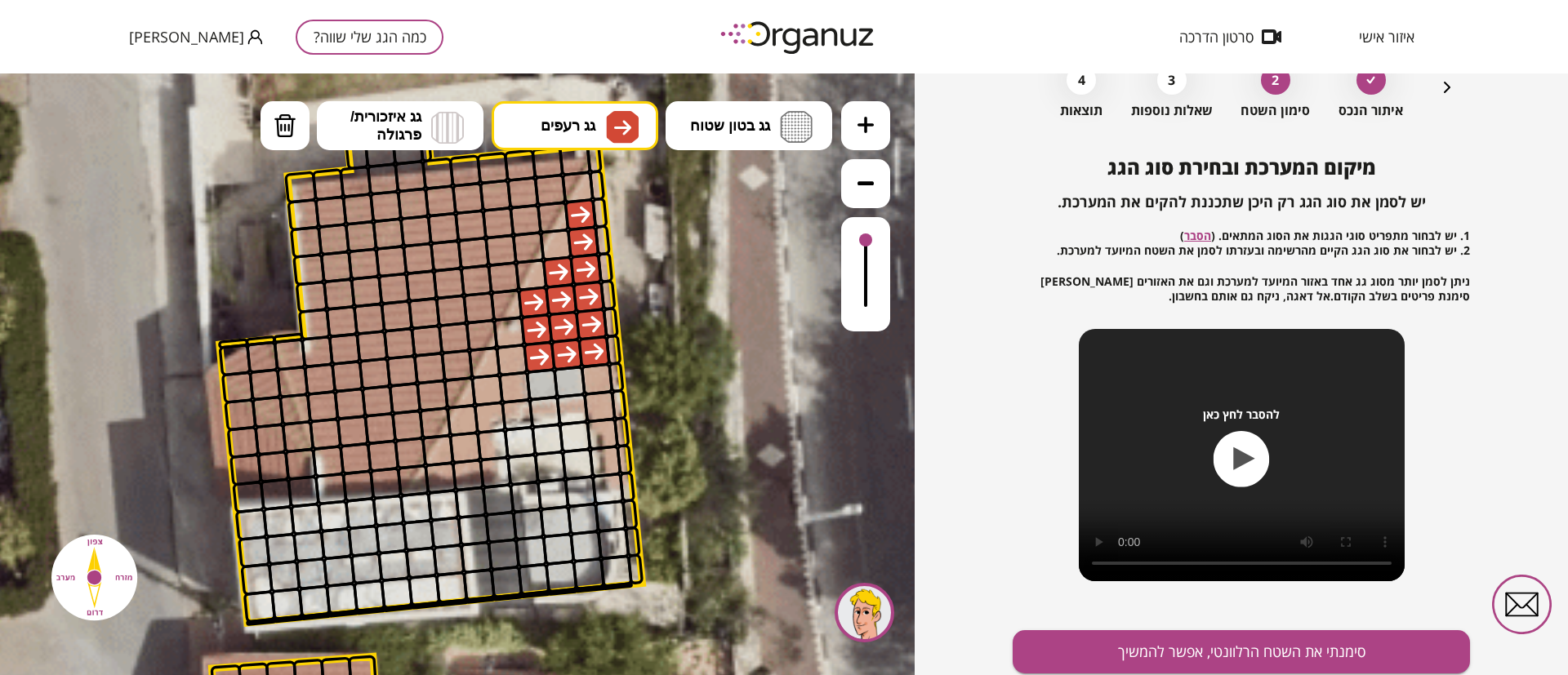
drag, startPoint x: 587, startPoint y: 216, endPoint x: 538, endPoint y: 310, distance: 106.0
click at [511, 354] on div at bounding box center [511, 360] width 33 height 33
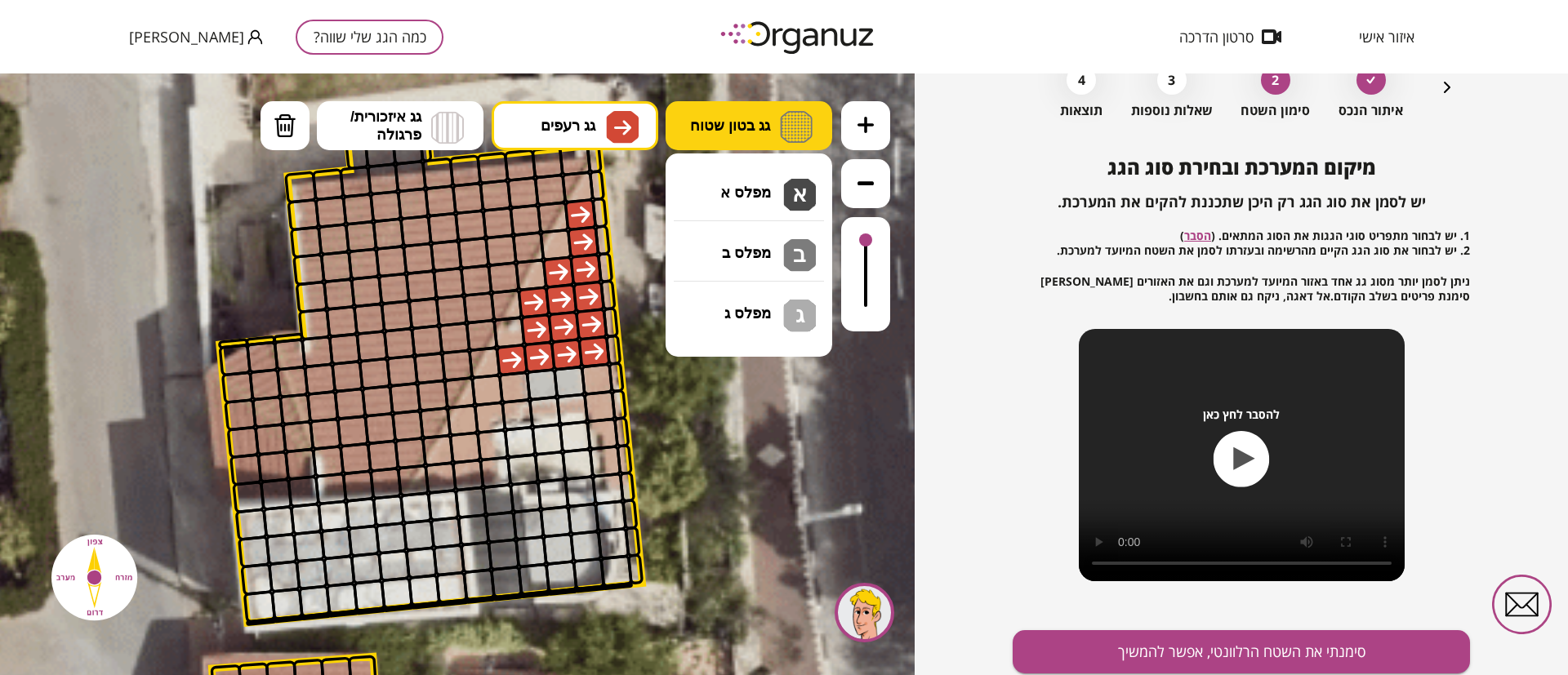
drag, startPoint x: 733, startPoint y: 121, endPoint x: 749, endPoint y: 144, distance: 28.0
click at [740, 127] on span "גג בטון שטוח" at bounding box center [730, 126] width 80 height 18
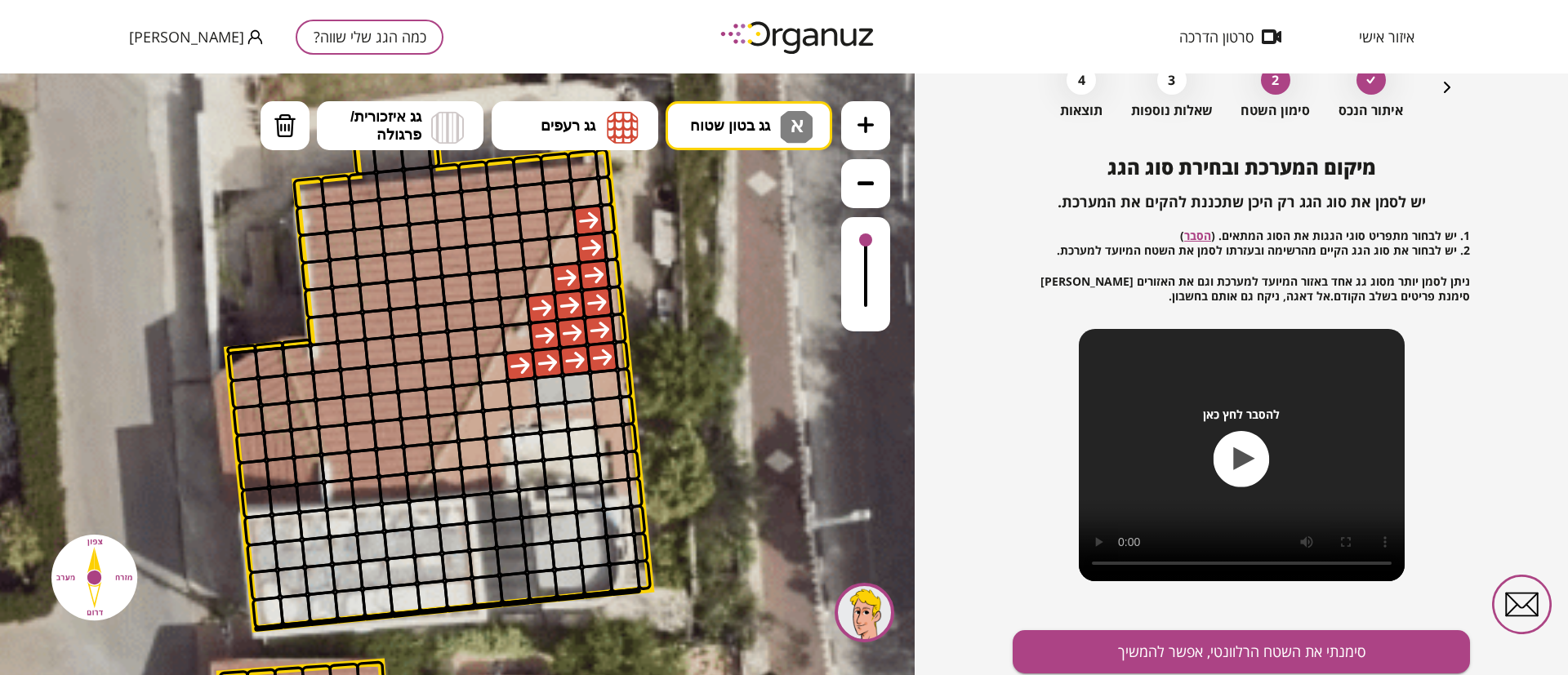
click at [767, 189] on div ".st0 { fill: #FFFFFF; } 10" at bounding box center [457, 375] width 914 height 602
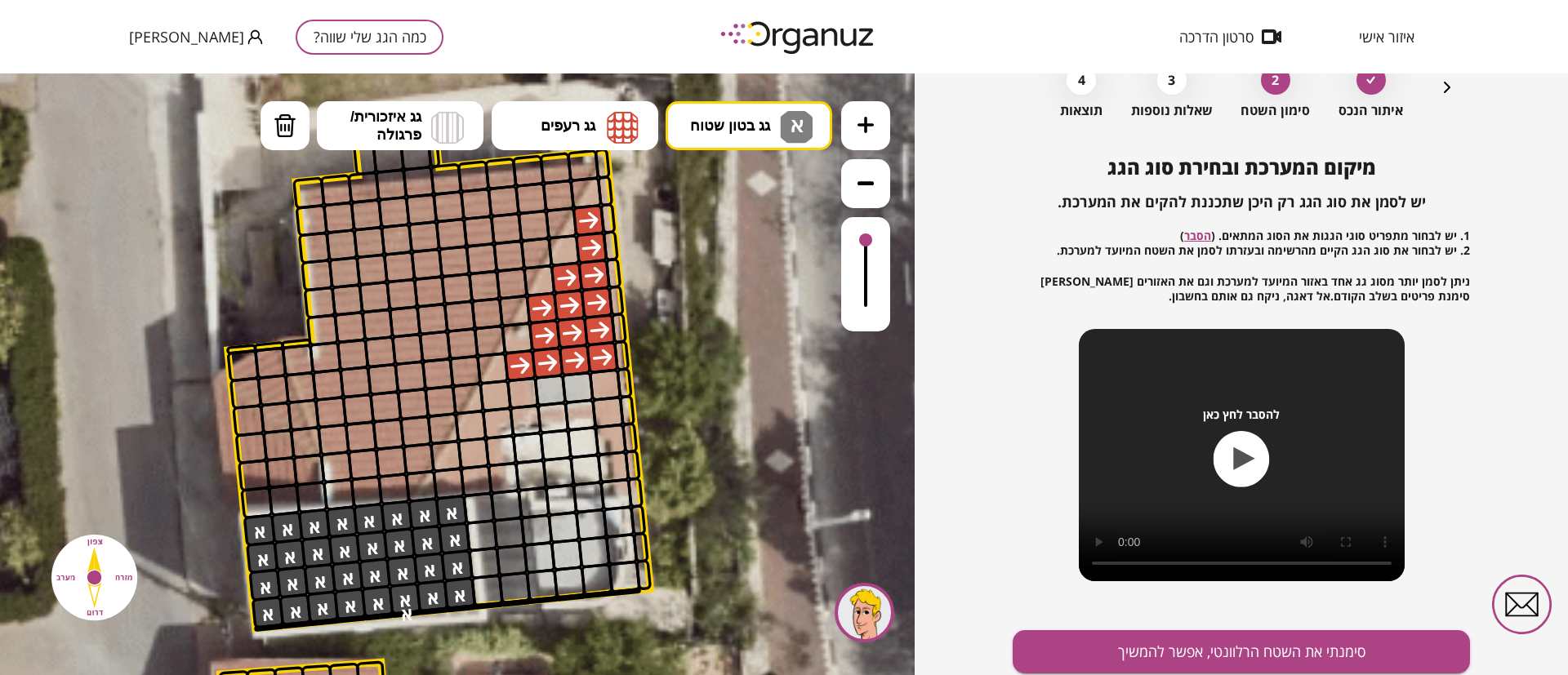
drag, startPoint x: 452, startPoint y: 515, endPoint x: 430, endPoint y: 555, distance: 45.7
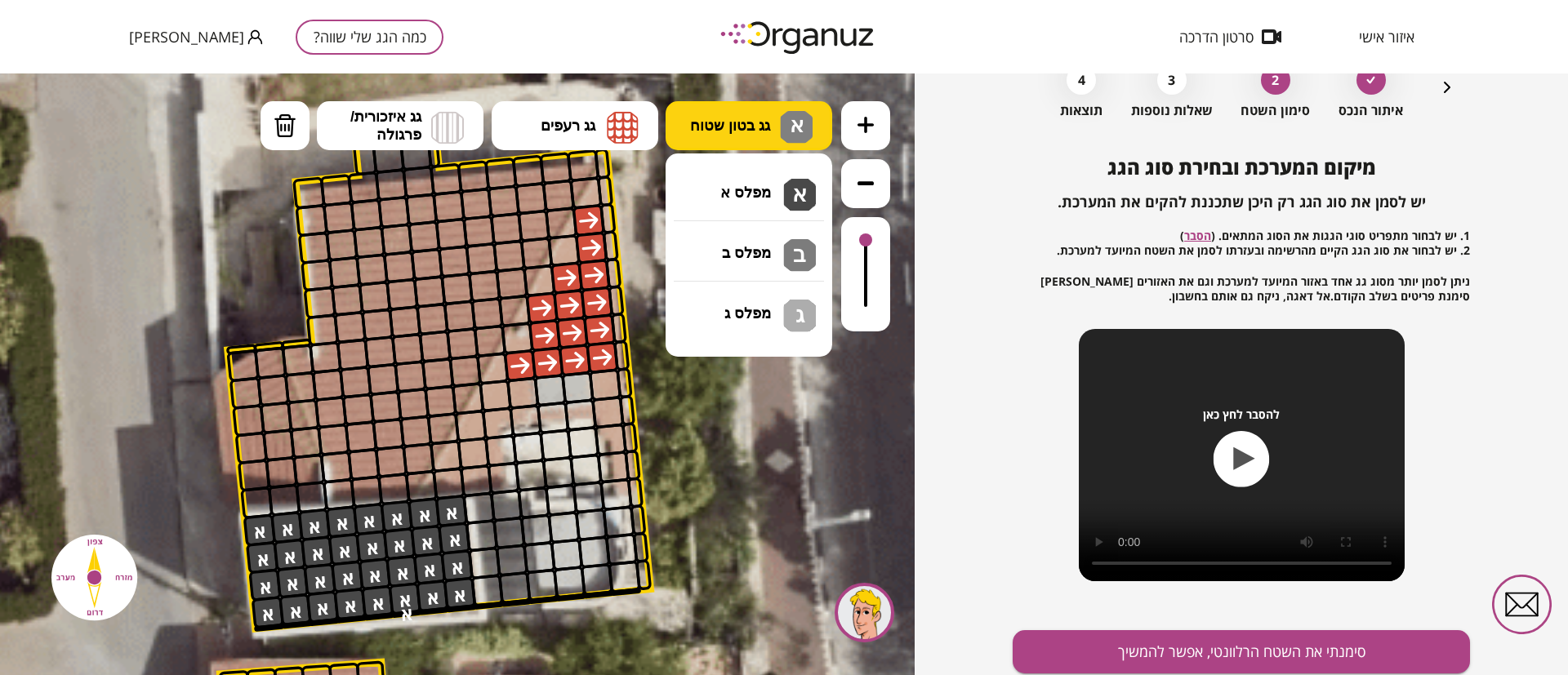
click at [754, 126] on span "גג בטון שטוח" at bounding box center [730, 126] width 80 height 18
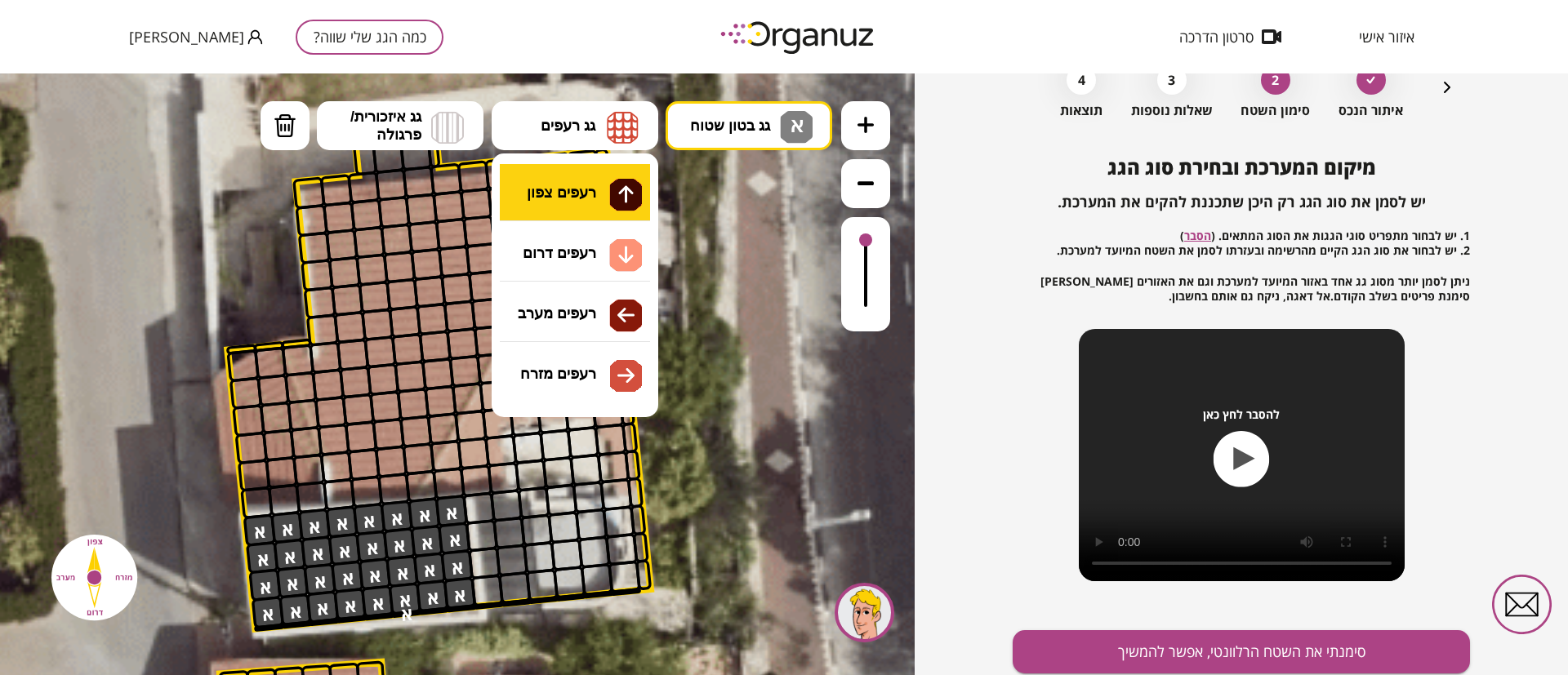
drag, startPoint x: 627, startPoint y: 131, endPoint x: 598, endPoint y: 170, distance: 48.6
click at [626, 132] on img at bounding box center [622, 127] width 32 height 33
click at [576, 206] on div ".st0 { fill: #FFFFFF; } 10" at bounding box center [457, 375] width 914 height 602
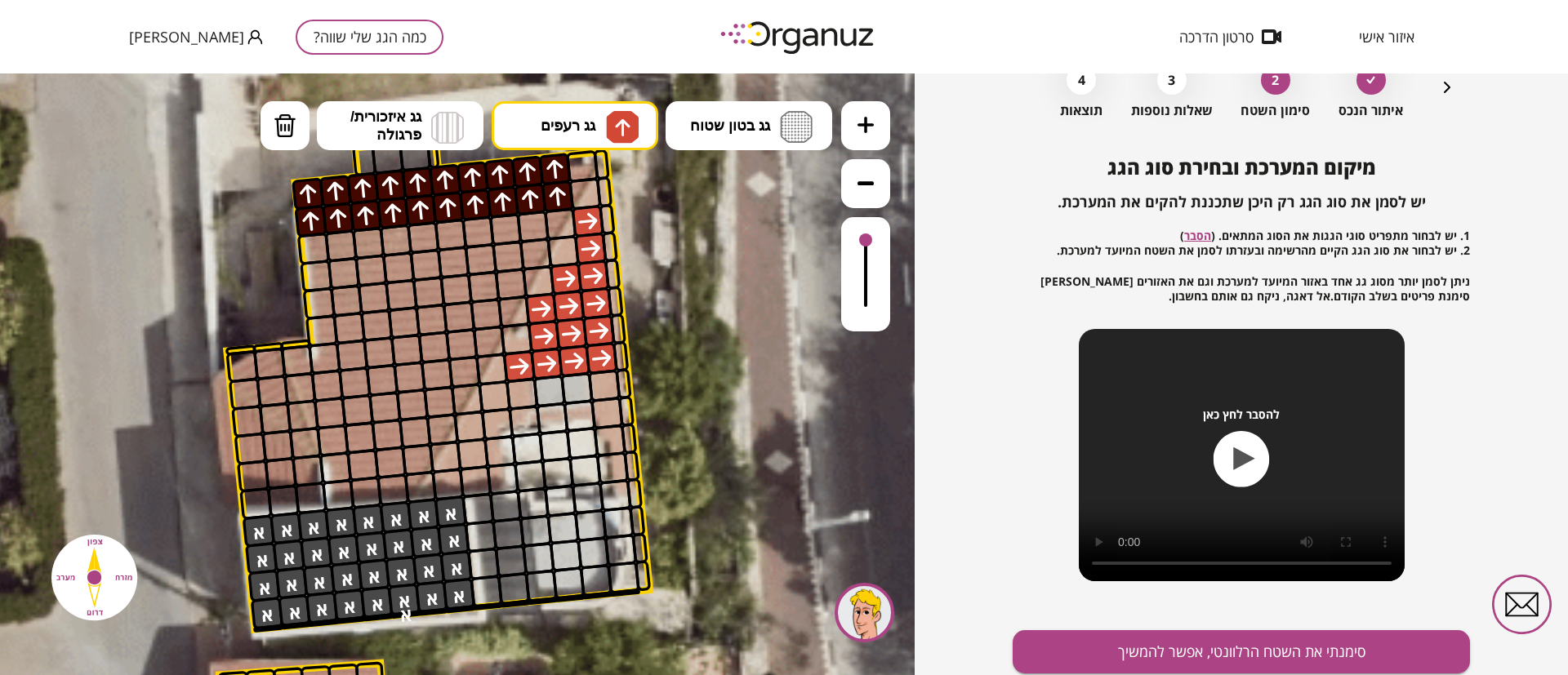
drag, startPoint x: 561, startPoint y: 185, endPoint x: 536, endPoint y: 208, distance: 34.0
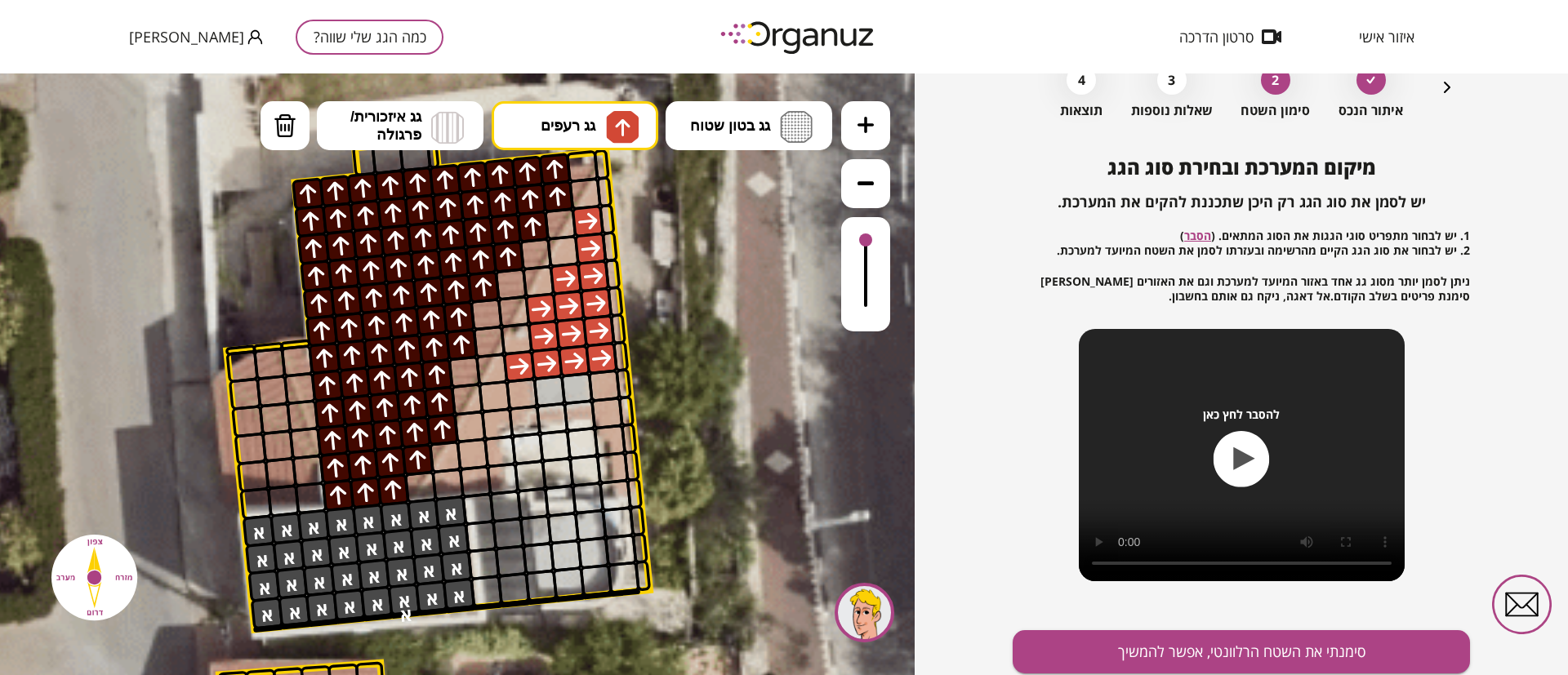
drag, startPoint x: 522, startPoint y: 226, endPoint x: 377, endPoint y: 294, distance: 160.2
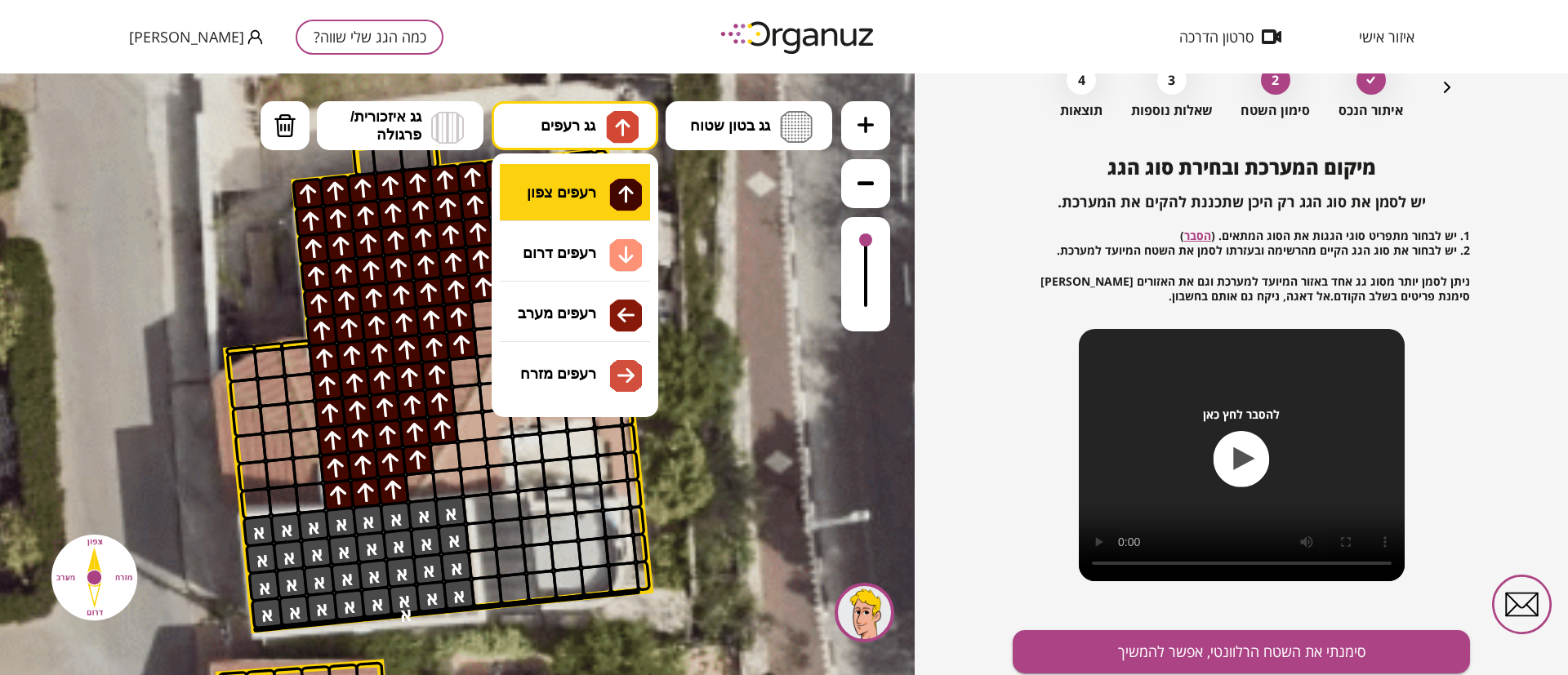
drag, startPoint x: 544, startPoint y: 126, endPoint x: 555, endPoint y: 178, distance: 53.2
click at [544, 131] on span "גג רעפים" at bounding box center [567, 126] width 55 height 18
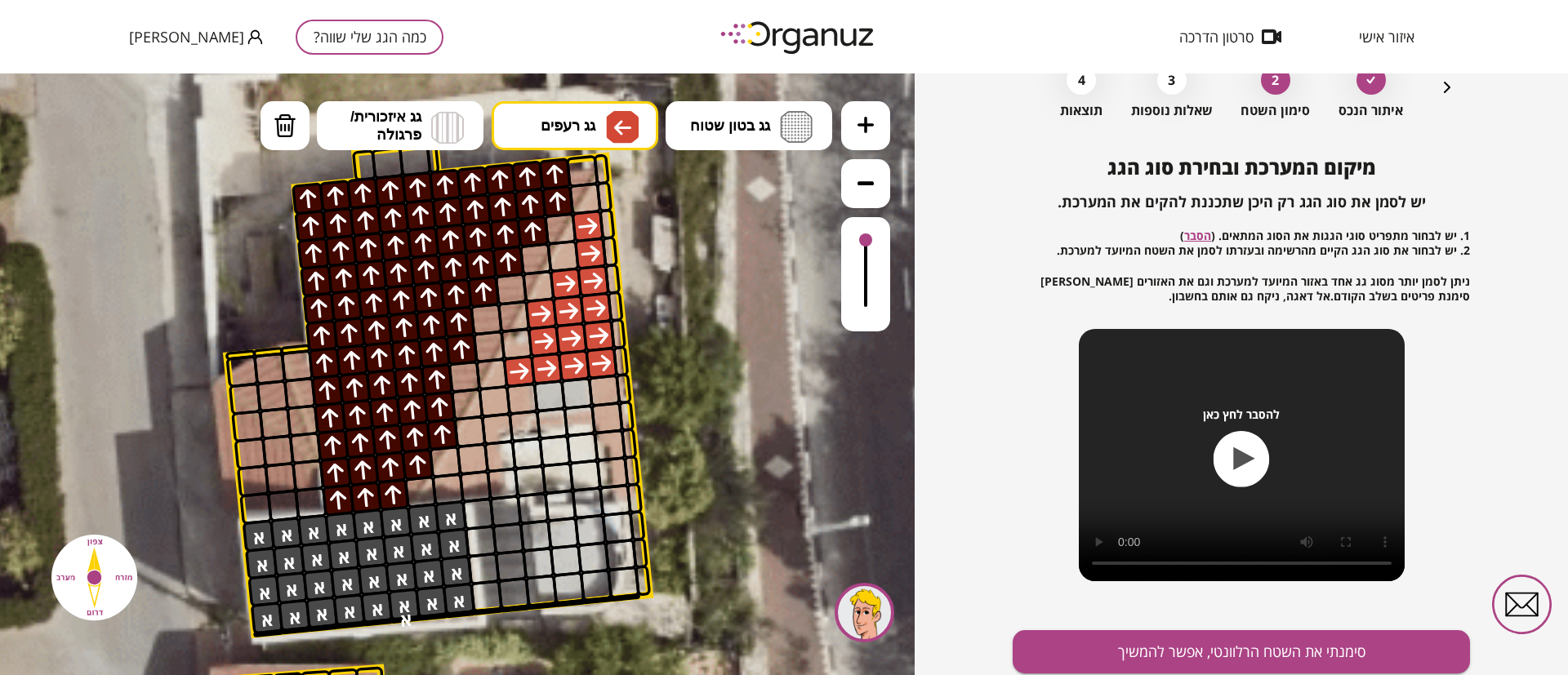
drag, startPoint x: 551, startPoint y: 321, endPoint x: 421, endPoint y: 407, distance: 155.9
click at [547, 323] on div ".st0 { fill: #FFFFFF; } 10" at bounding box center [457, 375] width 914 height 602
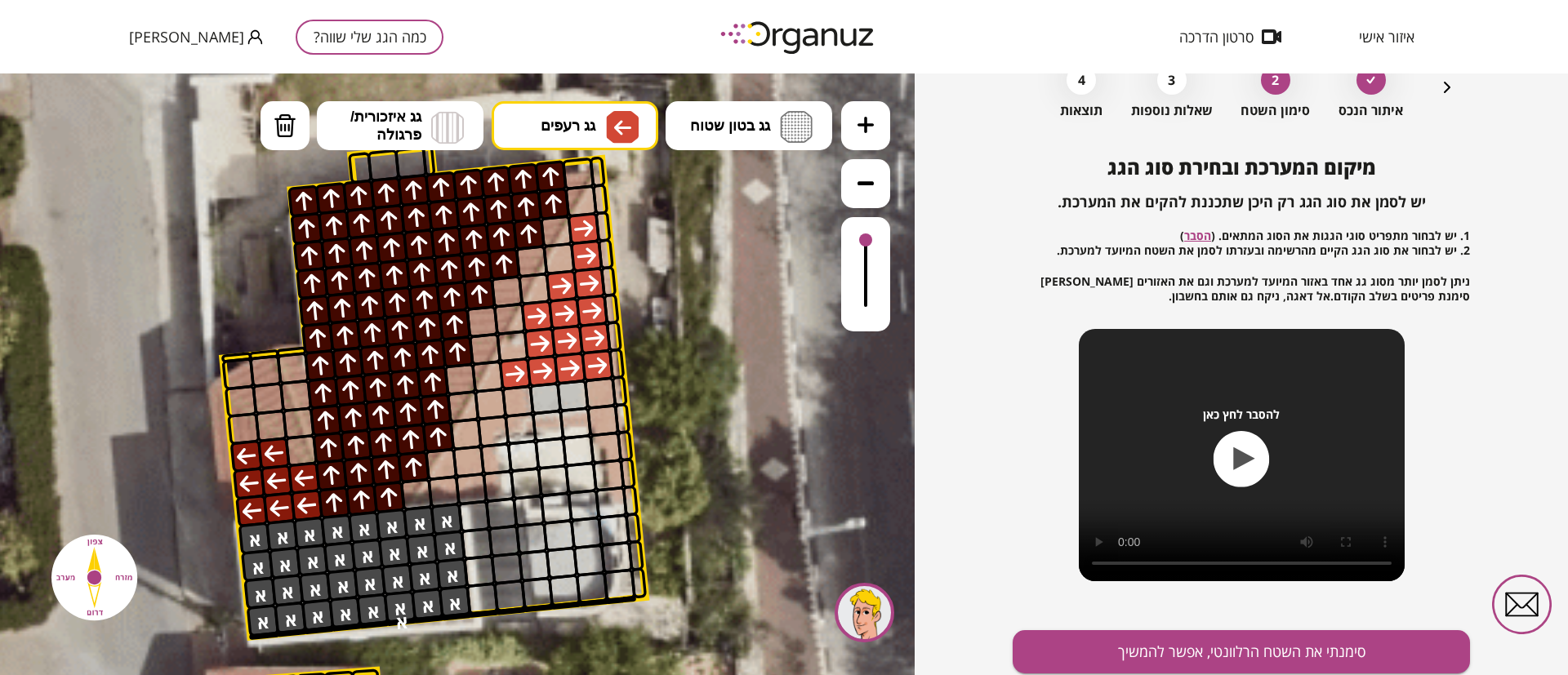
drag, startPoint x: 298, startPoint y: 499, endPoint x: 248, endPoint y: 504, distance: 50.2
click at [582, 109] on button "גג רעפים" at bounding box center [575, 126] width 166 height 49
drag, startPoint x: 561, startPoint y: 201, endPoint x: 516, endPoint y: 254, distance: 69.5
click at [561, 200] on div ".st0 { fill: #FFFFFF; } 10" at bounding box center [457, 375] width 914 height 602
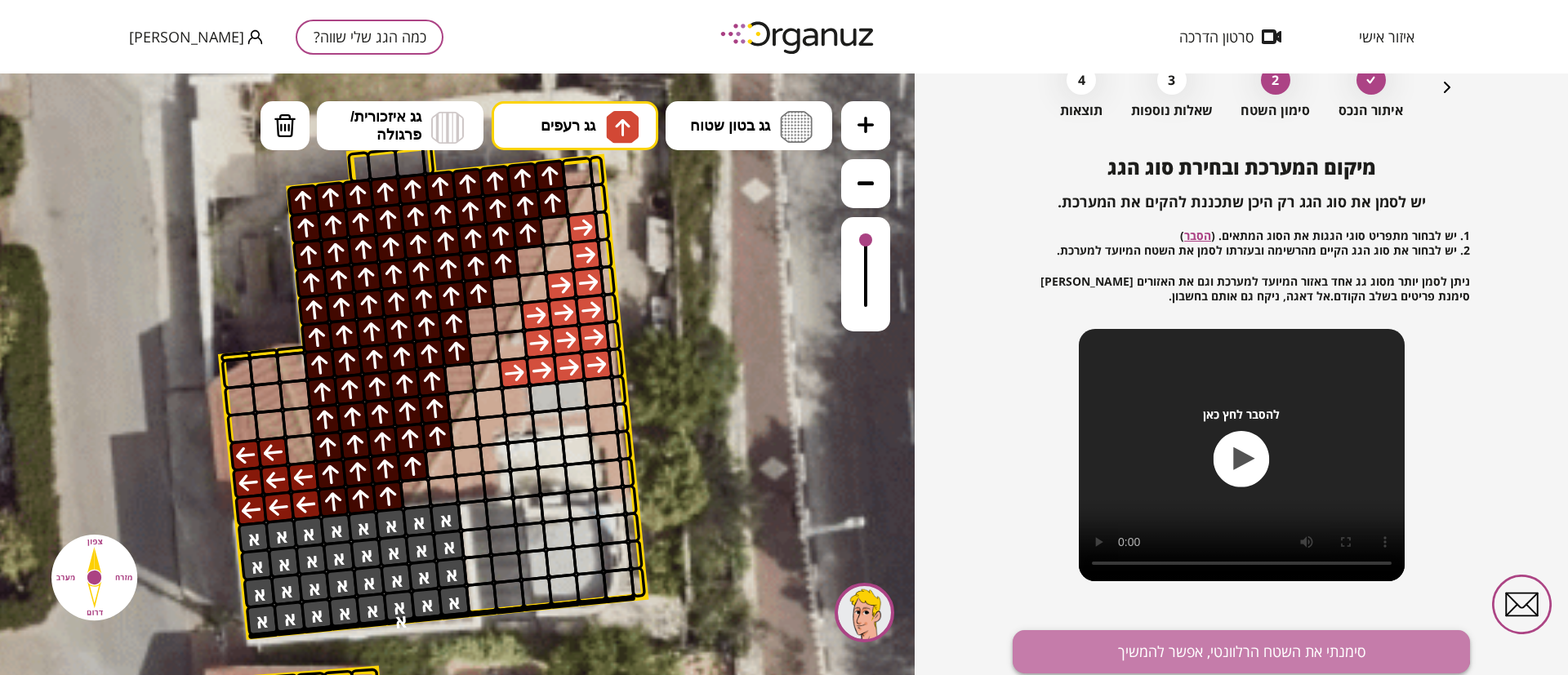
click at [1189, 639] on button "סימנתי את השטח הרלוונטי, אפשר להמשיך" at bounding box center [1241, 651] width 457 height 43
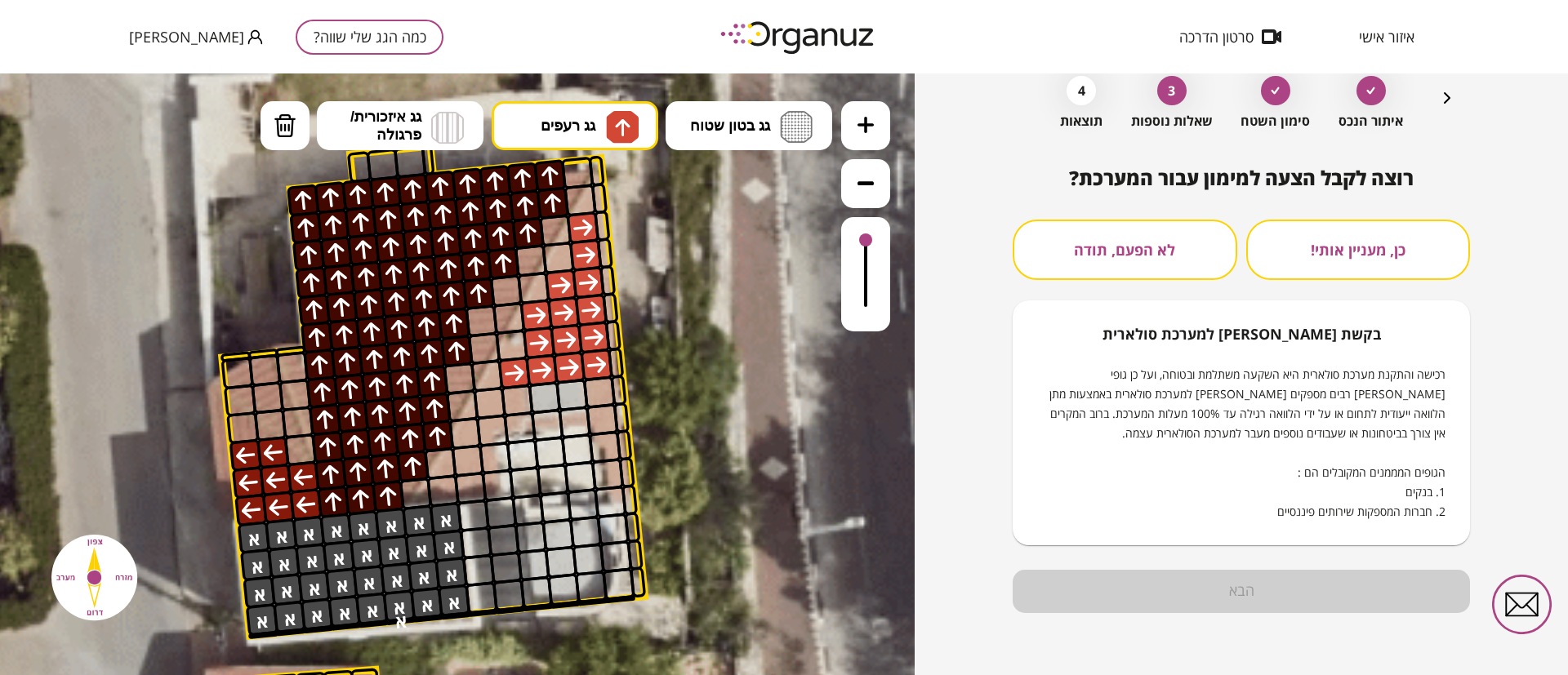
click at [1156, 265] on button "לא הפעם, תודה" at bounding box center [1124, 249] width 225 height 60
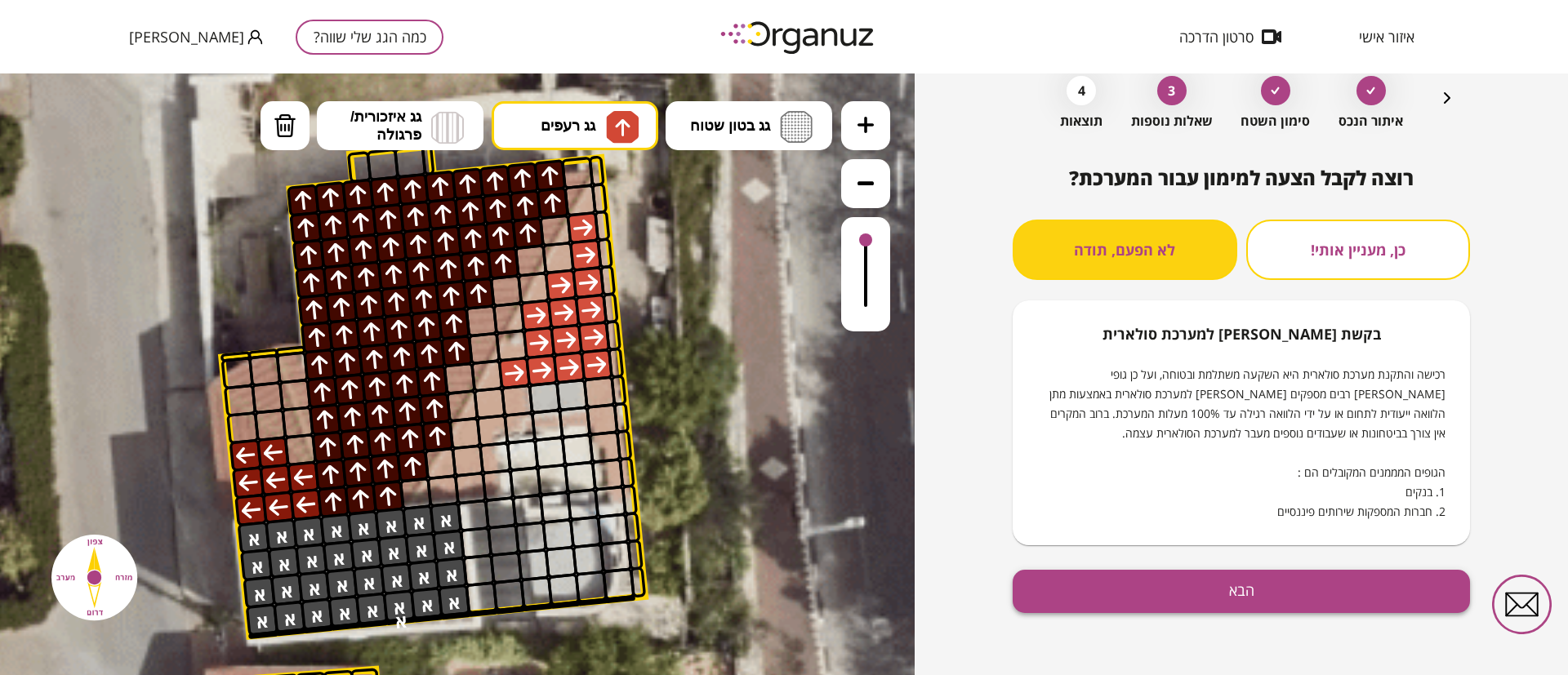
click at [1219, 591] on button "הבא" at bounding box center [1241, 591] width 457 height 43
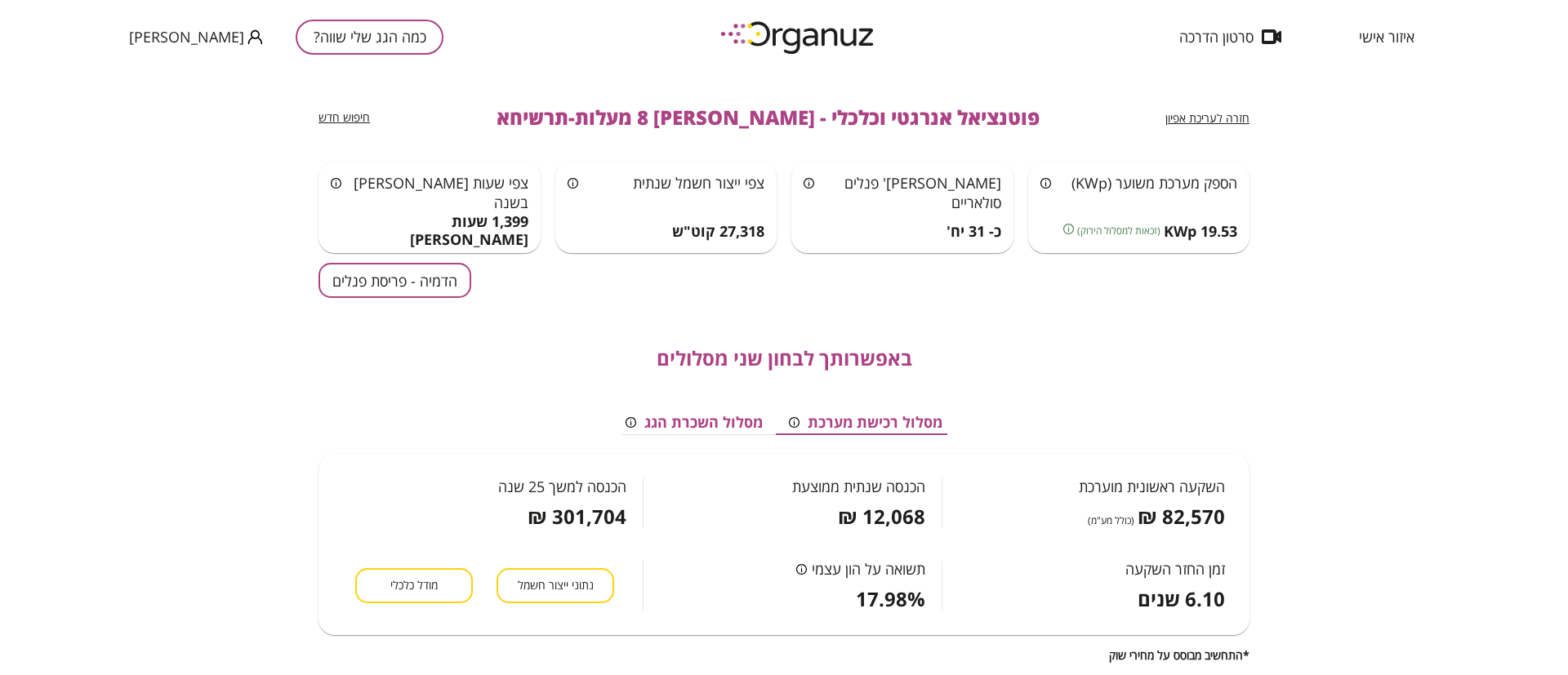
click at [445, 276] on button "הדמיה - פריסת פנלים" at bounding box center [395, 280] width 153 height 35
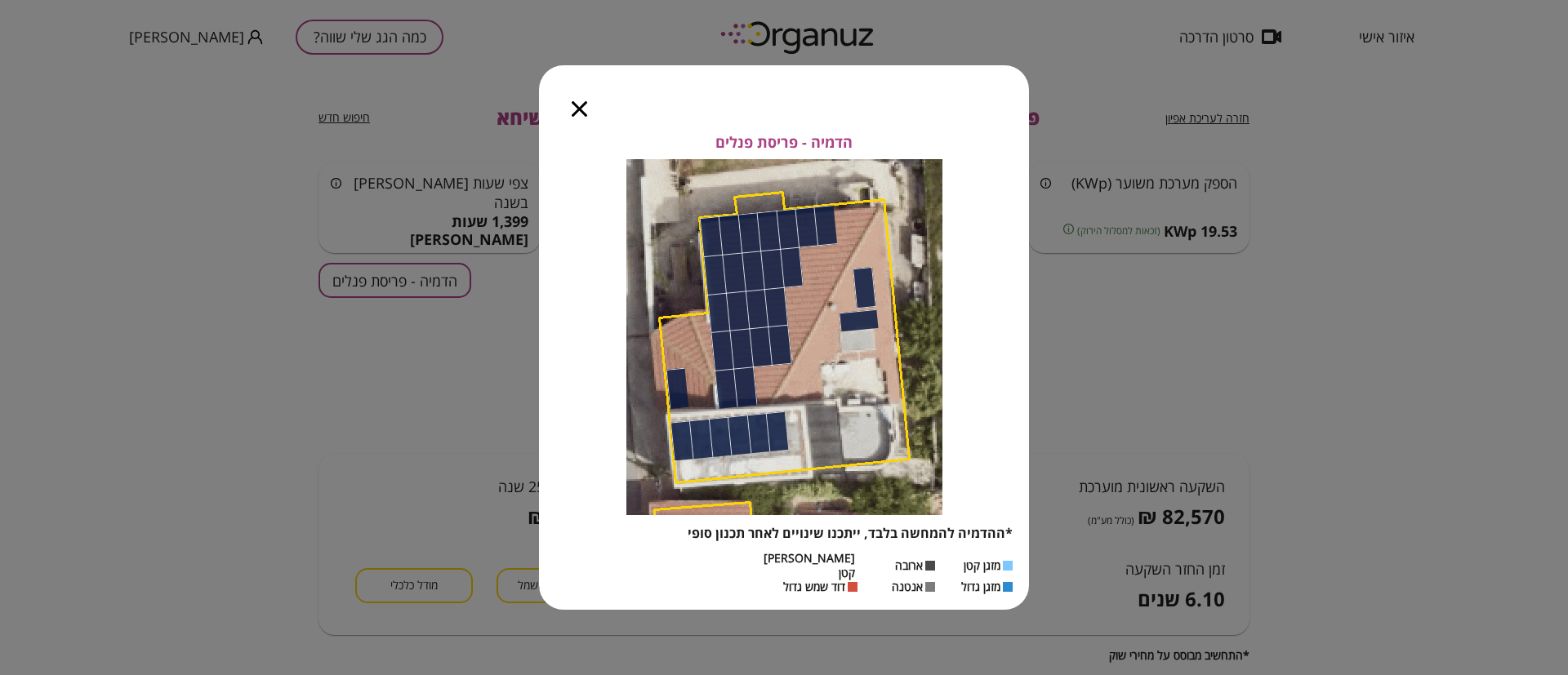
click at [568, 110] on div at bounding box center [579, 99] width 81 height 69
click at [572, 114] on div at bounding box center [579, 99] width 81 height 69
click at [583, 112] on icon "button" at bounding box center [579, 109] width 15 height 15
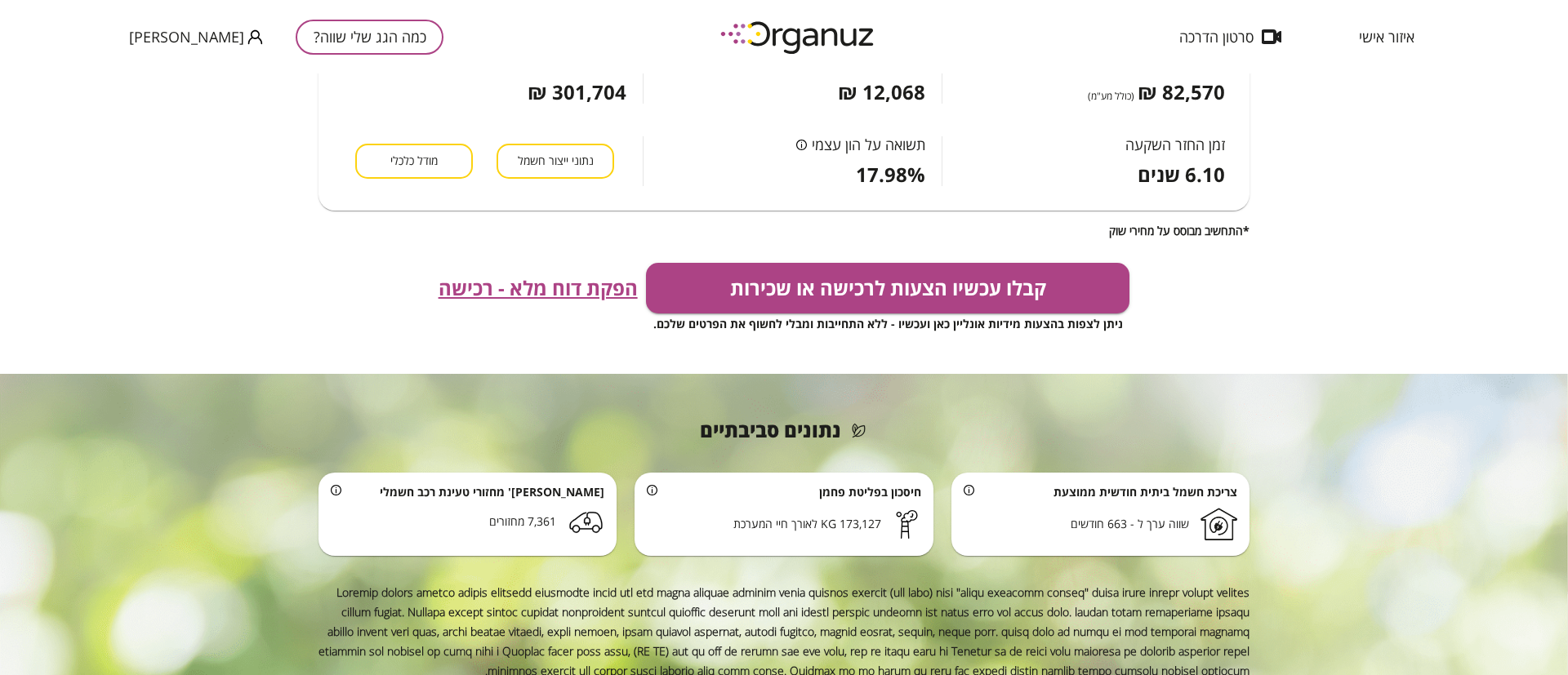
scroll to position [474, 0]
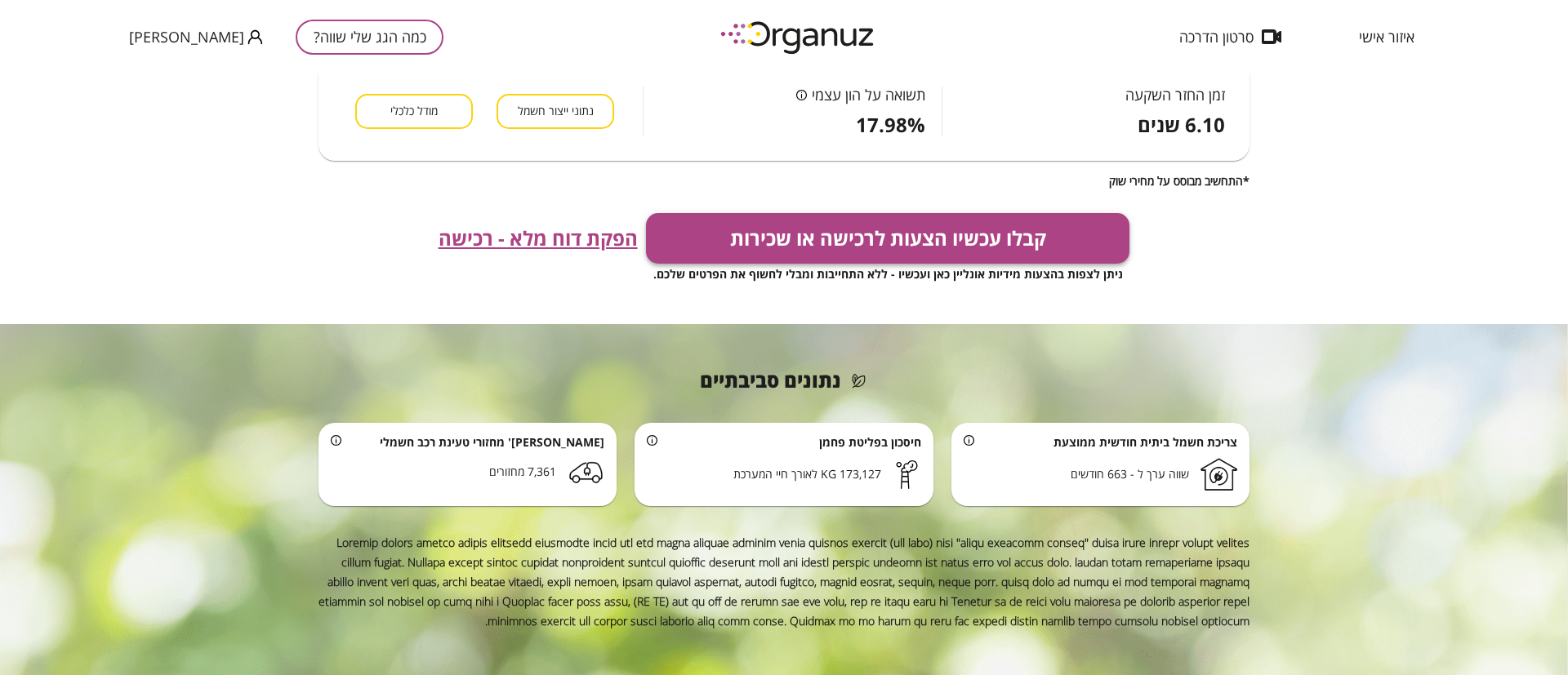
click at [822, 246] on button "קבלו עכשיו הצעות לרכישה או שכירות" at bounding box center [888, 238] width 484 height 51
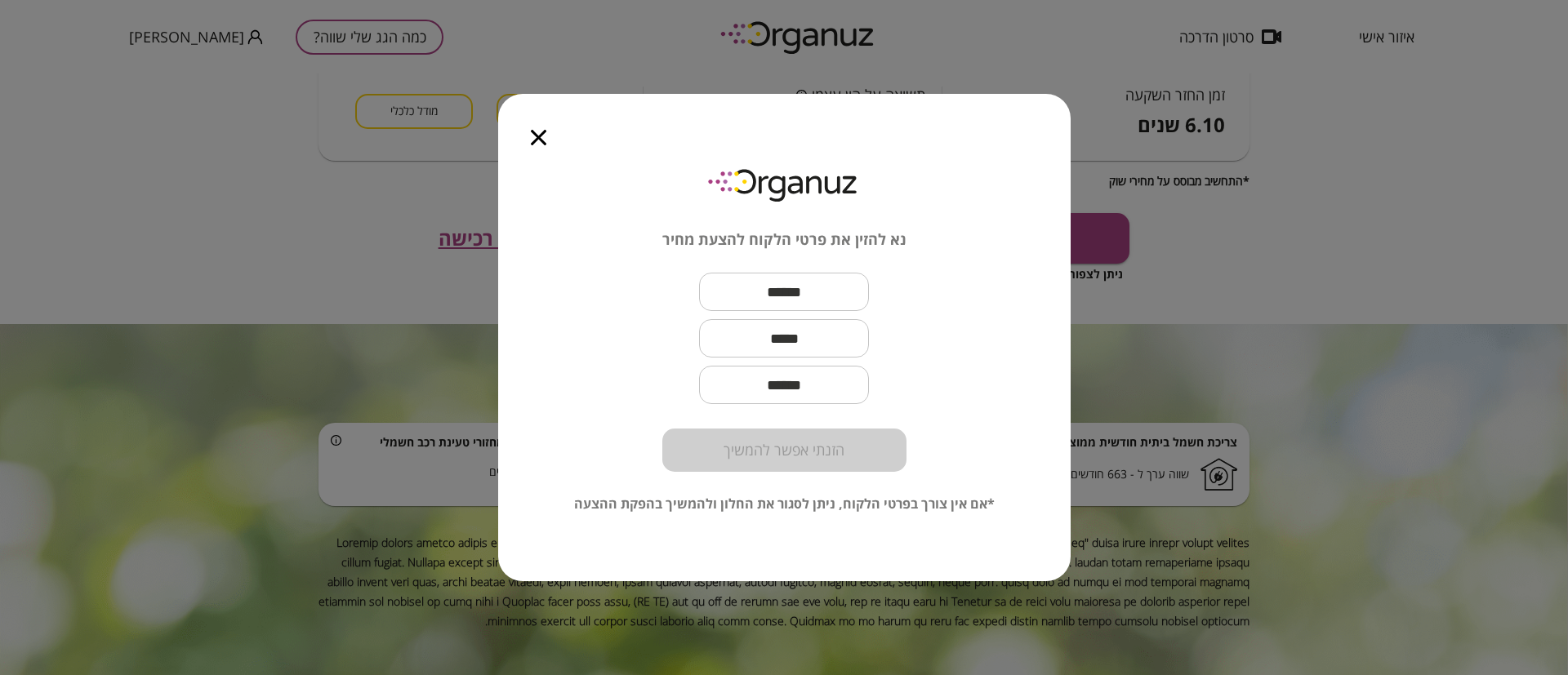
click at [539, 131] on icon "button" at bounding box center [538, 137] width 15 height 15
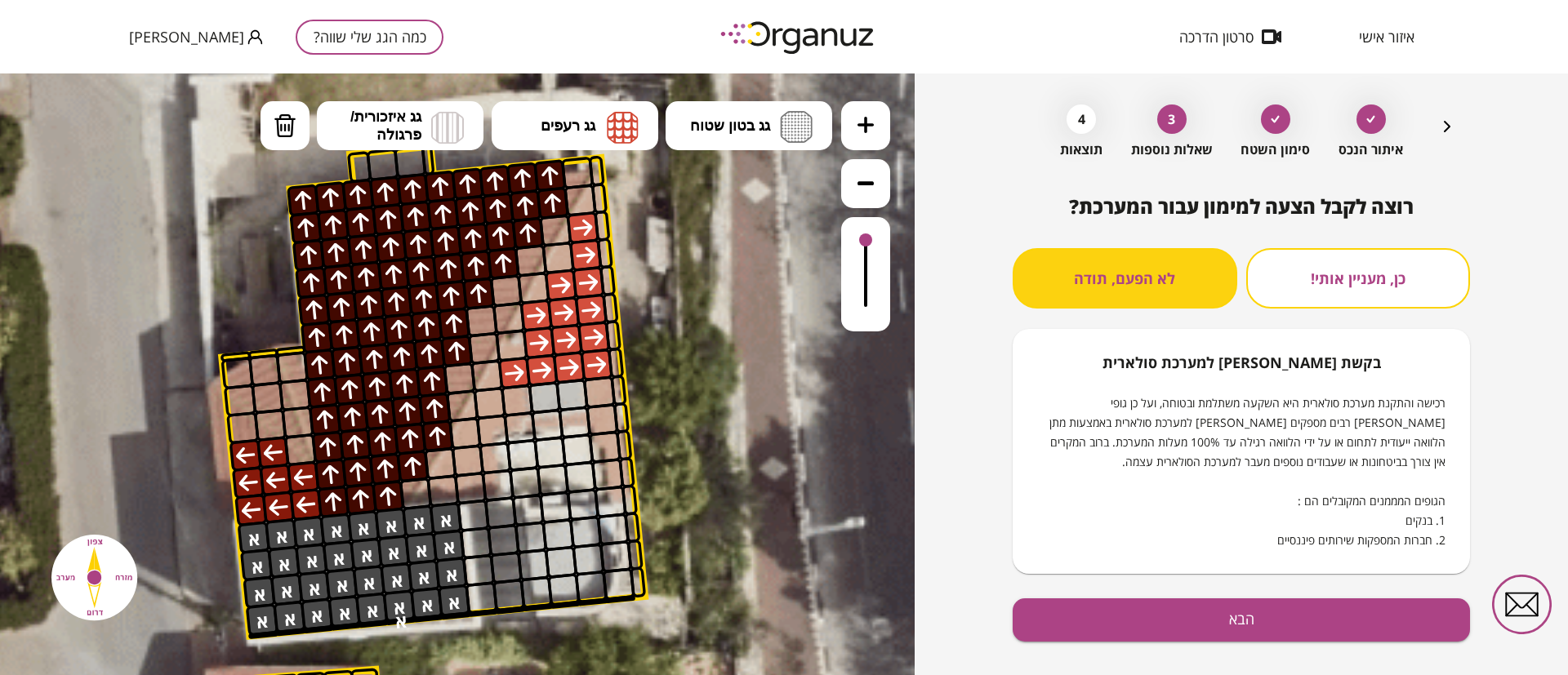
scroll to position [83, 0]
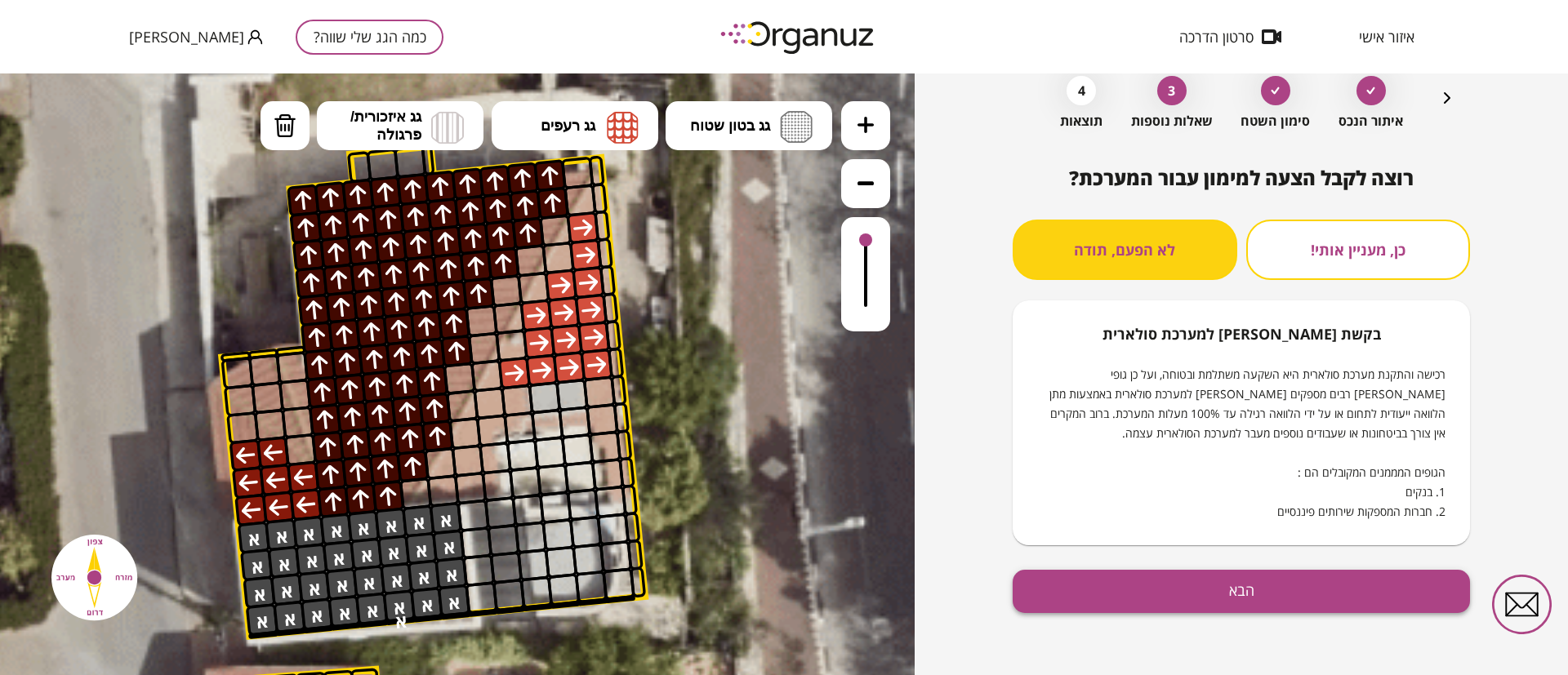
click at [1242, 589] on button "הבא" at bounding box center [1241, 591] width 457 height 43
click at [1162, 601] on button "הבא" at bounding box center [1241, 591] width 457 height 43
click at [1227, 578] on button "הבא" at bounding box center [1241, 591] width 457 height 43
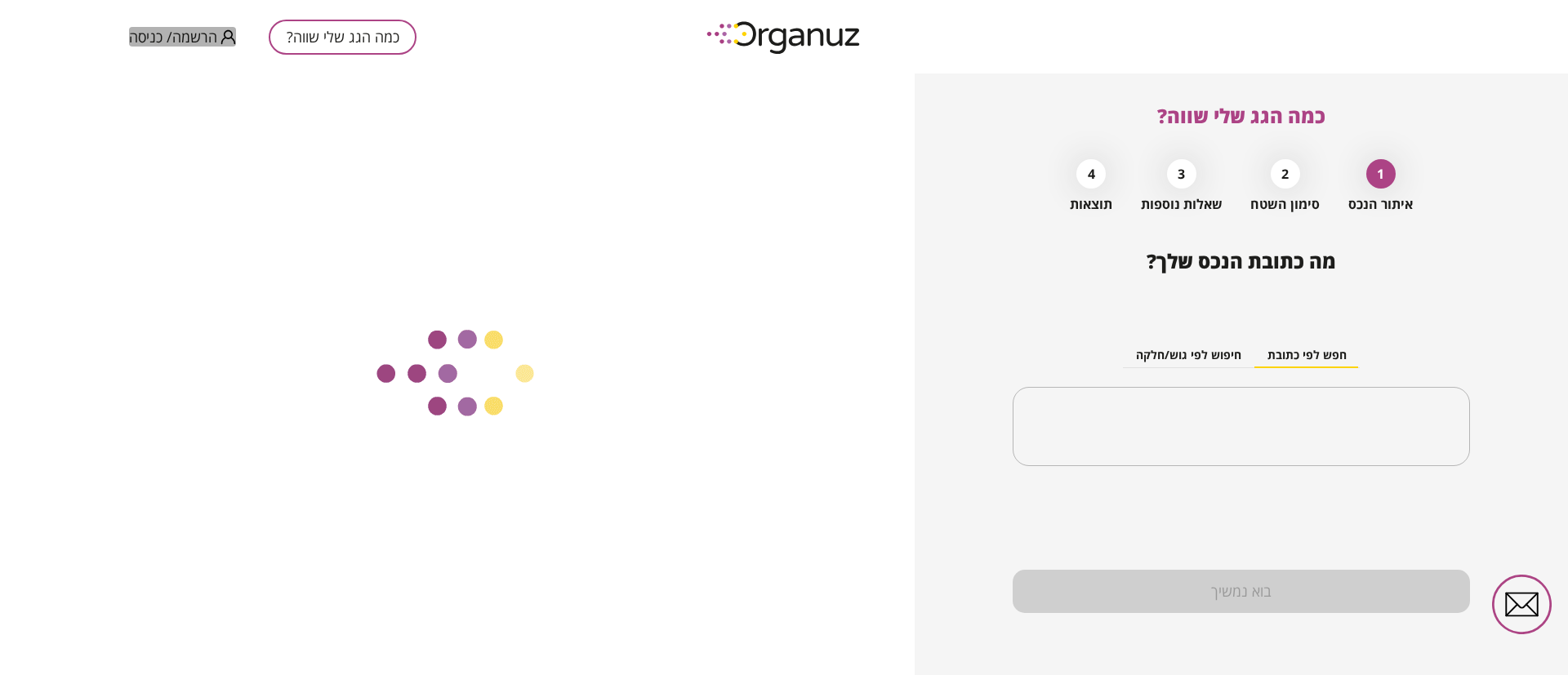
drag, startPoint x: 165, startPoint y: 46, endPoint x: 193, endPoint y: 82, distance: 45.6
click at [165, 47] on div "כמה הגג שלי שווה? הרשמה/ כניסה" at bounding box center [272, 36] width 287 height 74
click at [1148, 417] on input "text" at bounding box center [1247, 427] width 406 height 41
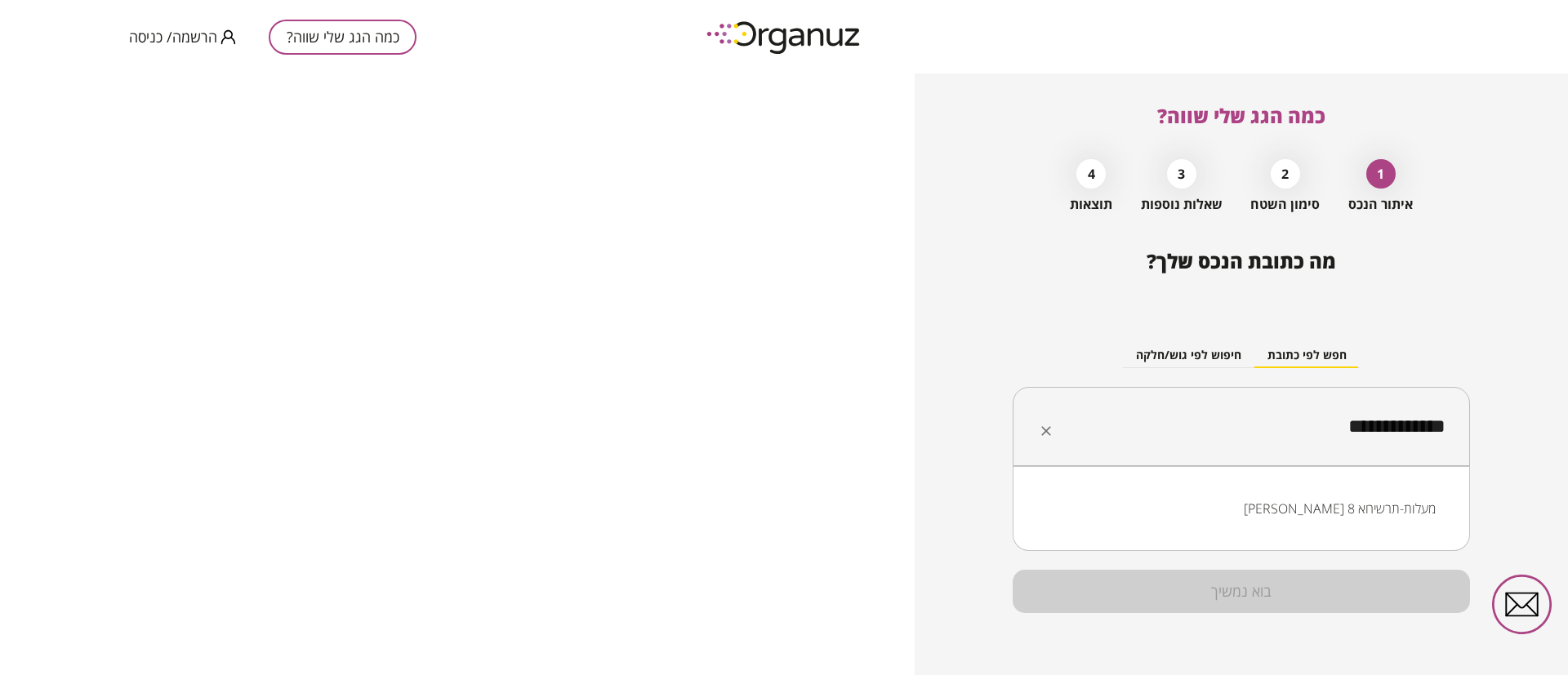
click at [1342, 505] on li "[PERSON_NAME] 8 מעלות-תרשיחא" at bounding box center [1241, 509] width 415 height 30
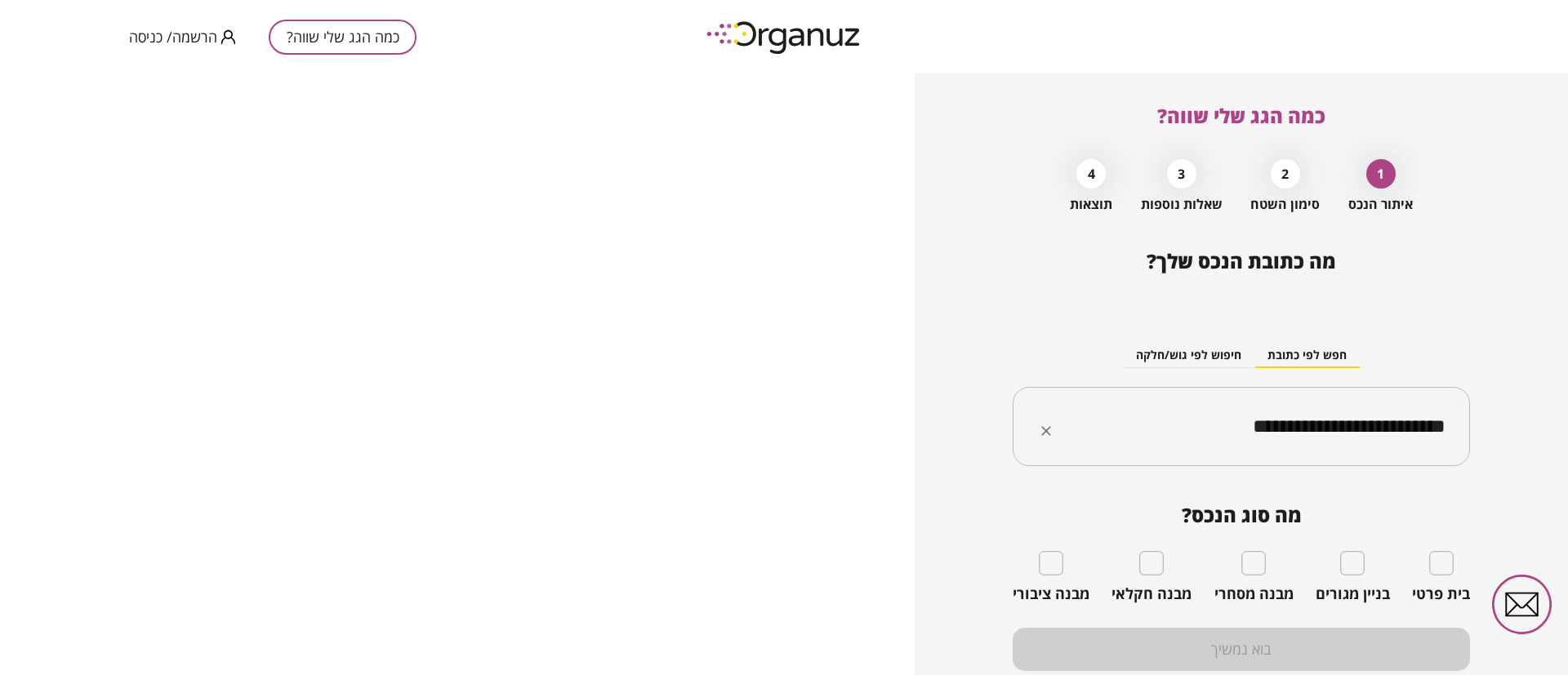
type input "**********"
click at [1442, 577] on div "בית פרטי" at bounding box center [1441, 577] width 58 height 53
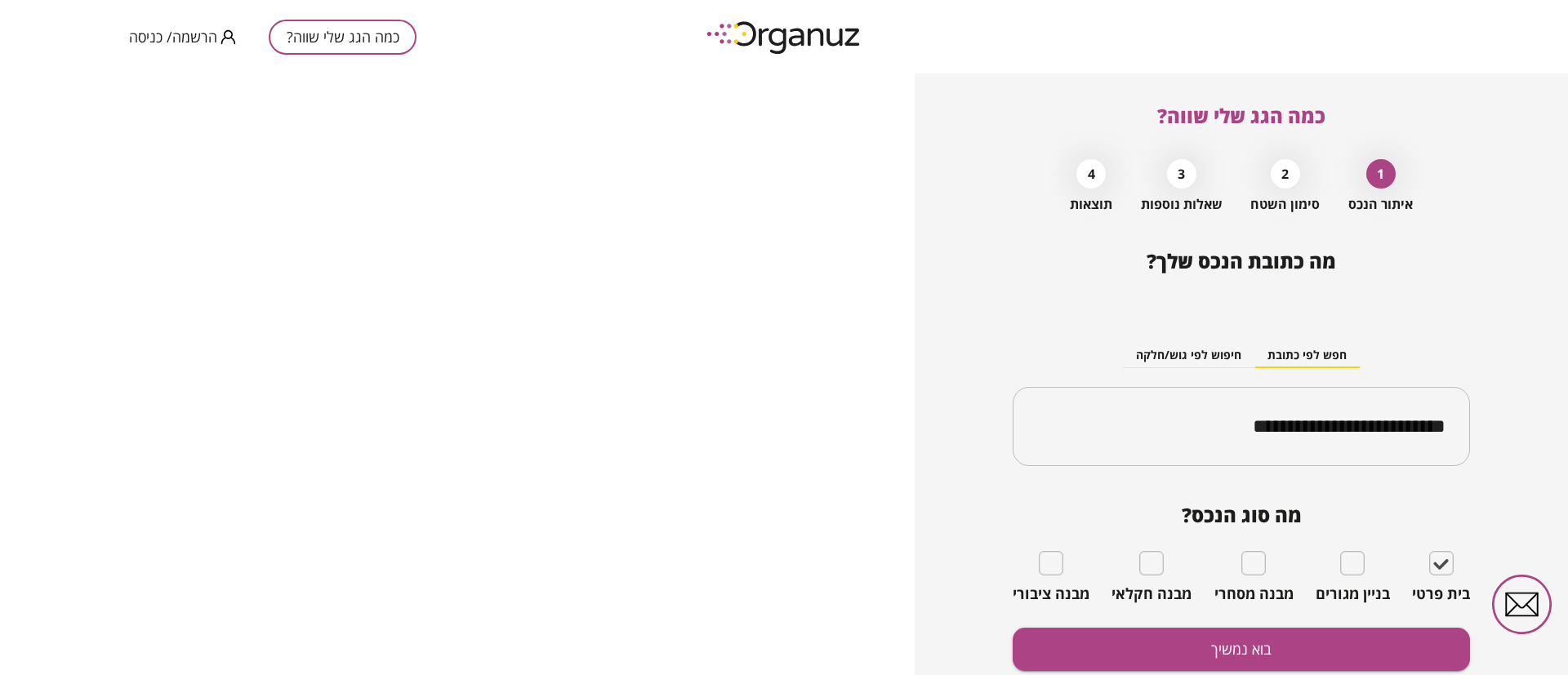
click at [1404, 621] on div "**********" at bounding box center [1241, 492] width 457 height 483
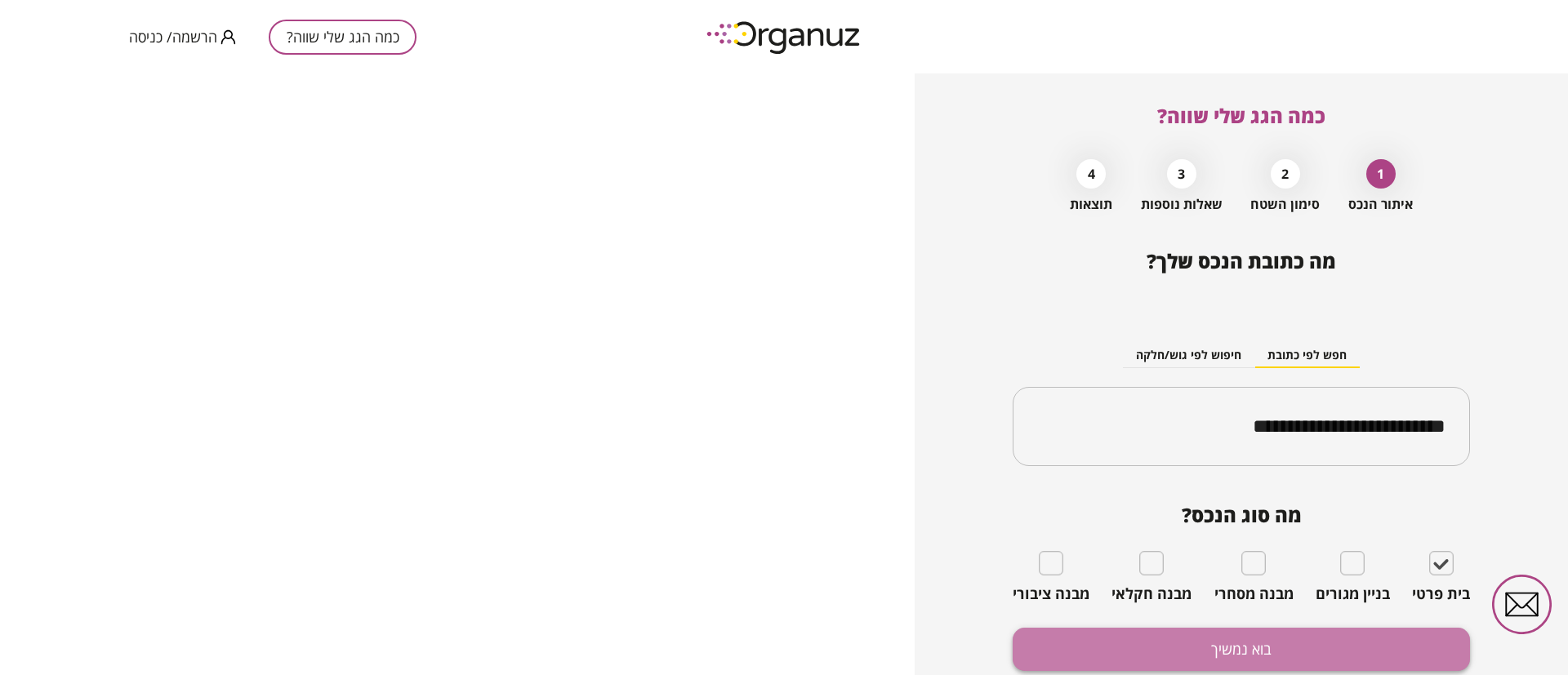
click at [1391, 630] on button "בוא נמשיך" at bounding box center [1241, 649] width 457 height 43
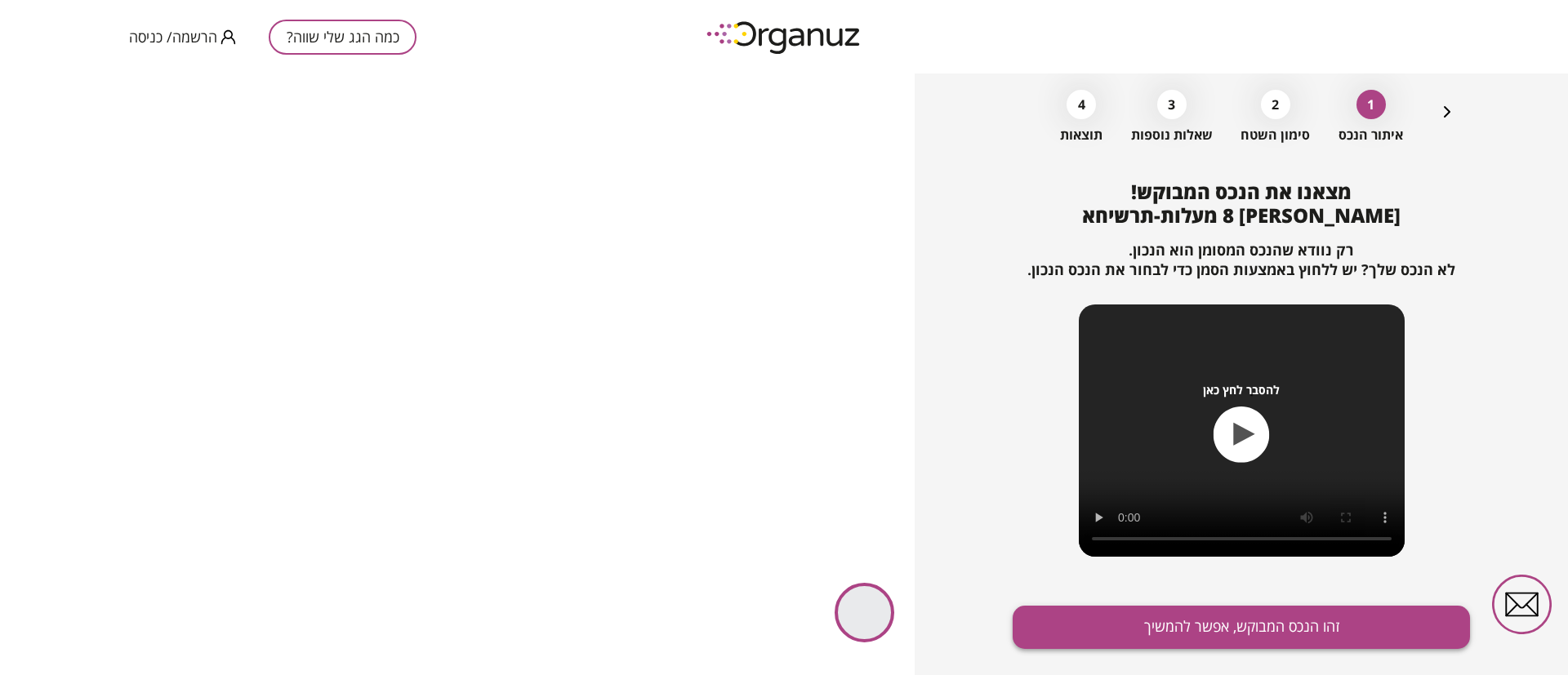
scroll to position [105, 0]
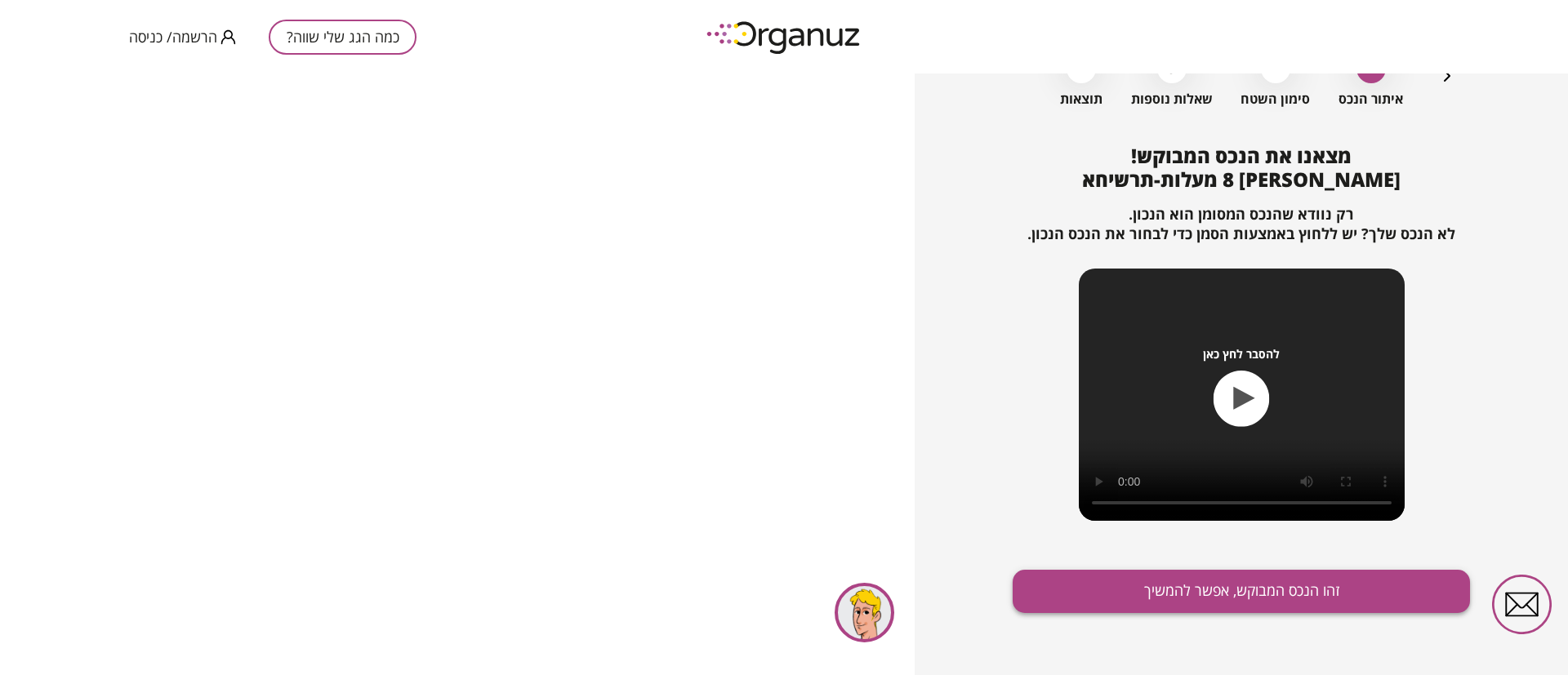
click at [1201, 571] on button "זהו הנכס המבוקש, אפשר להמשיך" at bounding box center [1241, 591] width 457 height 43
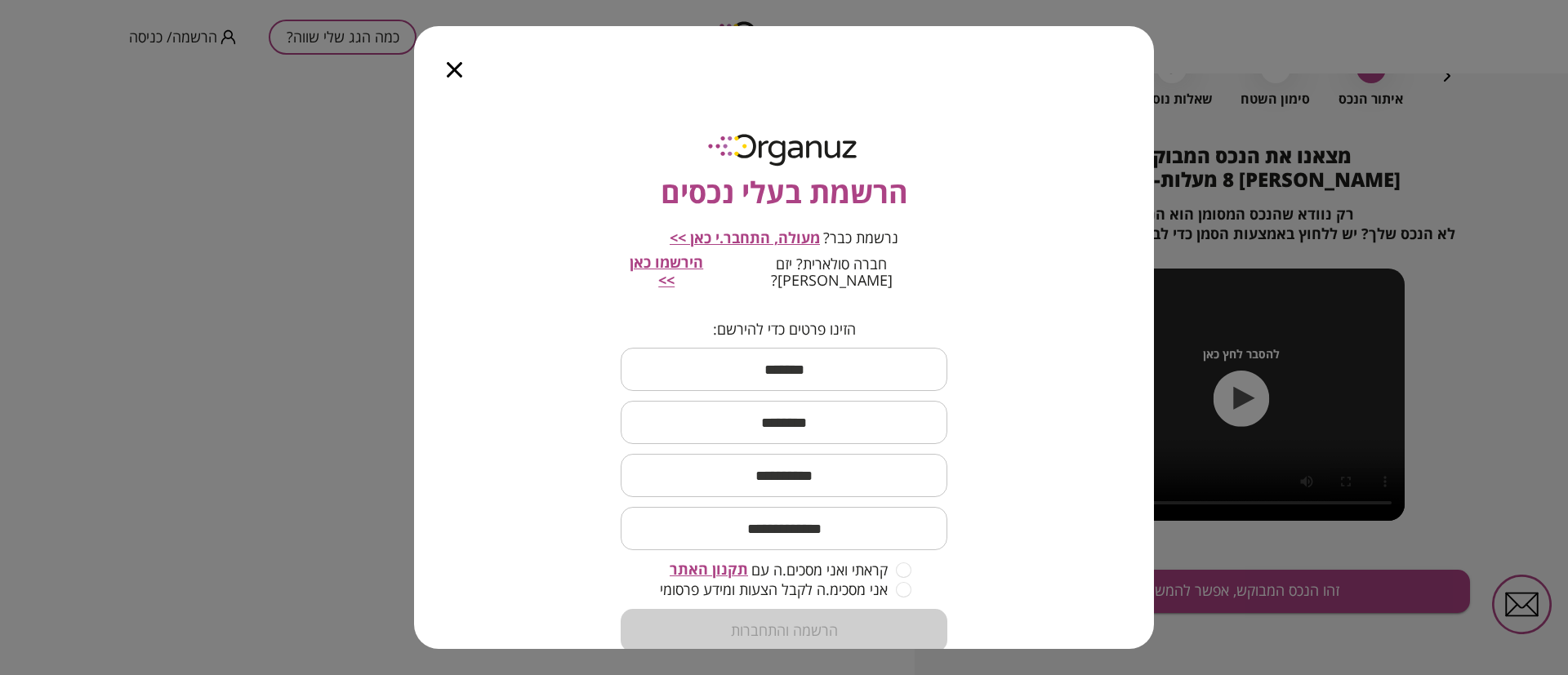
click at [746, 234] on span "מעולה, התחבר.י כאן >>" at bounding box center [745, 237] width 150 height 20
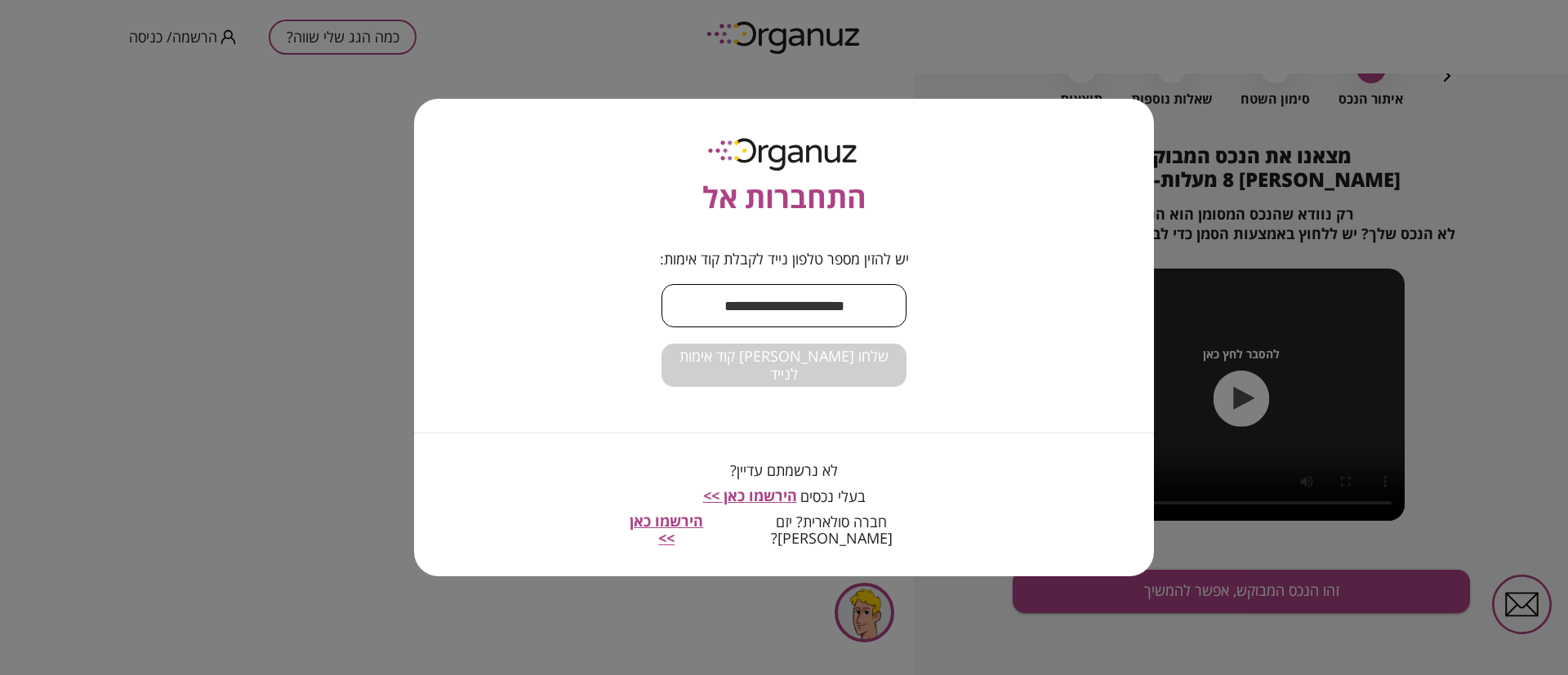
click at [754, 296] on input "text" at bounding box center [784, 305] width 245 height 48
type input "**********"
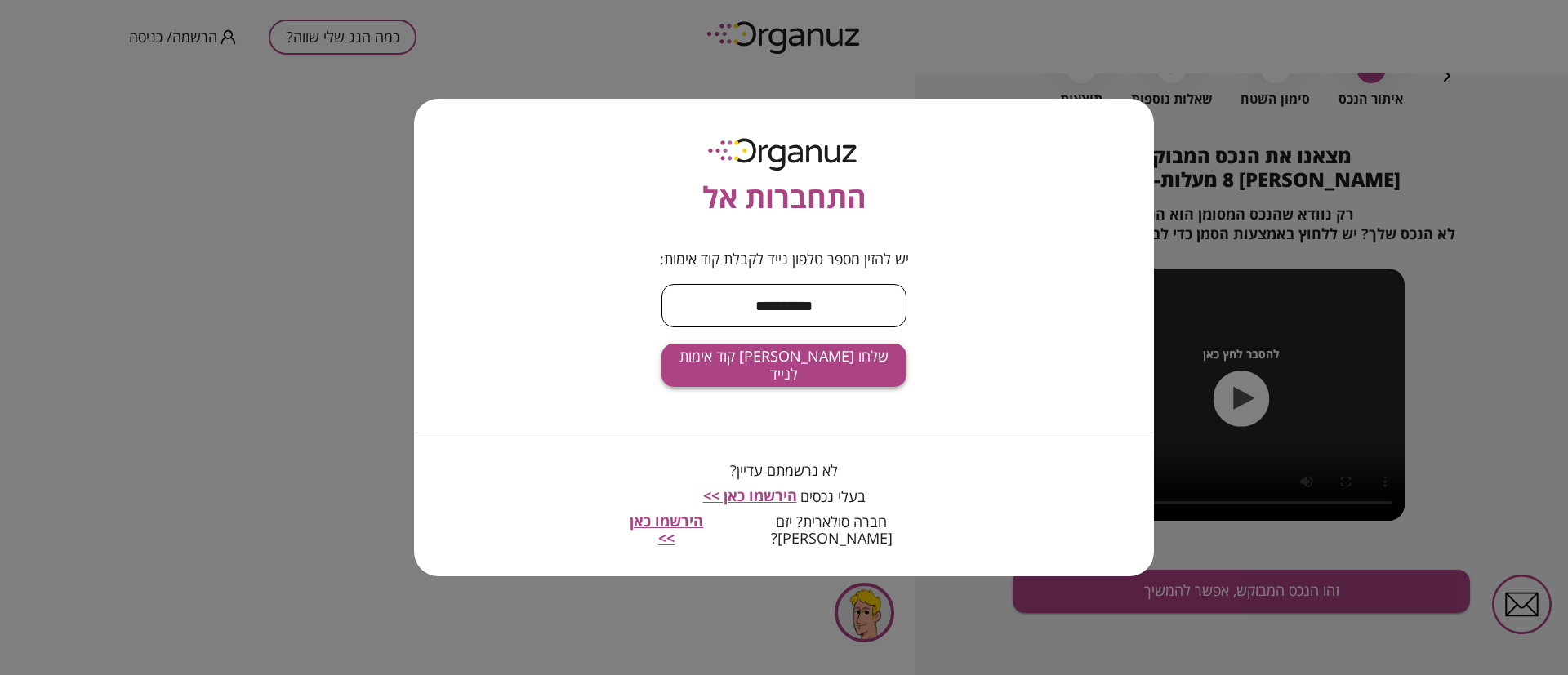
click at [821, 380] on span "שלחו [PERSON_NAME] קוד אימות לנייד" at bounding box center [784, 365] width 219 height 35
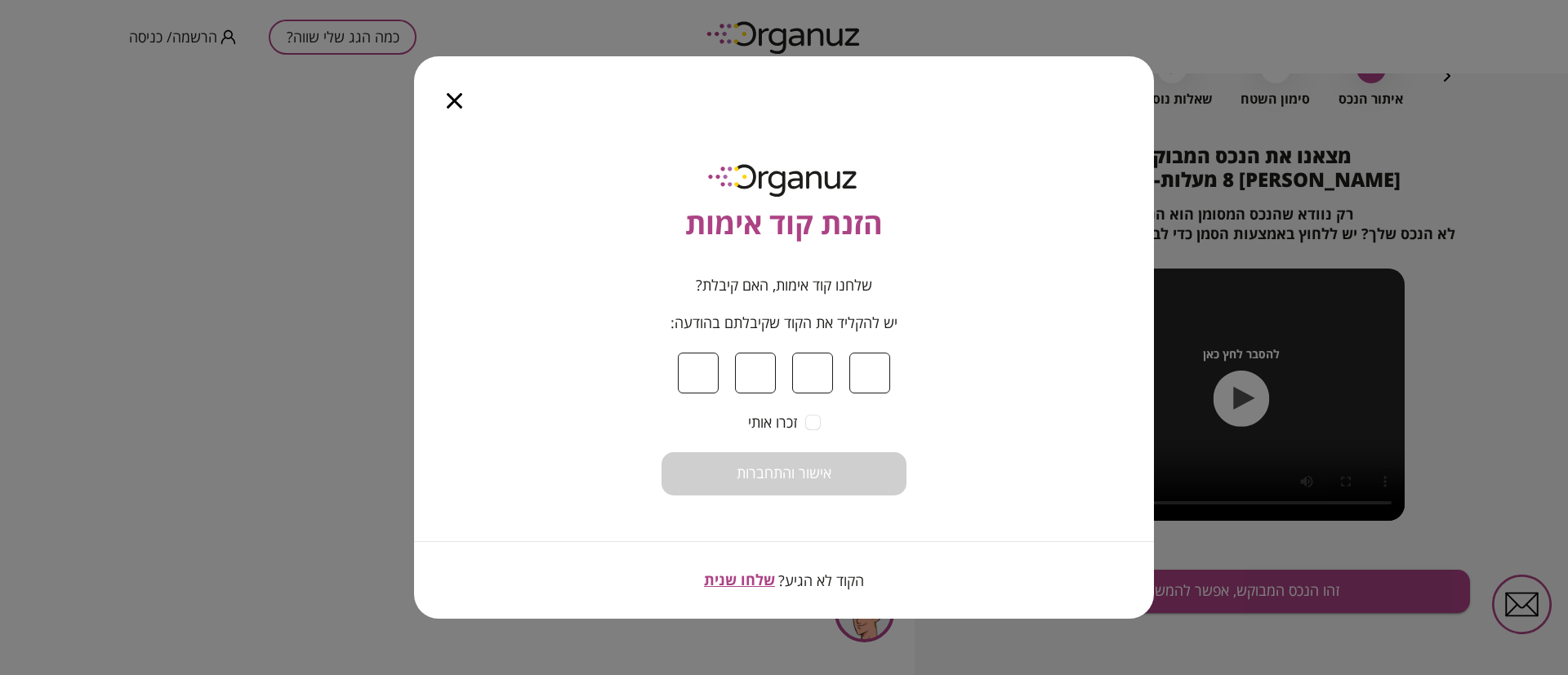
type input "*"
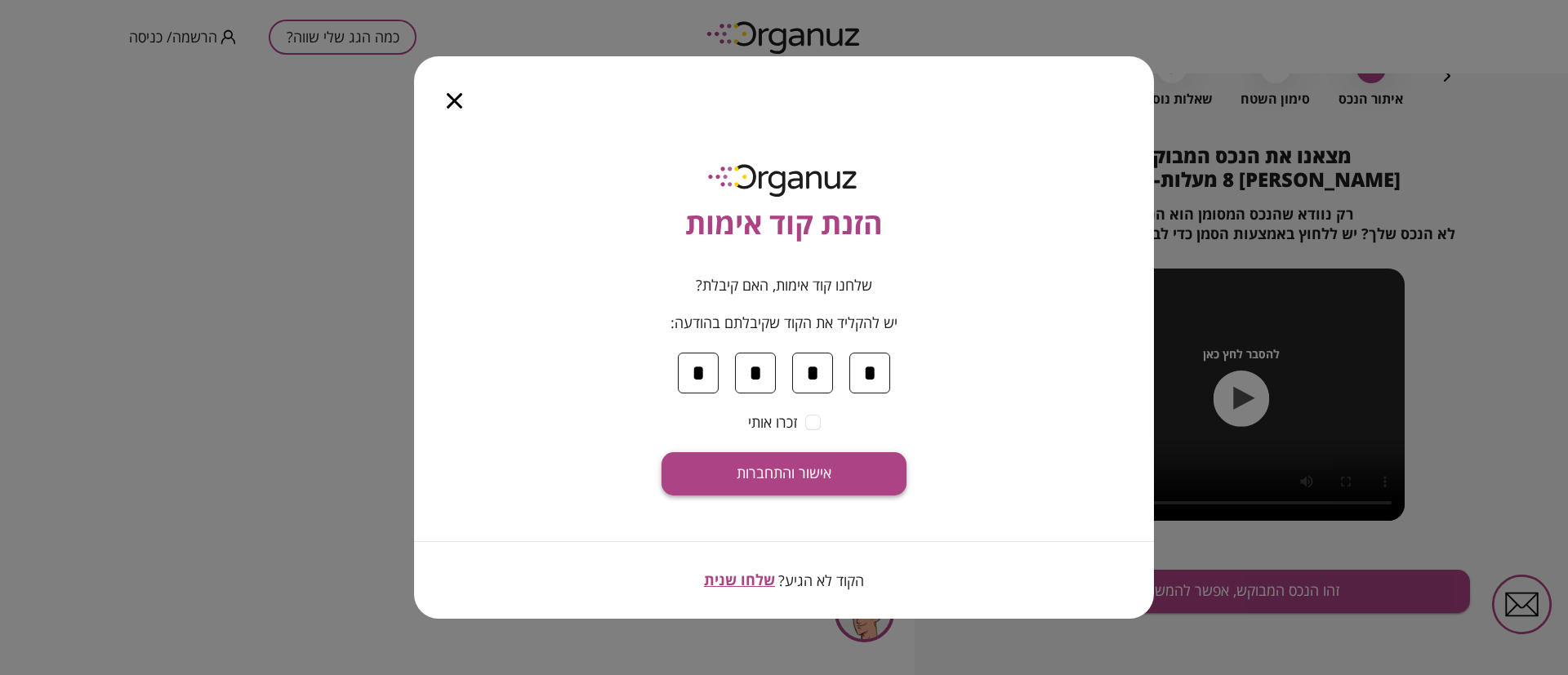
type input "*"
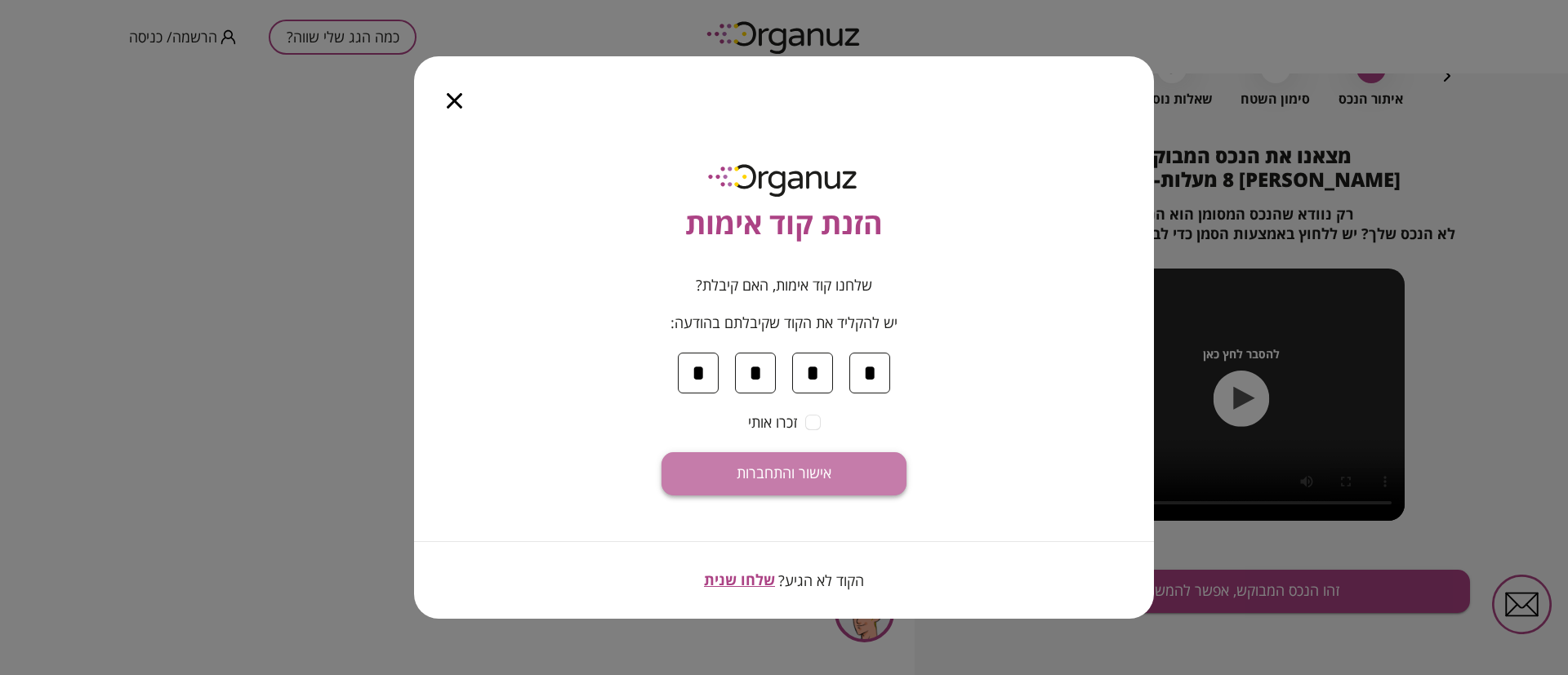
click at [802, 483] on button "אישור והתחברות" at bounding box center [784, 473] width 245 height 43
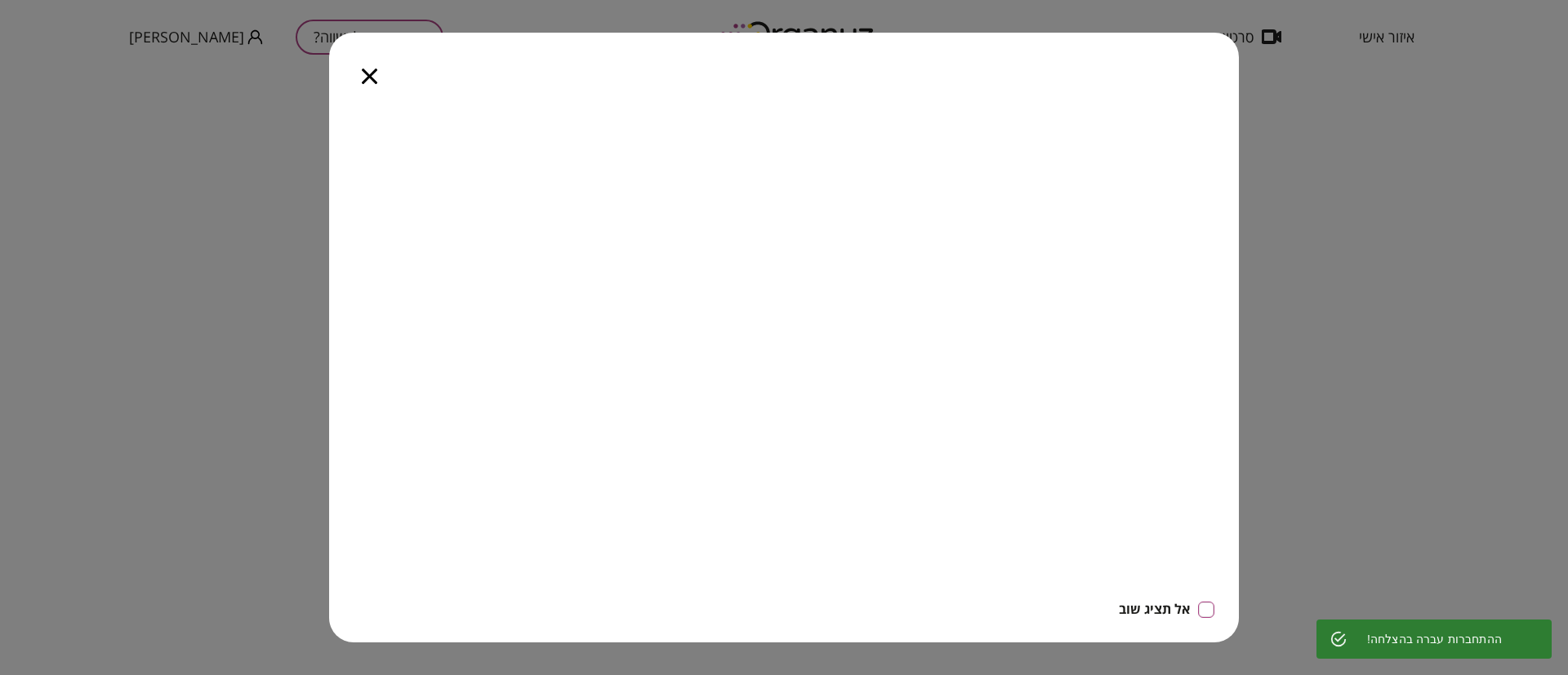
click at [375, 70] on icon "button" at bounding box center [370, 76] width 15 height 15
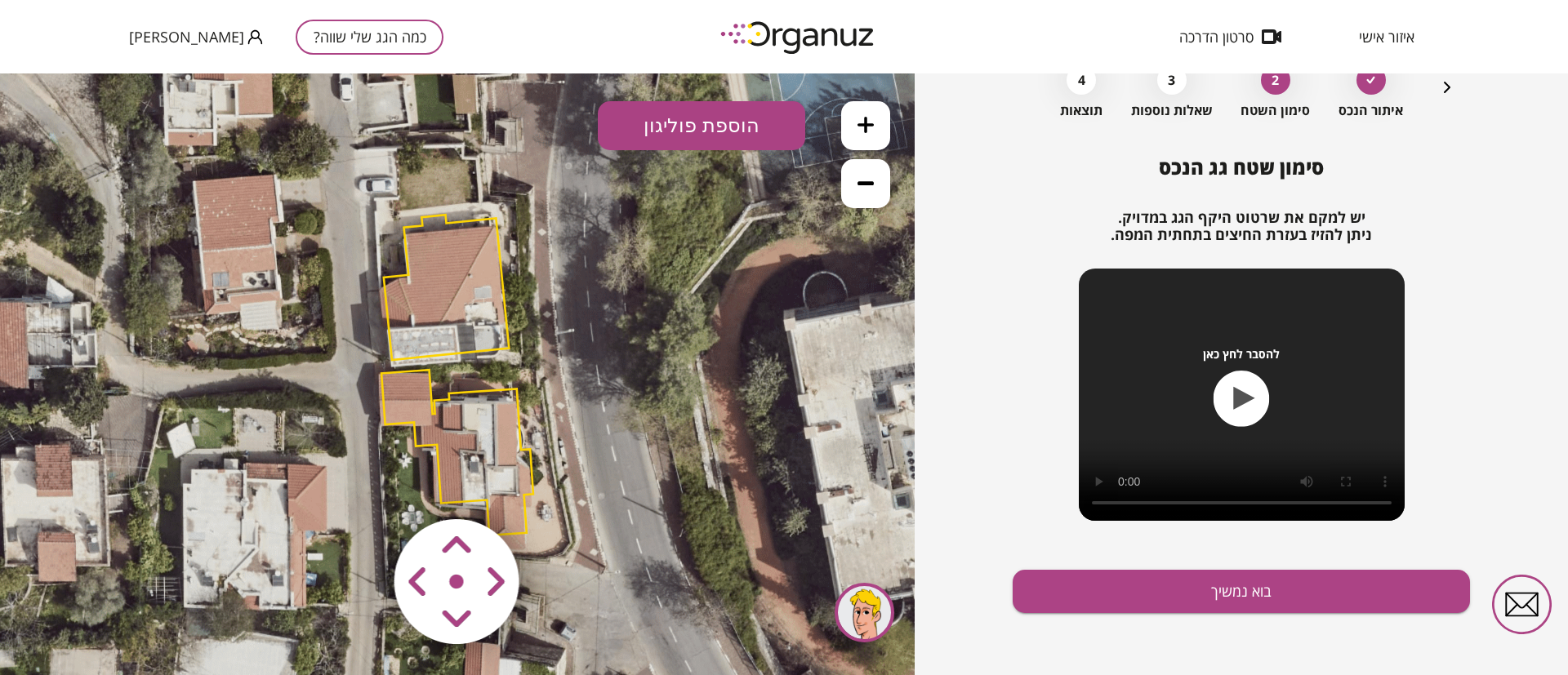
click at [360, 485] on area at bounding box center [360, 485] width 0 height 0
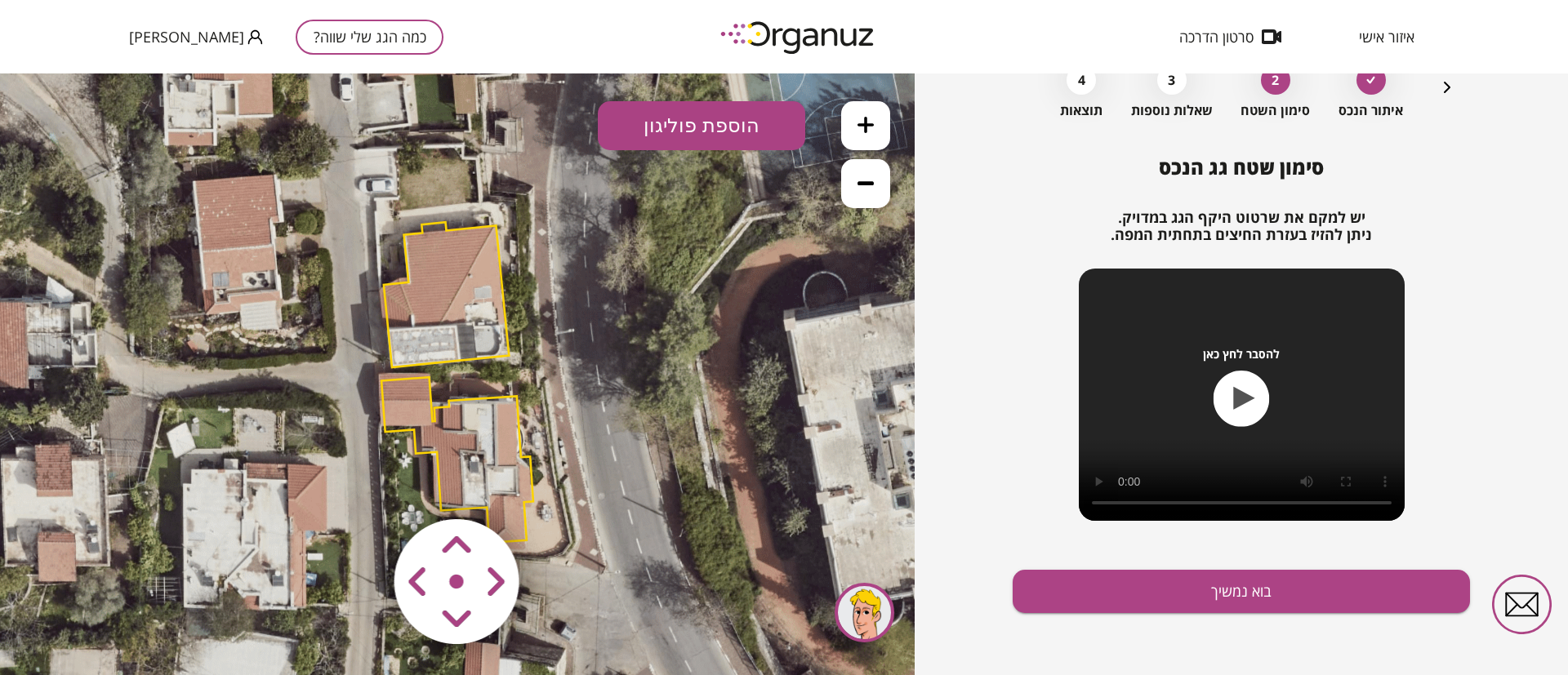
click at [360, 485] on area at bounding box center [360, 485] width 0 height 0
click at [872, 117] on icon at bounding box center [865, 125] width 16 height 16
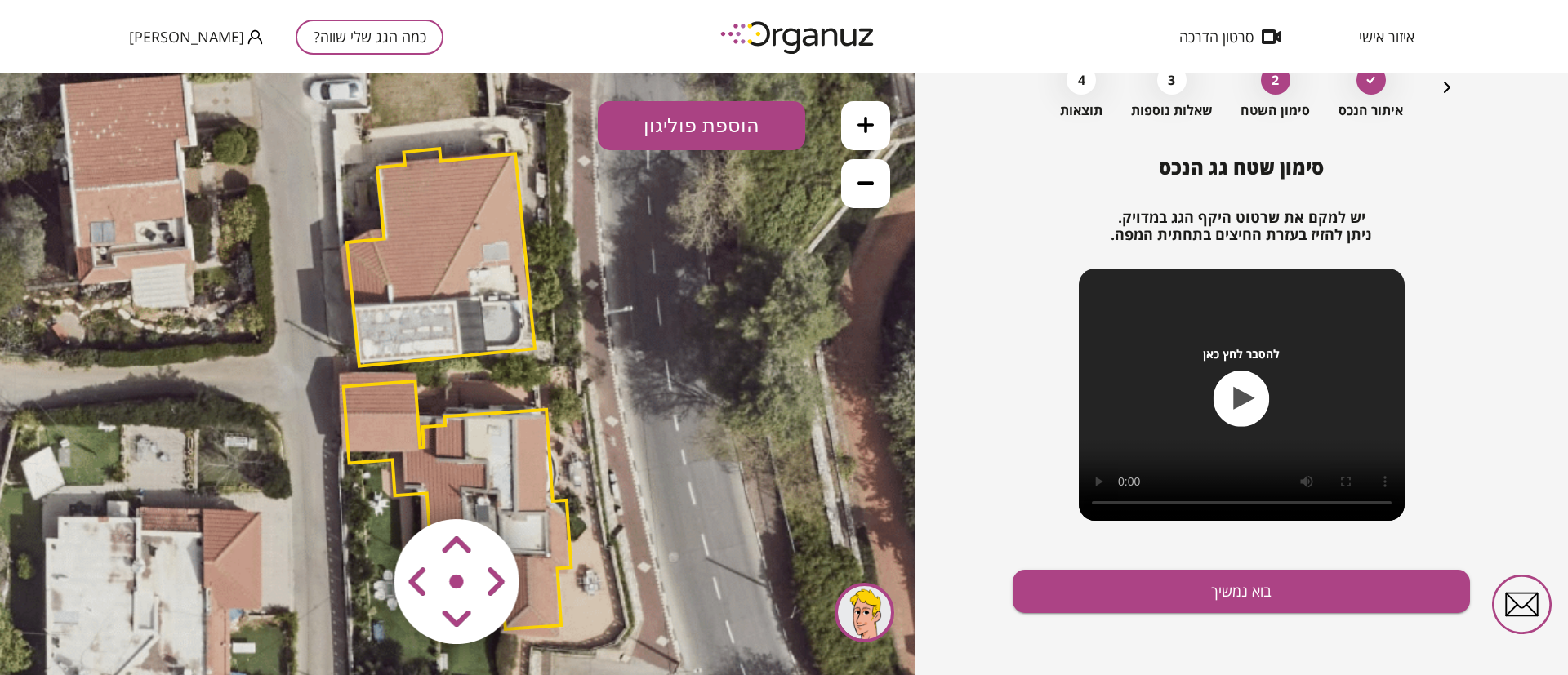
click at [872, 117] on icon at bounding box center [865, 125] width 16 height 16
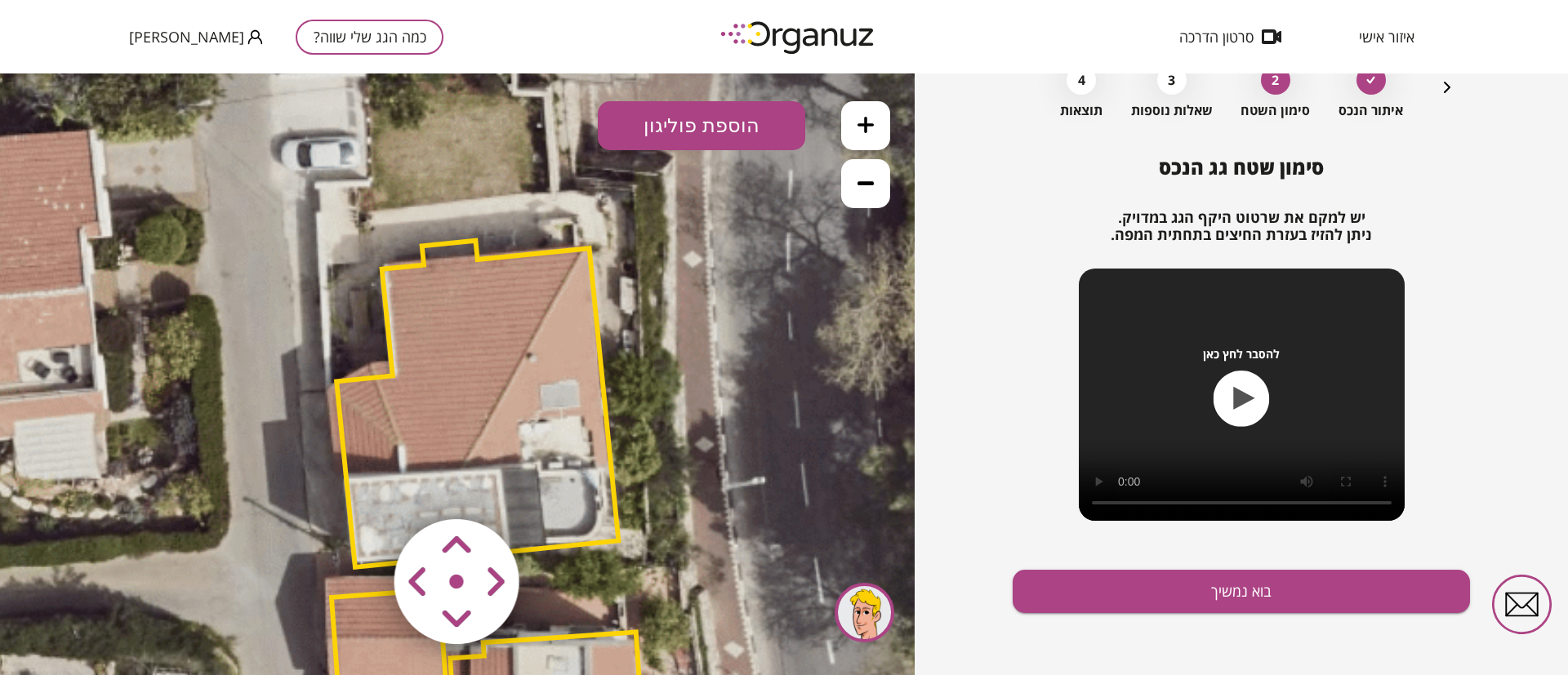
drag, startPoint x: 675, startPoint y: 276, endPoint x: 728, endPoint y: 460, distance: 191.5
click at [726, 458] on icon at bounding box center [499, 584] width 2205 height 2205
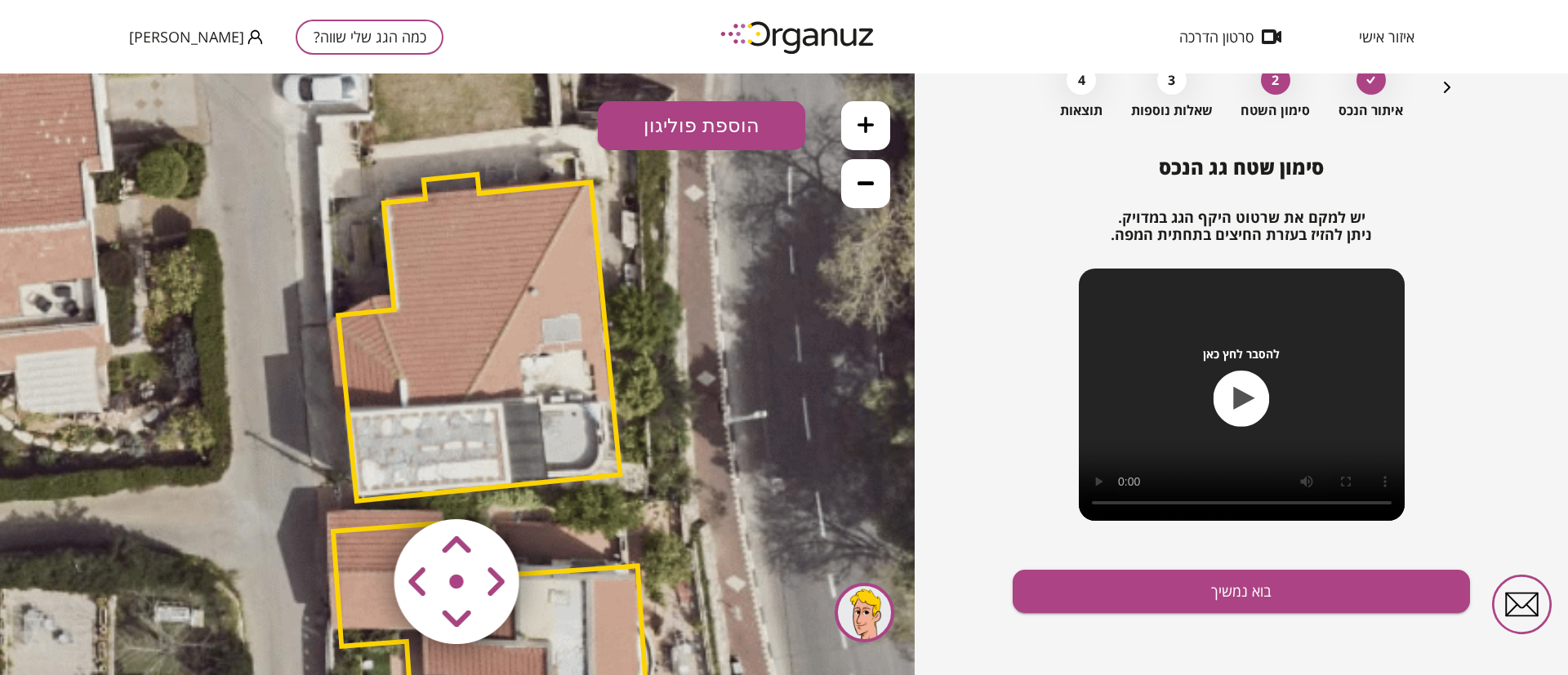
drag, startPoint x: 710, startPoint y: 481, endPoint x: 728, endPoint y: 405, distance: 78.1
click at [718, 407] on icon at bounding box center [501, 518] width 2205 height 2205
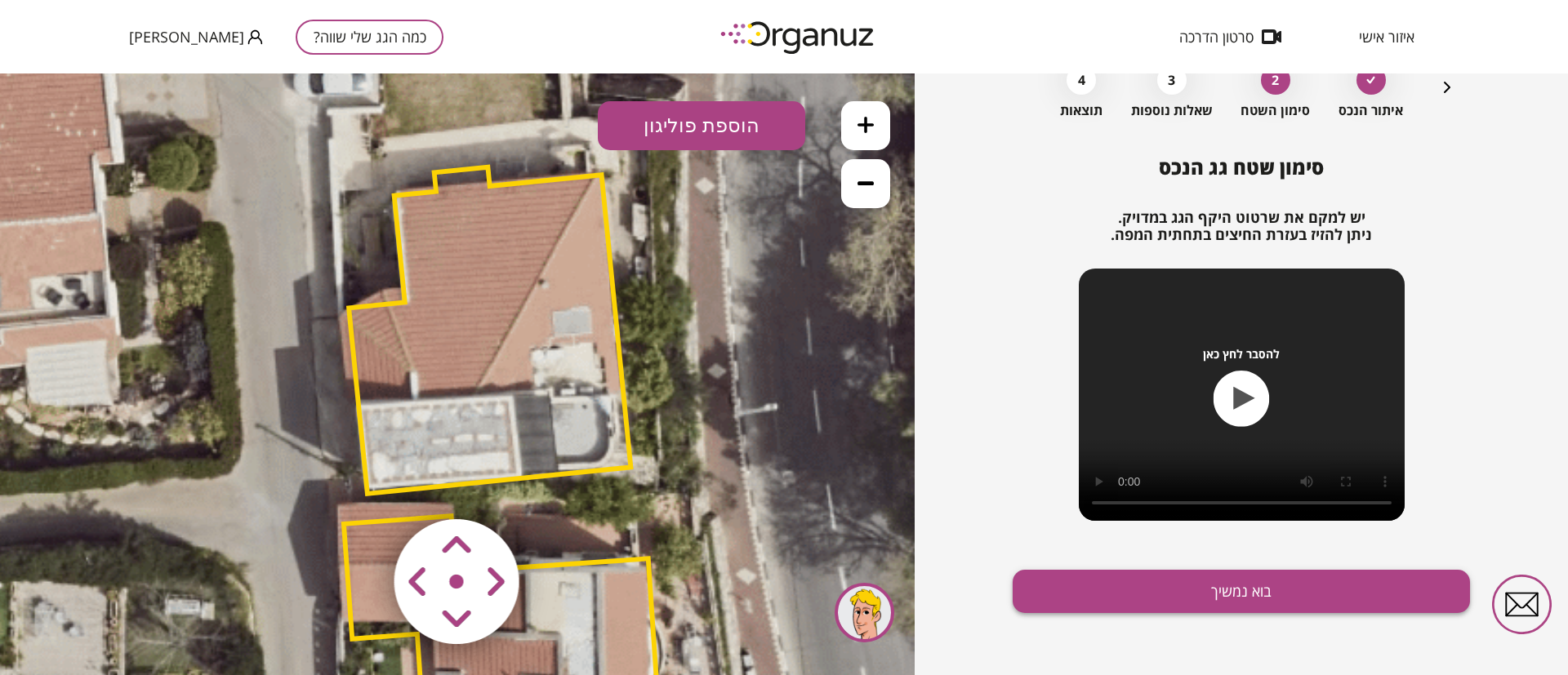
click at [1204, 587] on button "בוא נמשיך" at bounding box center [1241, 591] width 457 height 43
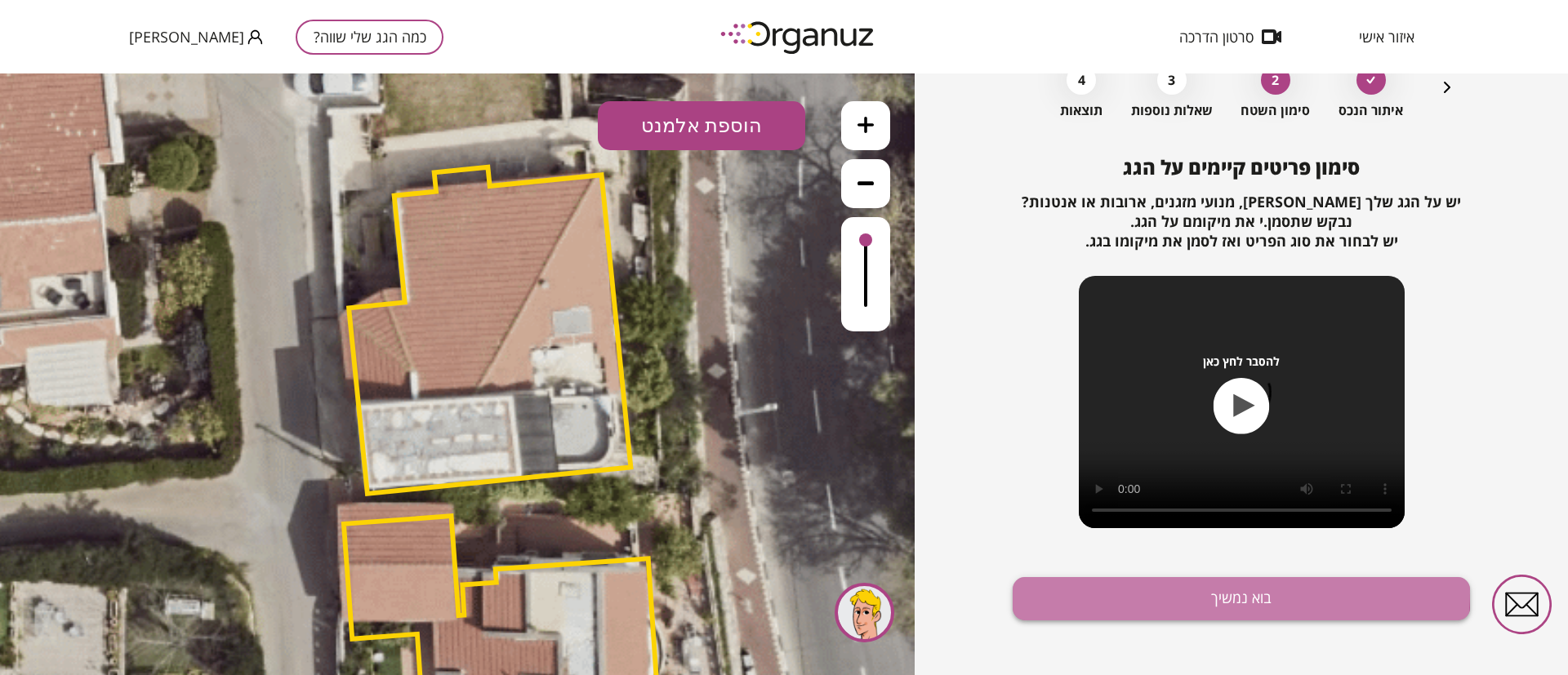
click at [1180, 592] on button "בוא נמשיך" at bounding box center [1241, 599] width 457 height 43
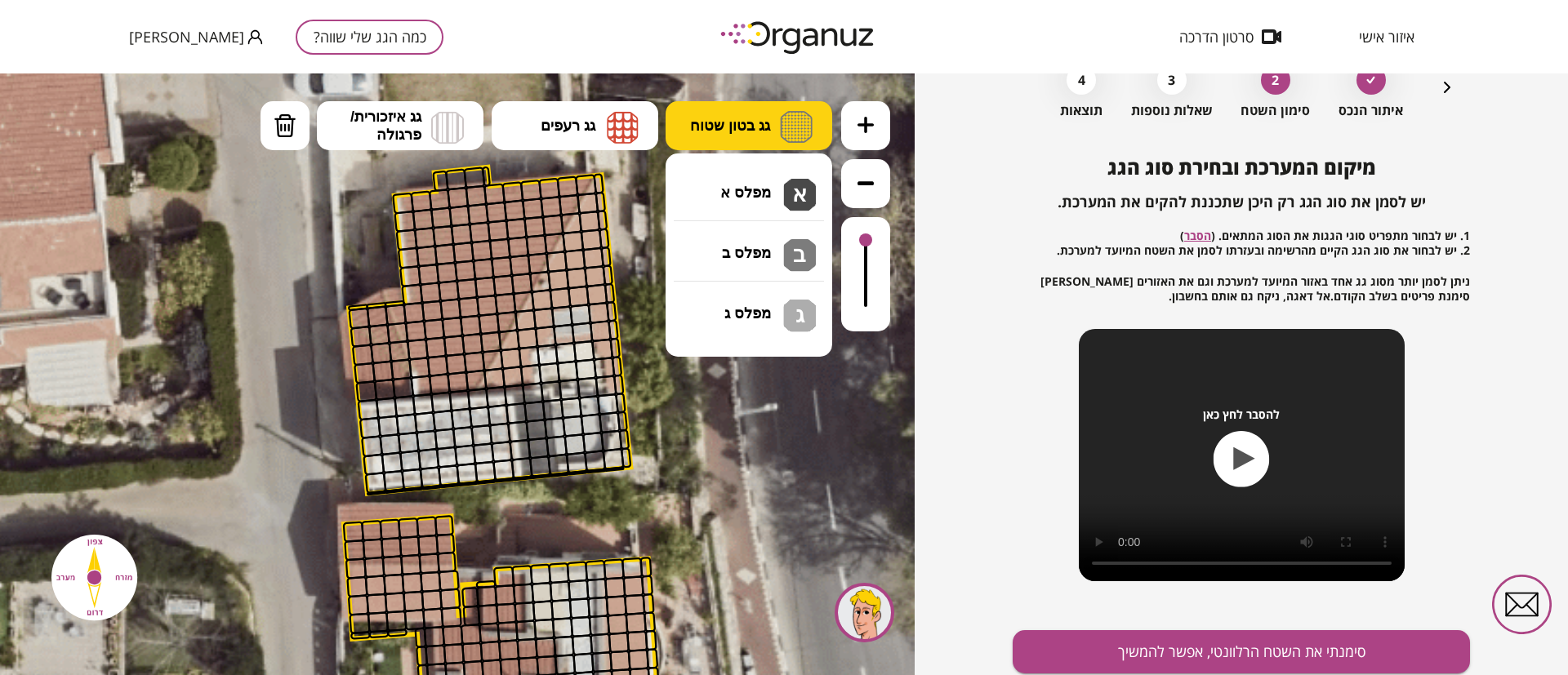
click at [725, 123] on span "גג בטון שטוח" at bounding box center [730, 126] width 80 height 18
drag, startPoint x: 706, startPoint y: 197, endPoint x: 697, endPoint y: 208, distance: 14.2
click at [705, 199] on div ".st0 { fill: #FFFFFF; } 10" at bounding box center [457, 375] width 914 height 602
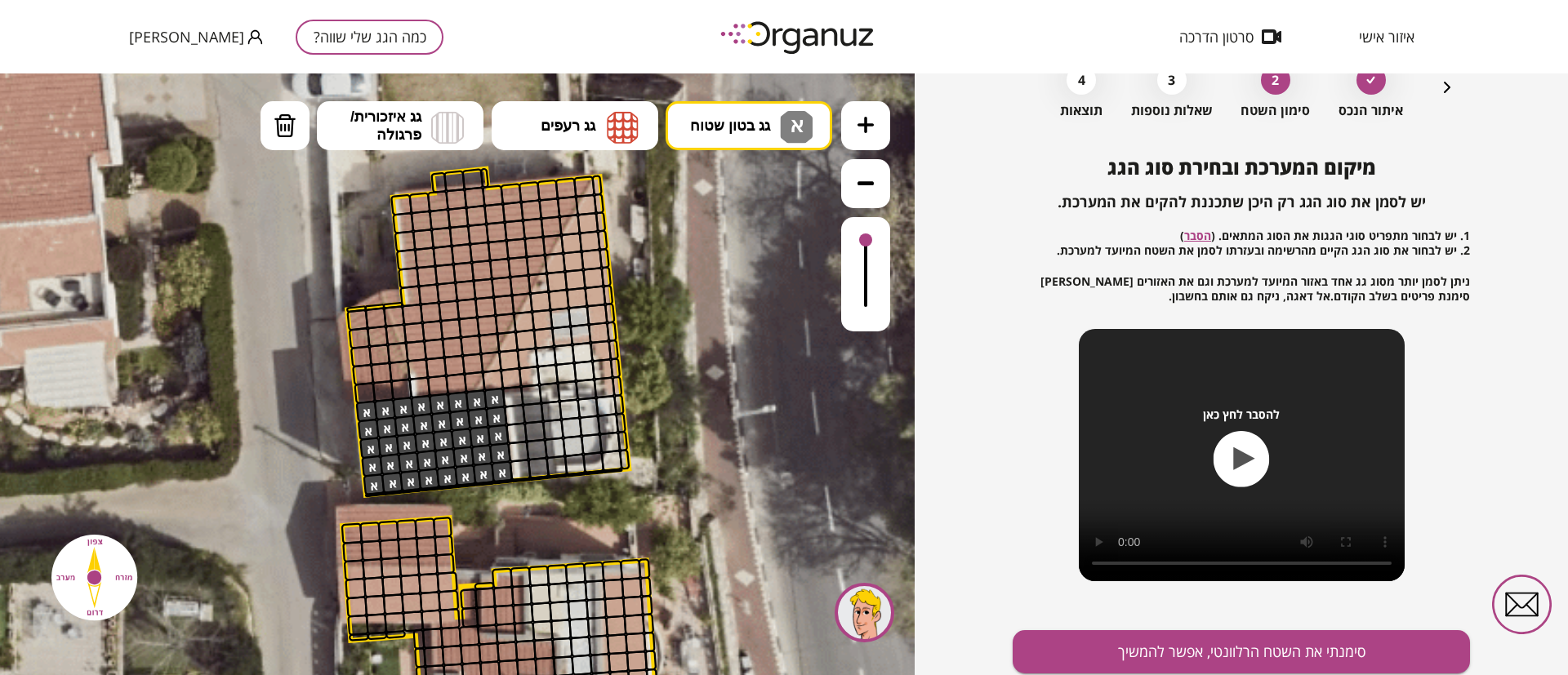
drag, startPoint x: 488, startPoint y: 410, endPoint x: 412, endPoint y: 476, distance: 100.7
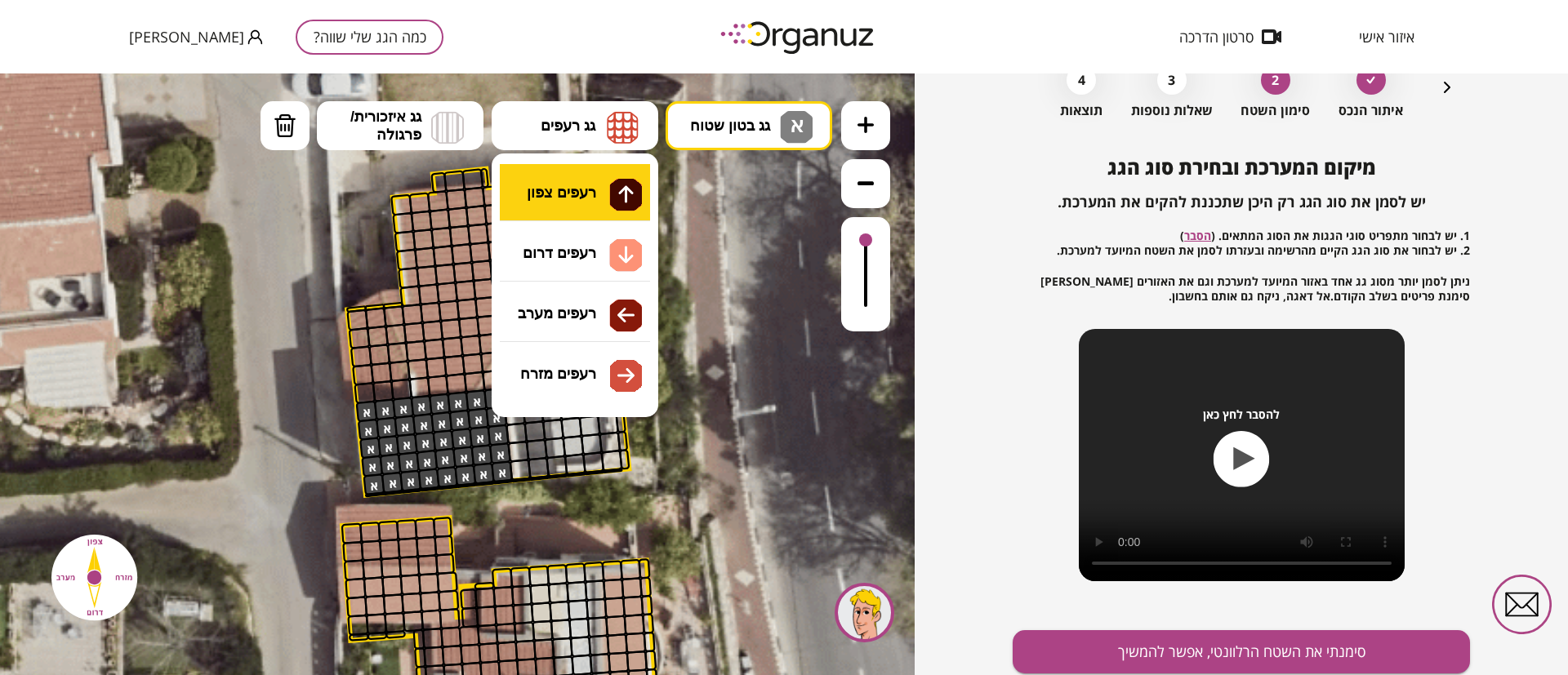
drag, startPoint x: 600, startPoint y: 146, endPoint x: 583, endPoint y: 184, distance: 41.6
click at [600, 147] on button "גג רעפים" at bounding box center [575, 126] width 166 height 49
drag, startPoint x: 581, startPoint y: 192, endPoint x: 566, endPoint y: 214, distance: 26.6
click at [577, 198] on div ".st0 { fill: #FFFFFF; } 10" at bounding box center [457, 375] width 914 height 602
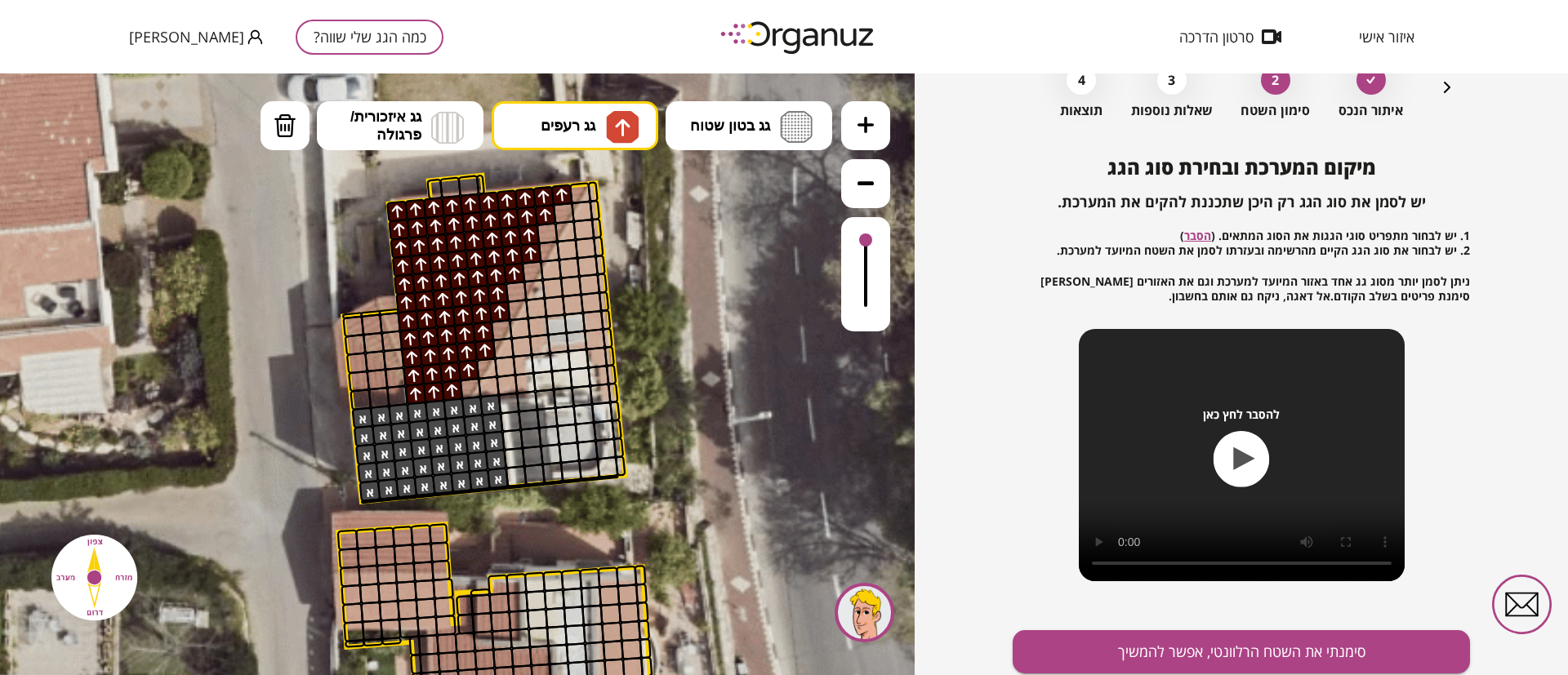
drag, startPoint x: 557, startPoint y: 196, endPoint x: 446, endPoint y: 229, distance: 115.8
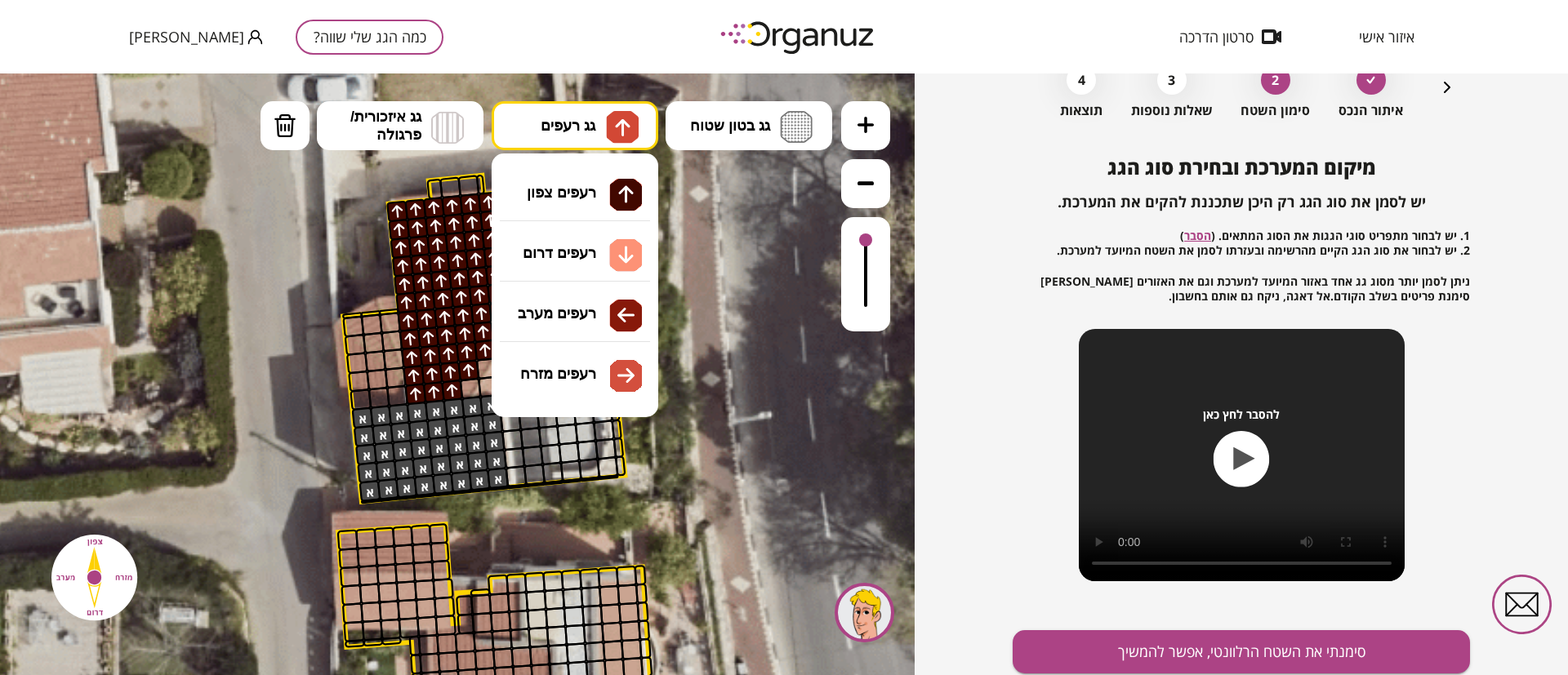
drag, startPoint x: 605, startPoint y: 137, endPoint x: 589, endPoint y: 163, distance: 30.5
click at [605, 138] on button "גג רעפים" at bounding box center [575, 126] width 166 height 49
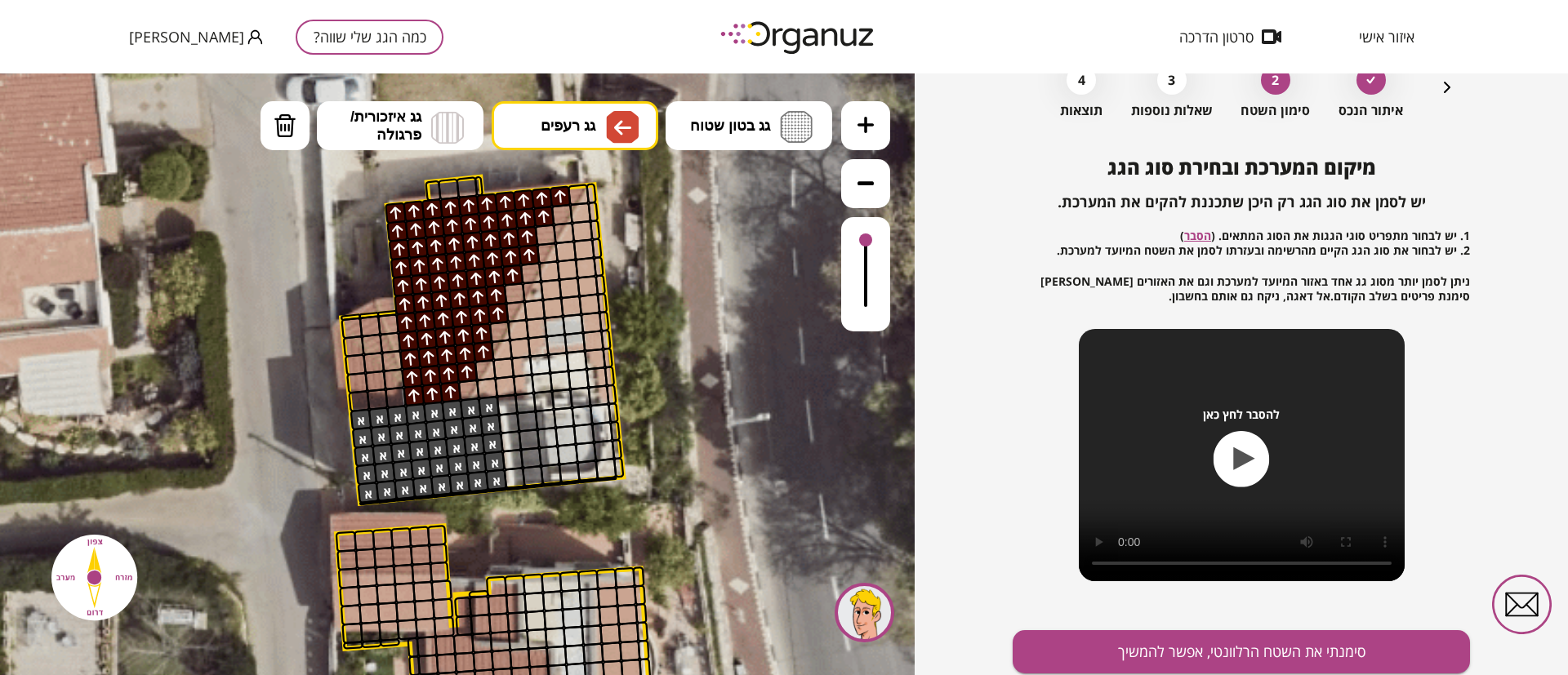
click at [588, 311] on div ".st0 { fill: #FFFFFF; } 10" at bounding box center [457, 375] width 914 height 602
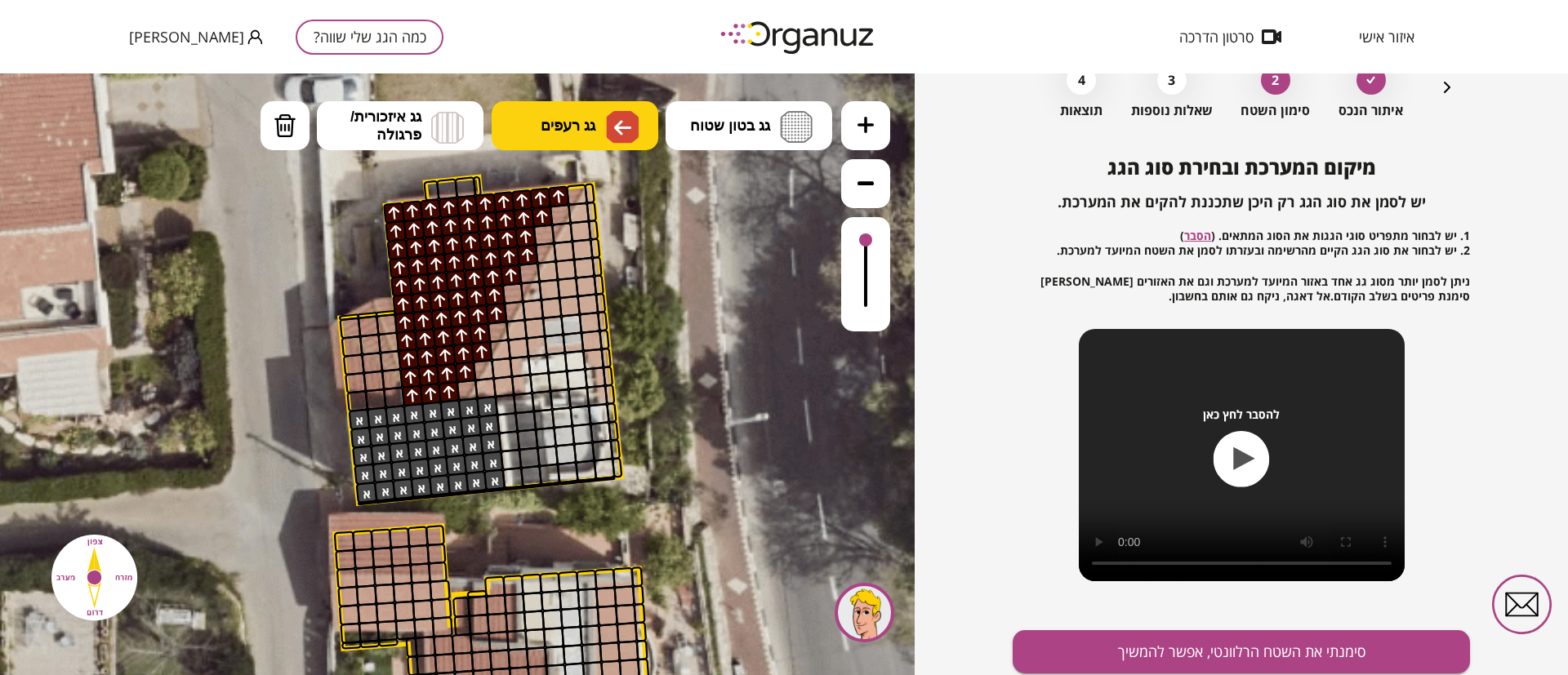
drag, startPoint x: 608, startPoint y: 118, endPoint x: 600, endPoint y: 138, distance: 21.5
click at [600, 136] on button "גג רעפים" at bounding box center [575, 126] width 166 height 49
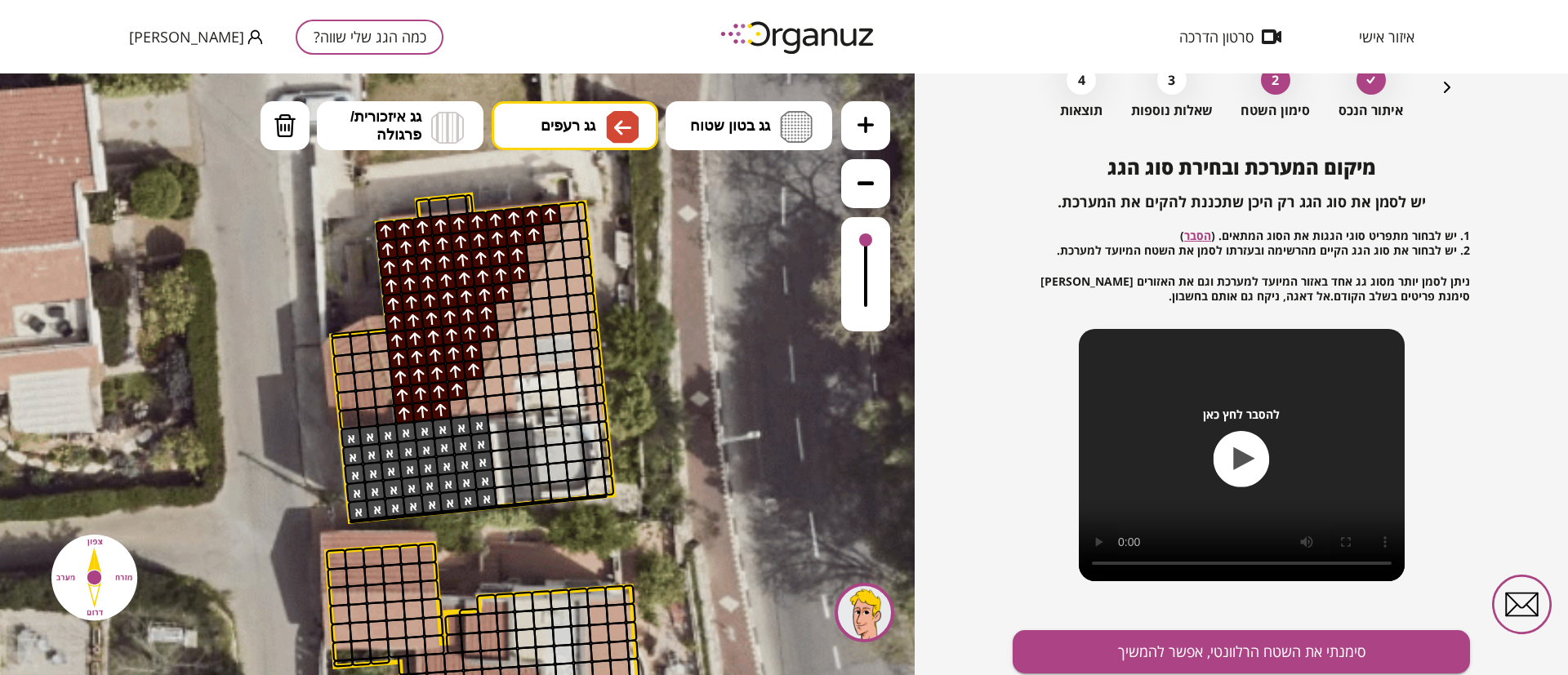
drag, startPoint x: 577, startPoint y: 312, endPoint x: 558, endPoint y: 336, distance: 30.6
click at [577, 313] on div ".st0 { fill: #FFFFFF; } 10" at bounding box center [457, 375] width 914 height 602
drag, startPoint x: 581, startPoint y: 244, endPoint x: 559, endPoint y: 321, distance: 80.1
drag, startPoint x: 529, startPoint y: 334, endPoint x: 523, endPoint y: 362, distance: 28.6
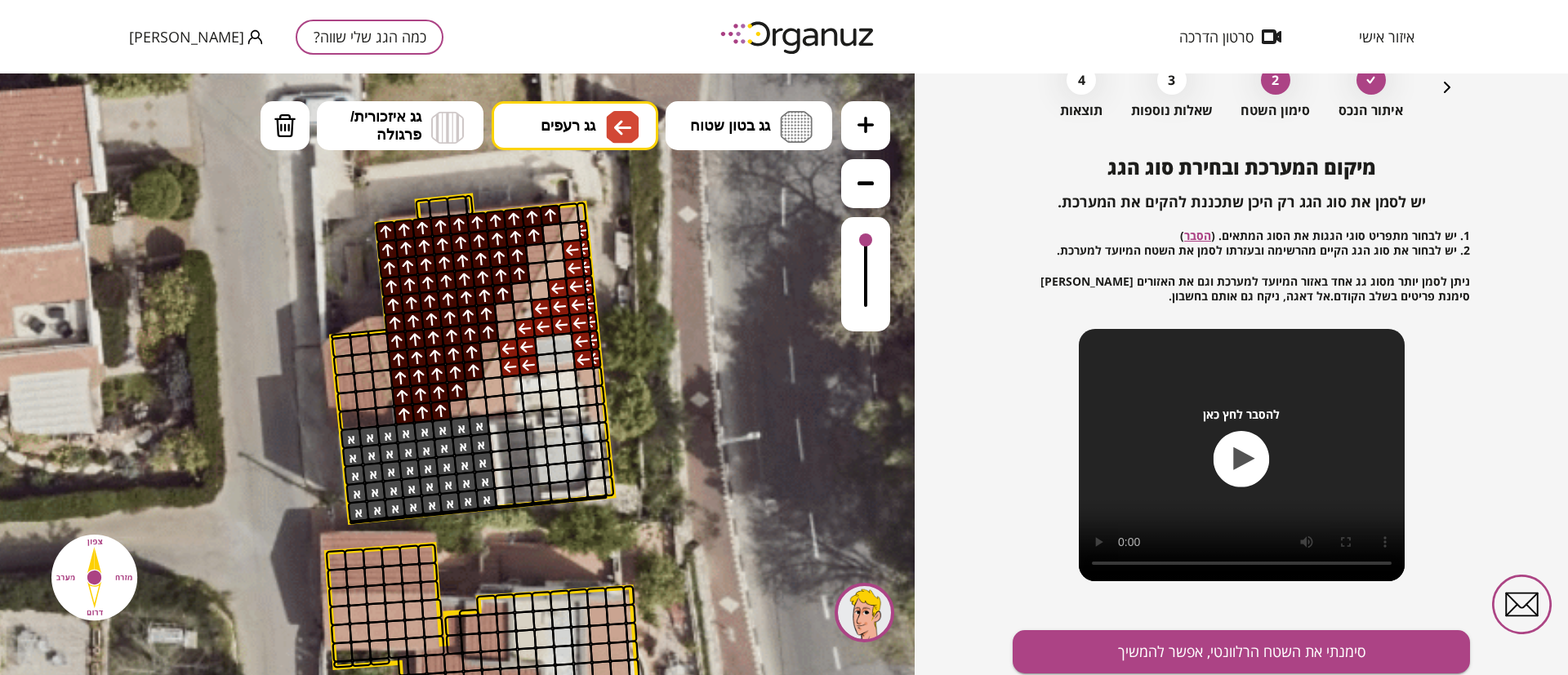
drag, startPoint x: 495, startPoint y: 386, endPoint x: 515, endPoint y: 376, distance: 22.4
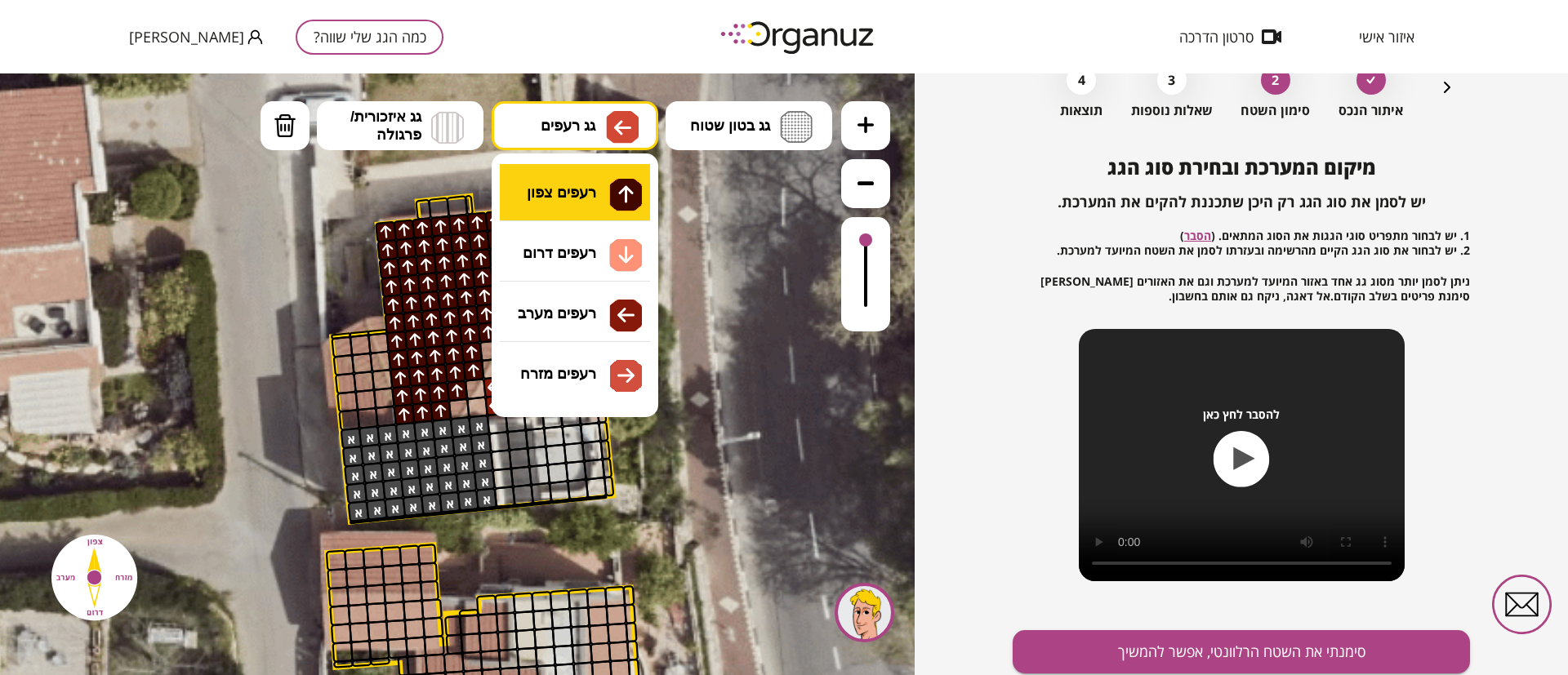
drag, startPoint x: 597, startPoint y: 120, endPoint x: 598, endPoint y: 174, distance: 54.0
click at [611, 124] on button "גג רעפים" at bounding box center [575, 126] width 166 height 49
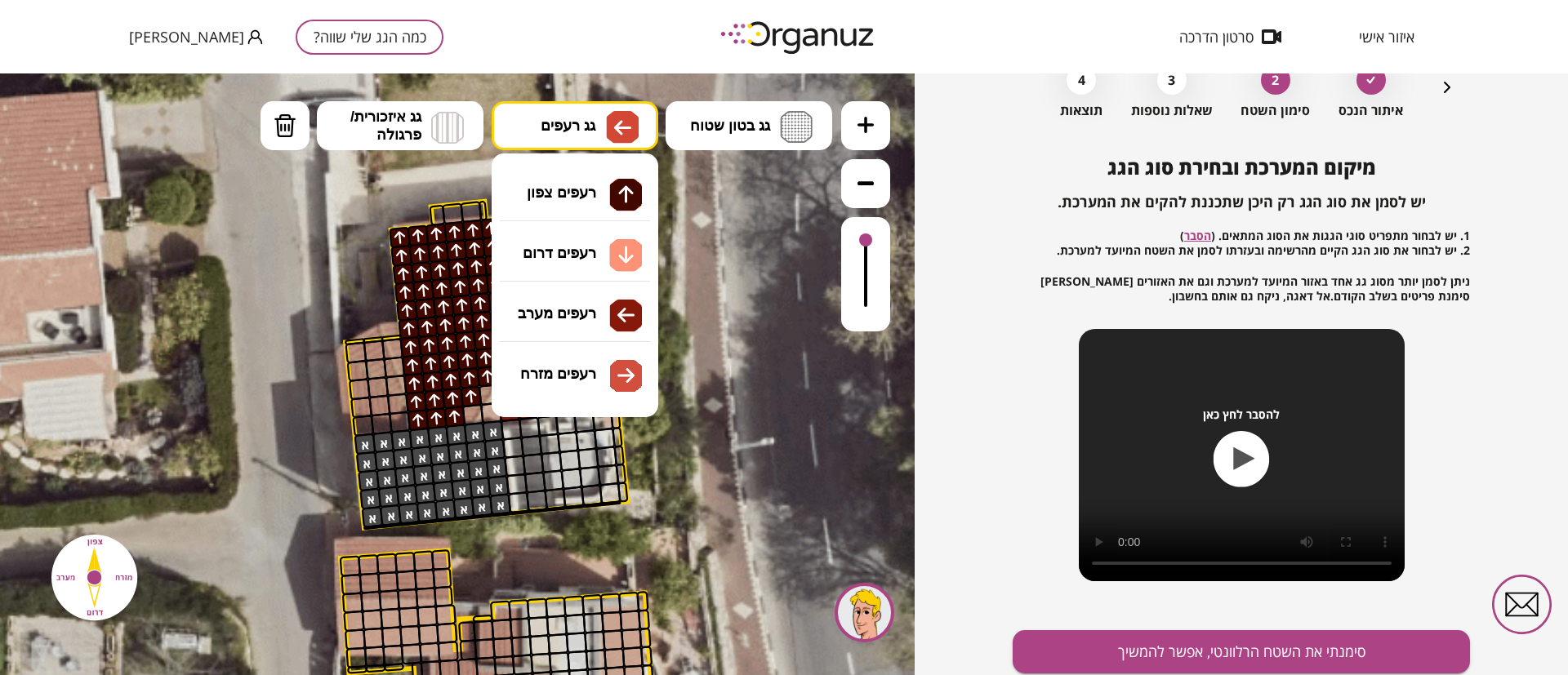
click at [578, 365] on div ".st0 { fill: #FFFFFF; } 10" at bounding box center [457, 375] width 914 height 602
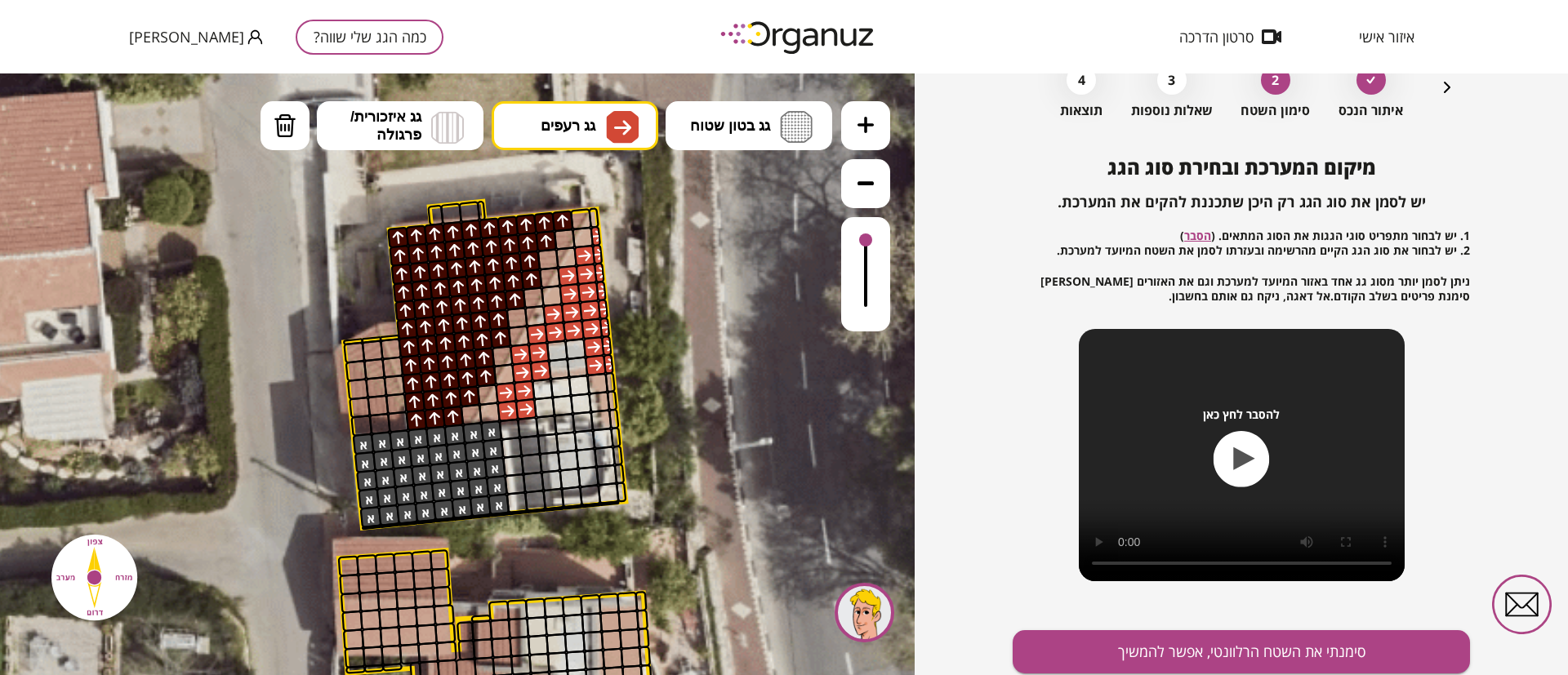
drag, startPoint x: 600, startPoint y: 239, endPoint x: 517, endPoint y: 399, distance: 180.2
click at [626, 133] on img at bounding box center [622, 127] width 17 height 20
drag, startPoint x: 575, startPoint y: 297, endPoint x: 463, endPoint y: 329, distance: 116.5
click at [568, 298] on div ".st0 { fill: #FFFFFF; } 10" at bounding box center [457, 375] width 914 height 602
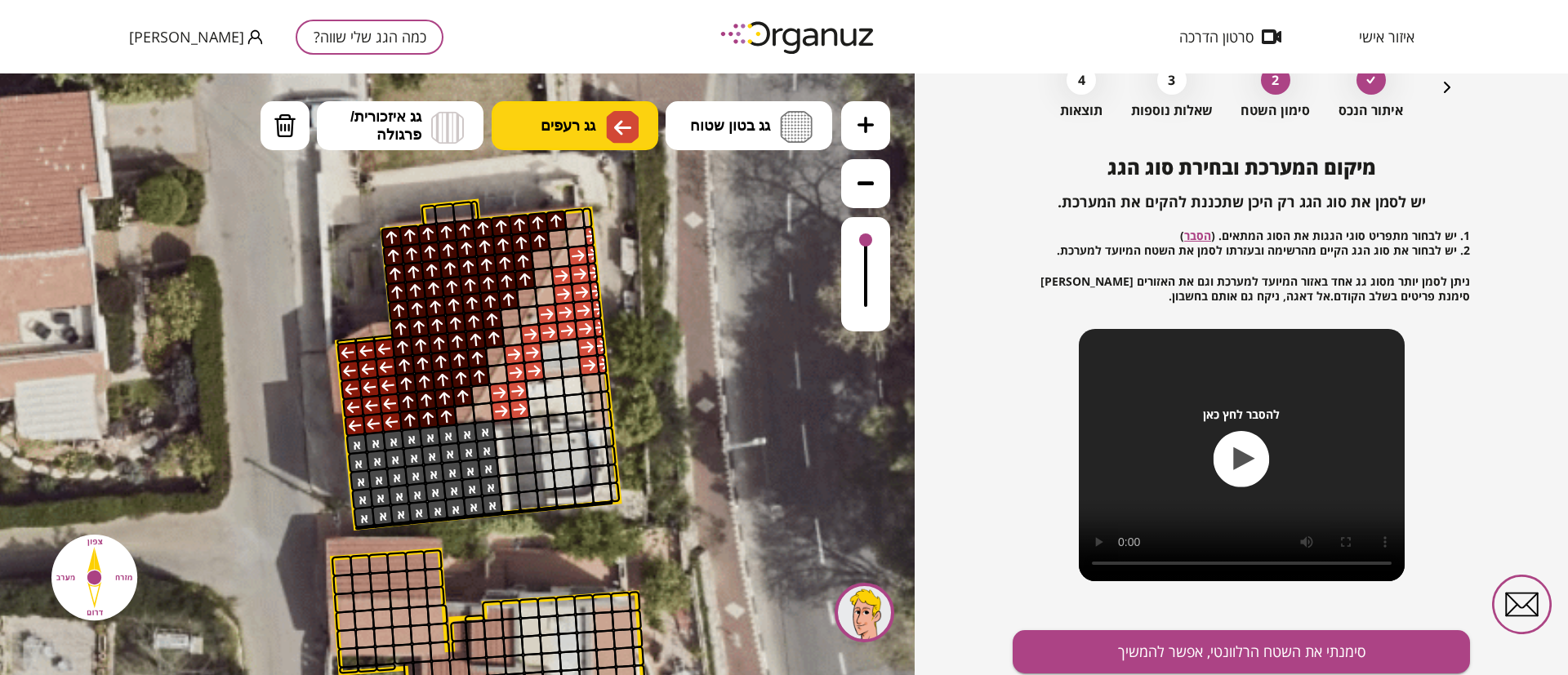
drag, startPoint x: 375, startPoint y: 347, endPoint x: 412, endPoint y: 427, distance: 88.1
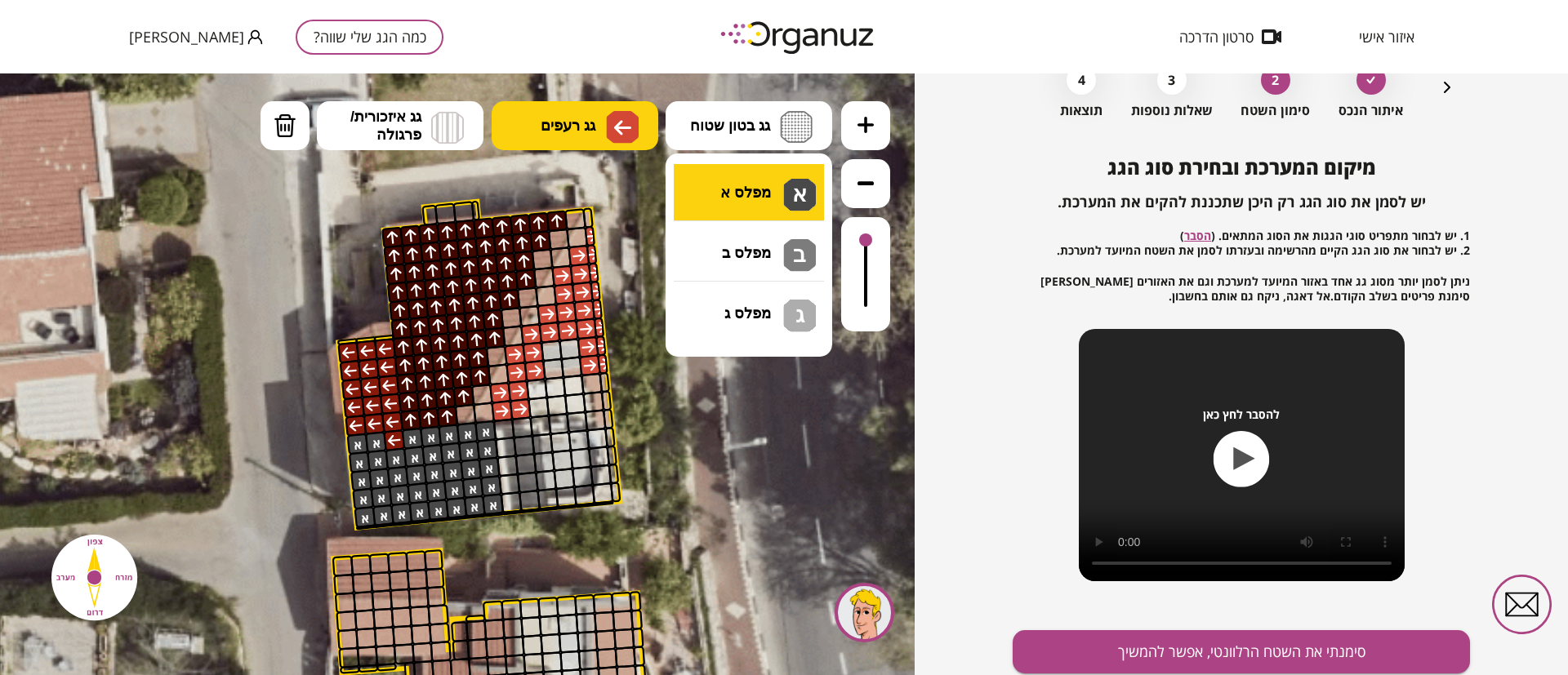
drag, startPoint x: 756, startPoint y: 120, endPoint x: 739, endPoint y: 185, distance: 67.2
click at [759, 136] on button "גג בטון שטוח" at bounding box center [749, 126] width 166 height 49
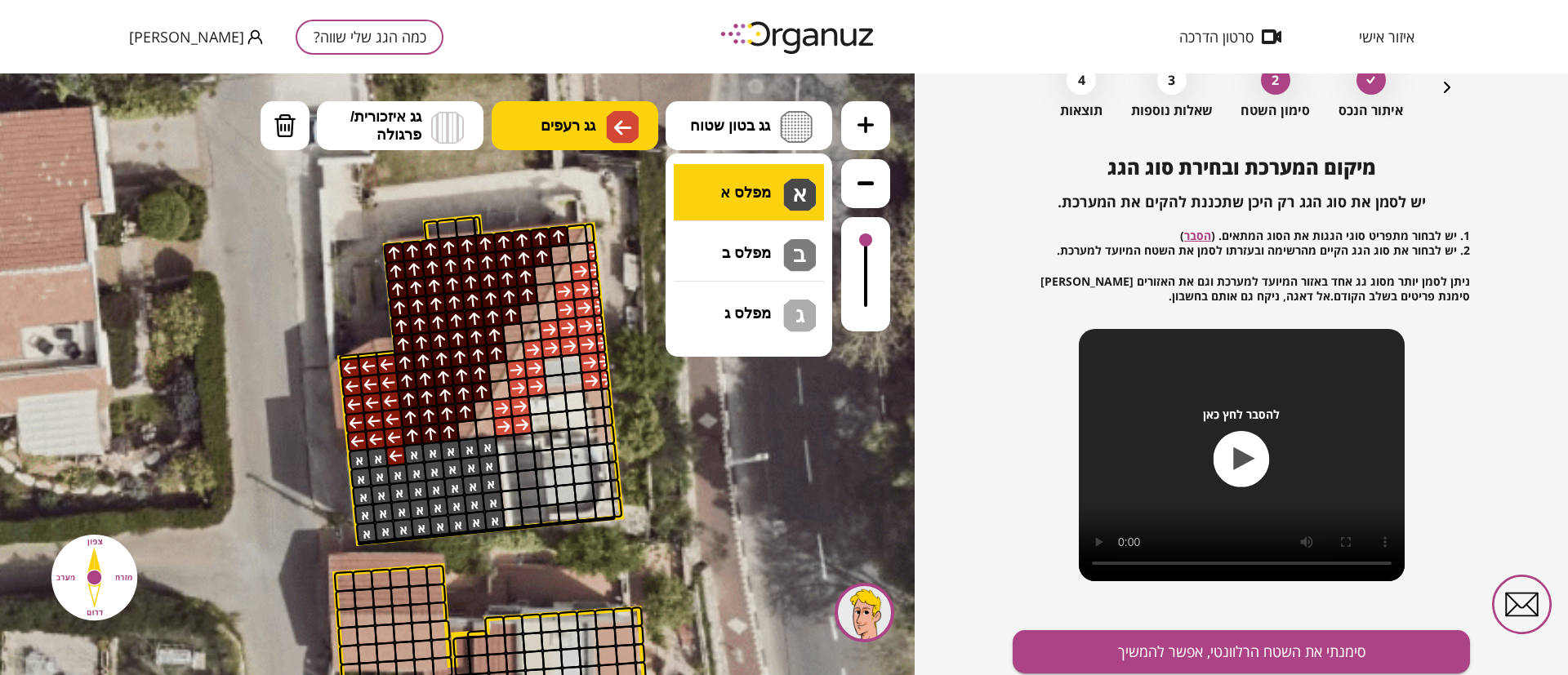
click at [739, 193] on div ".st0 { fill: #FFFFFF; } 10" at bounding box center [457, 375] width 914 height 602
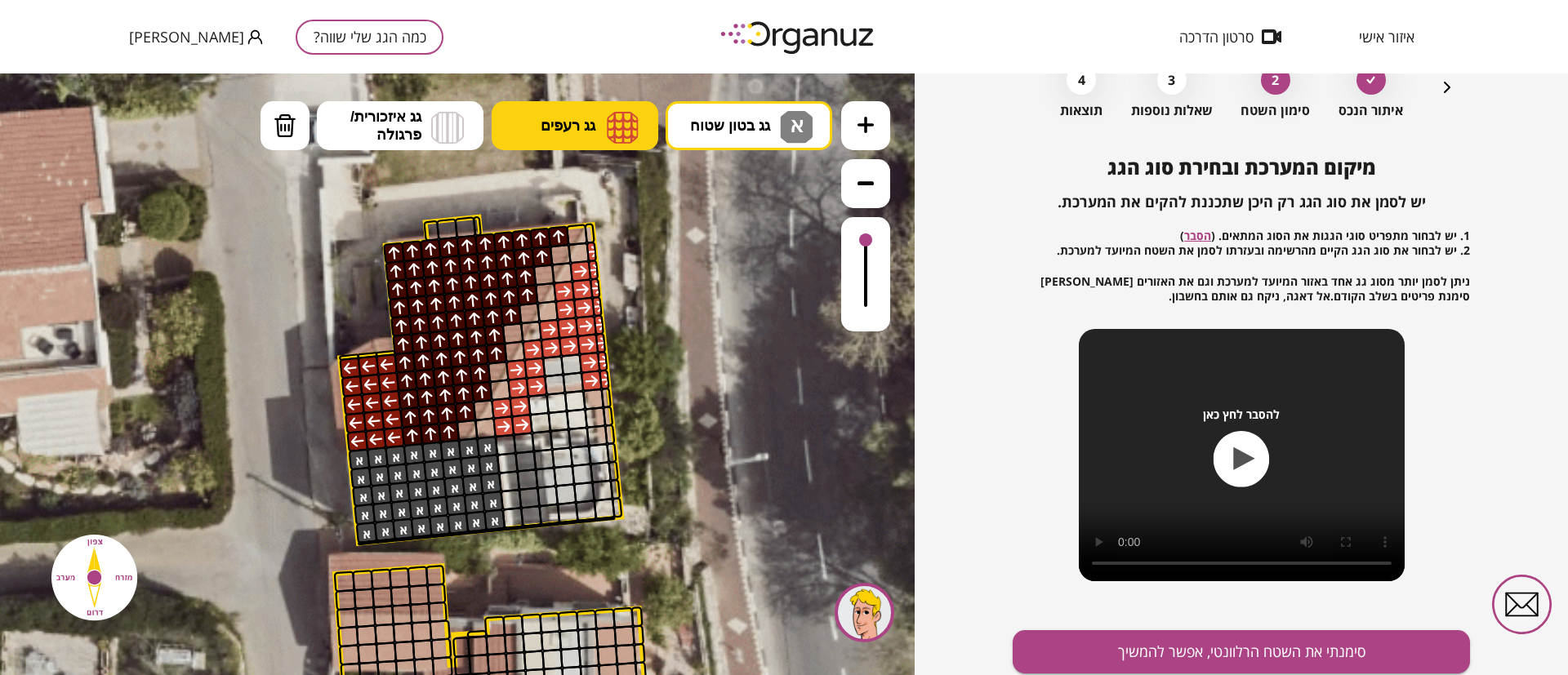
click at [394, 459] on div at bounding box center [396, 456] width 22 height 22
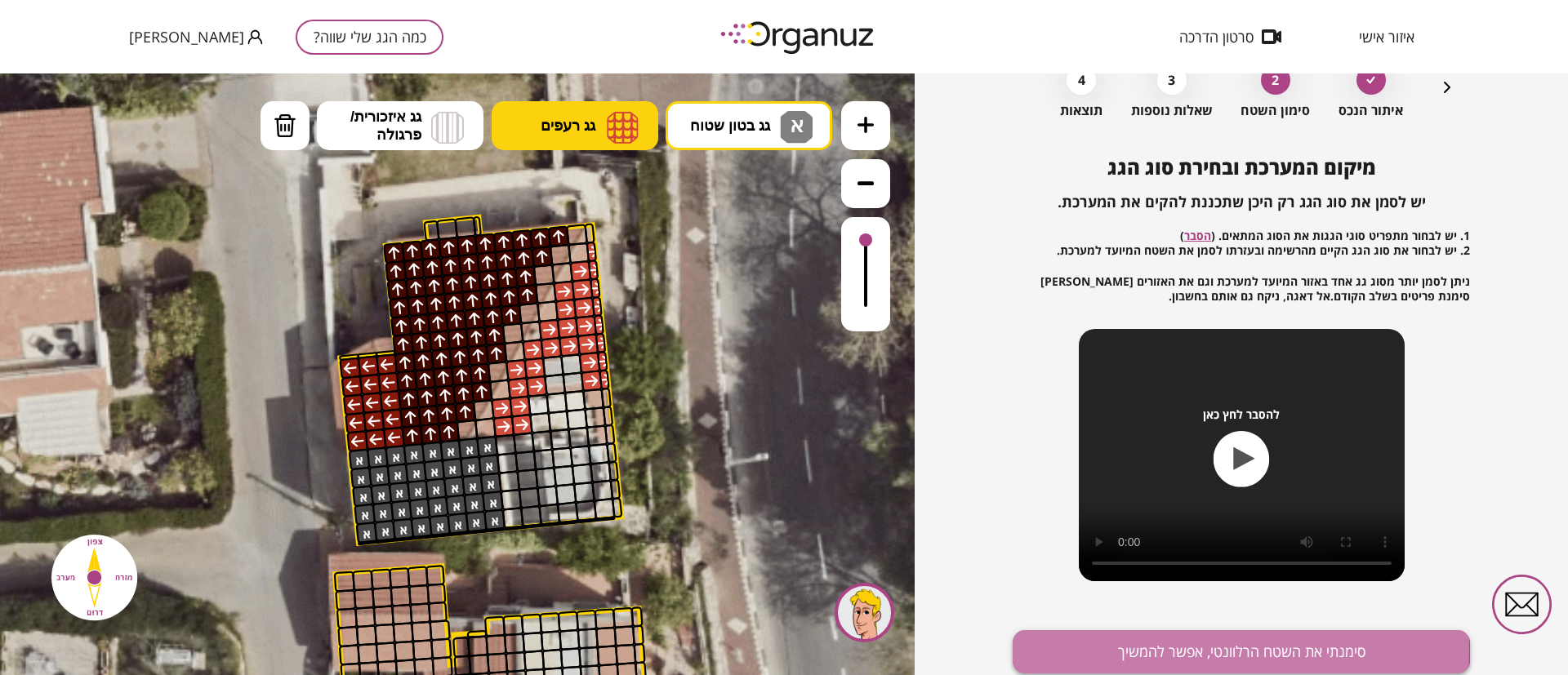
click at [1154, 650] on button "סימנתי את השטח הרלוונטי, אפשר להמשיך" at bounding box center [1241, 651] width 457 height 43
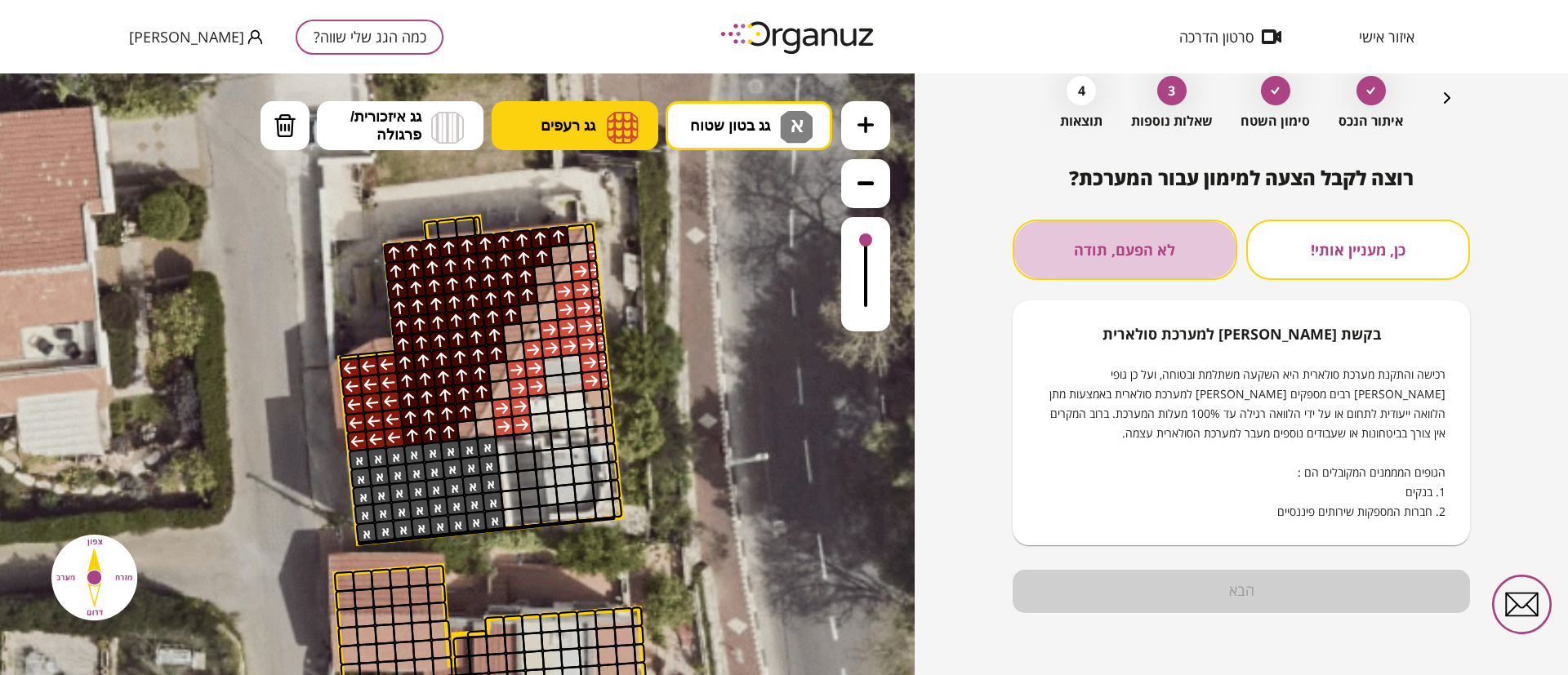
click at [1169, 253] on button "לא הפעם, תודה" at bounding box center [1124, 249] width 225 height 60
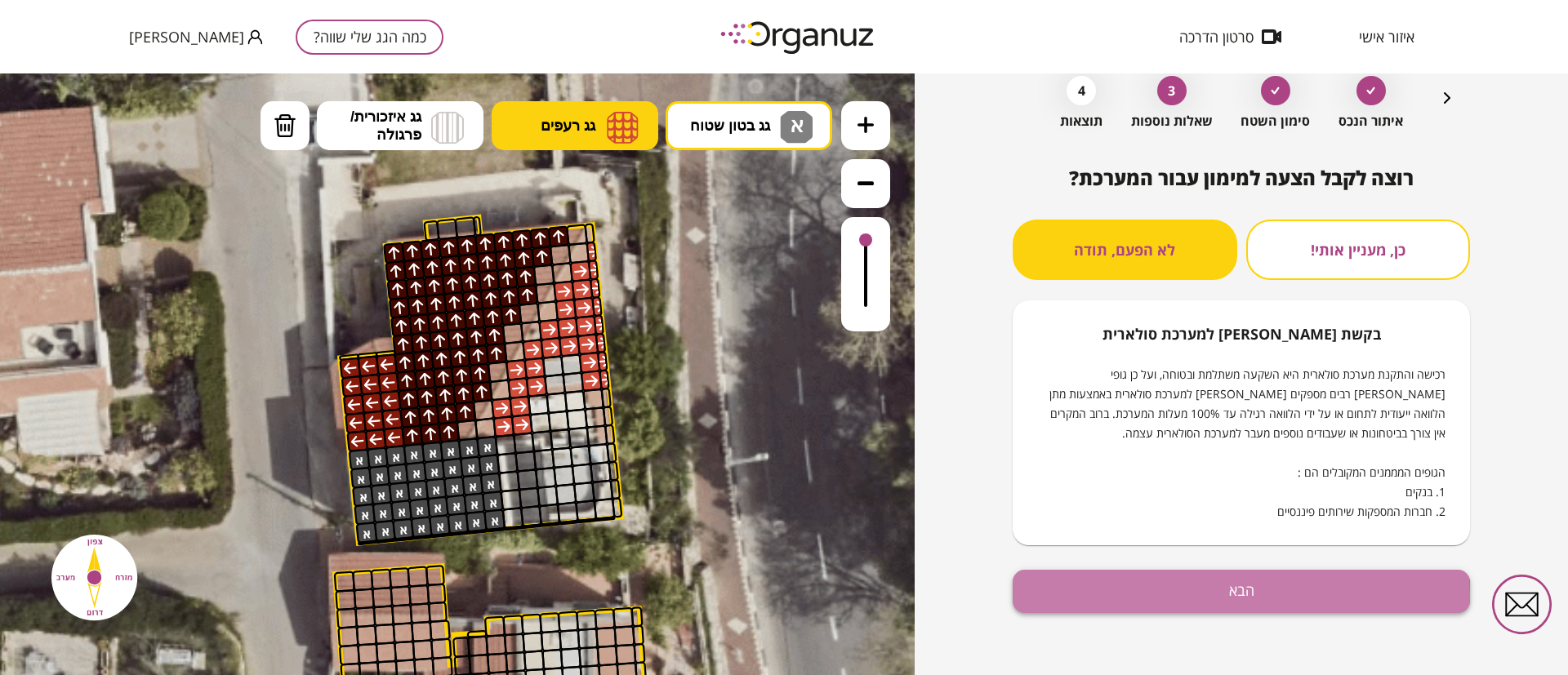
click at [1193, 596] on button "הבא" at bounding box center [1241, 591] width 457 height 43
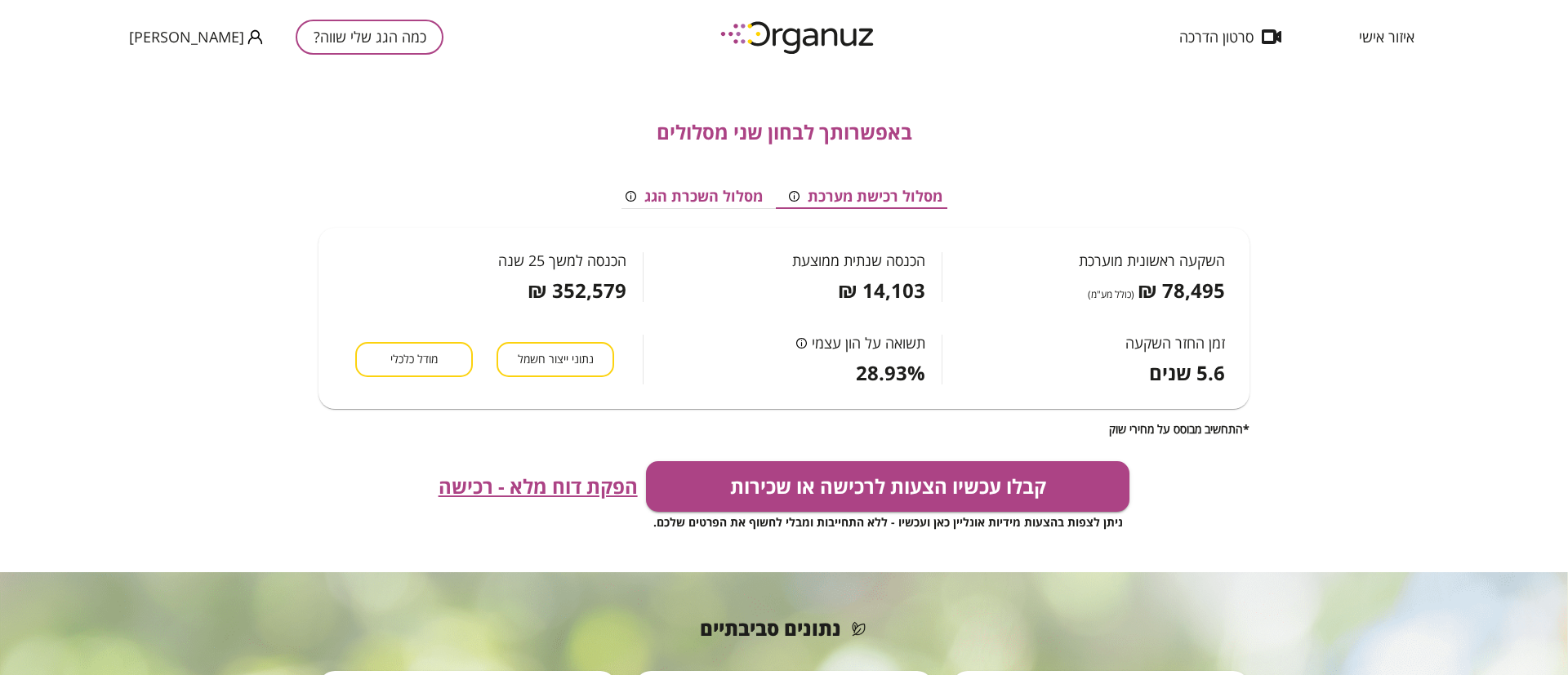
scroll to position [245, 0]
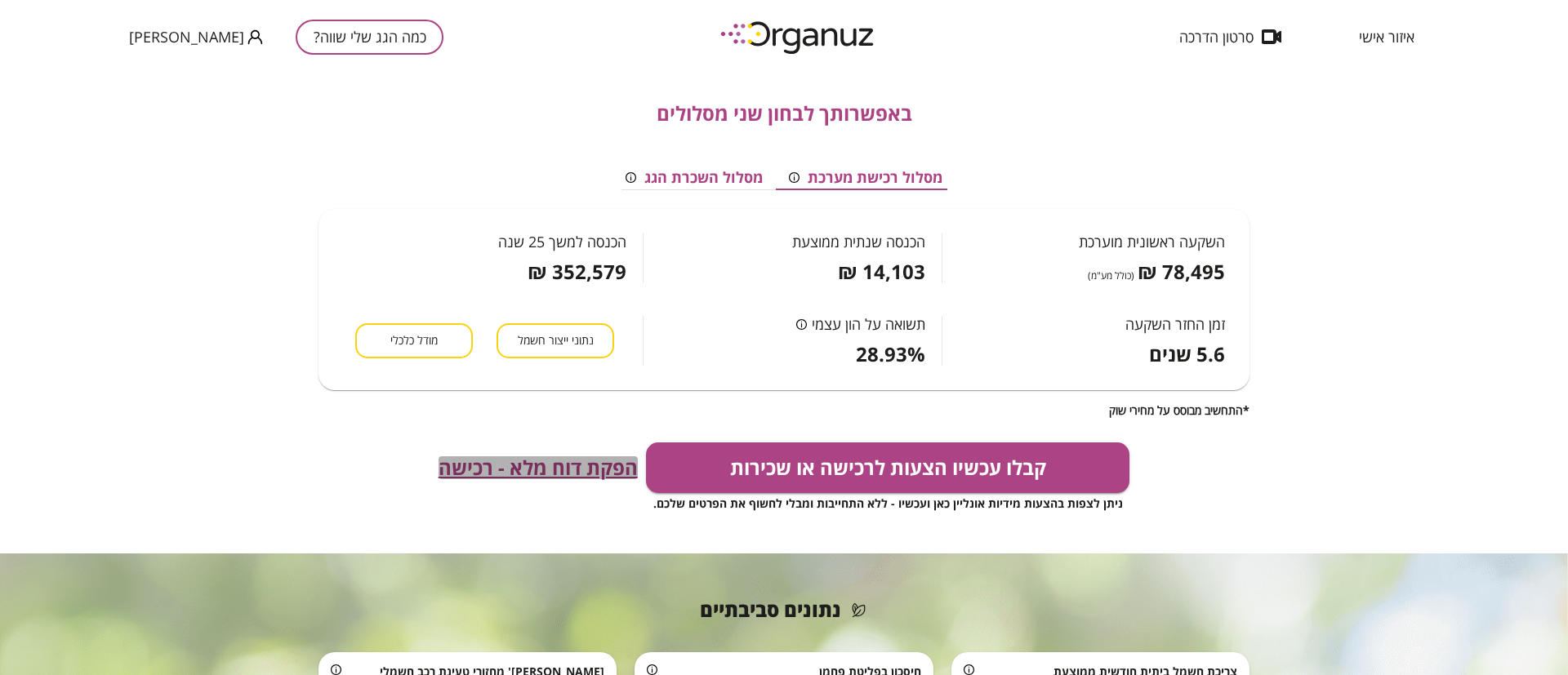
click at [606, 456] on span "הפקת דוח מלא - רכישה" at bounding box center [538, 467] width 199 height 23
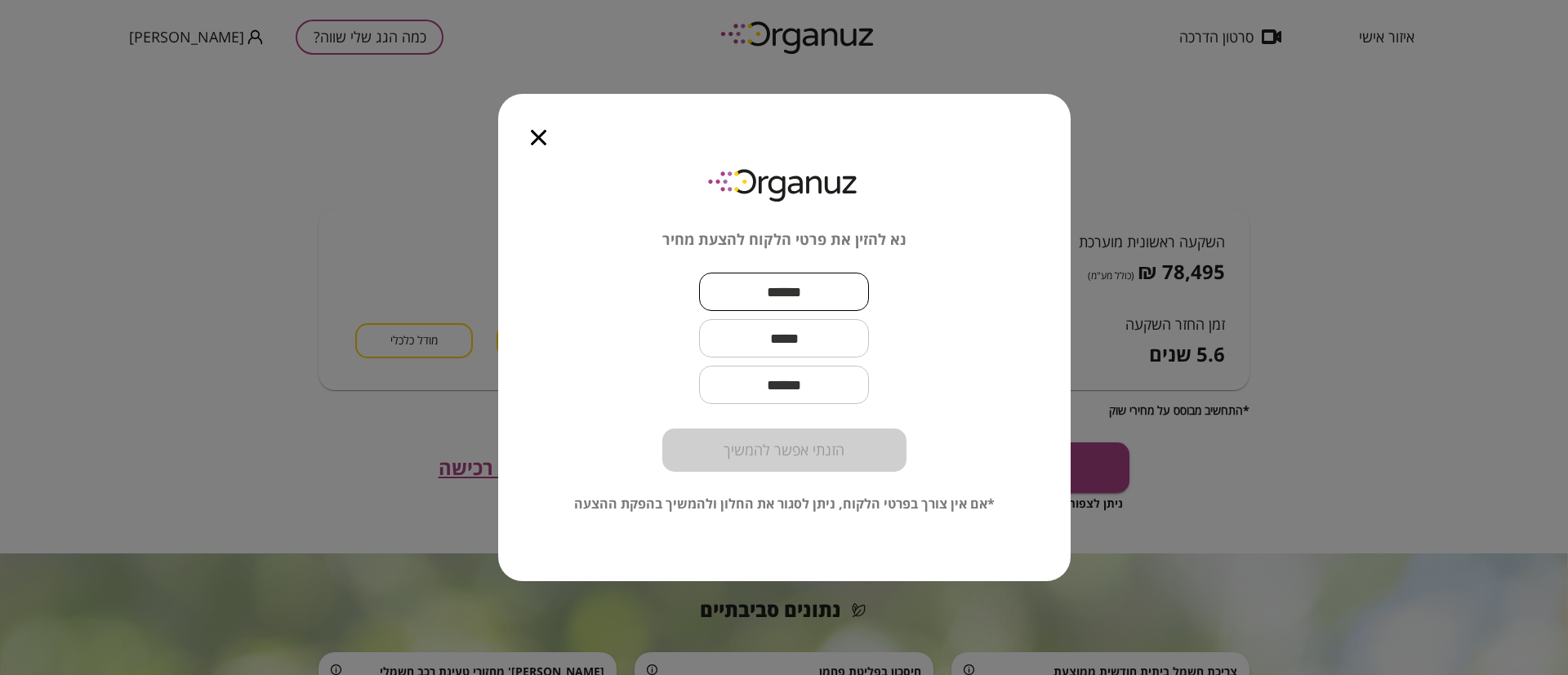
click at [735, 298] on input "text" at bounding box center [784, 292] width 170 height 48
click at [542, 143] on icon "button" at bounding box center [538, 137] width 15 height 15
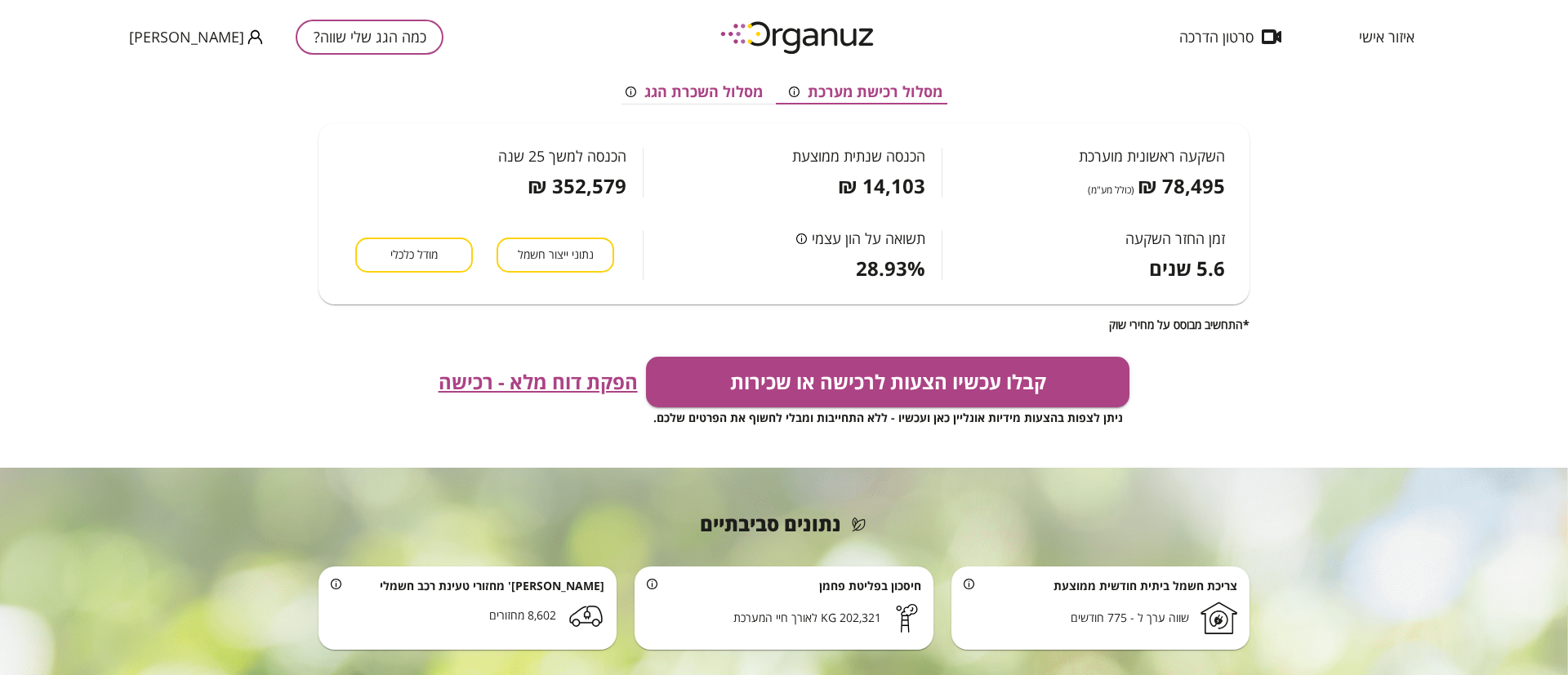
scroll to position [367, 0]
